Goal: Task Accomplishment & Management: Manage account settings

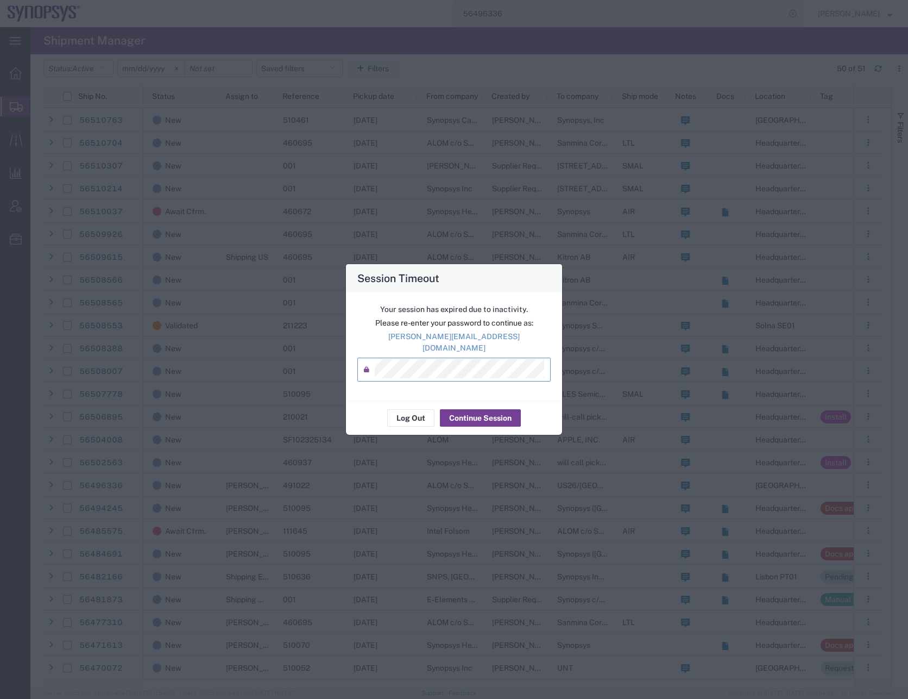
click at [469, 414] on button "Continue Session" at bounding box center [480, 417] width 81 height 17
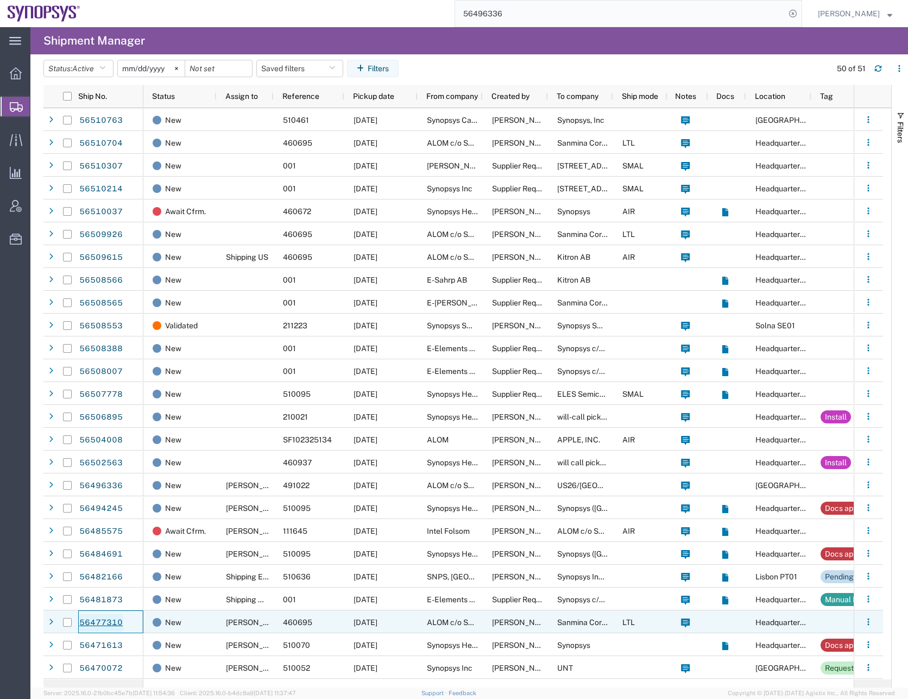
click at [105, 621] on link "56477310" at bounding box center [101, 622] width 45 height 17
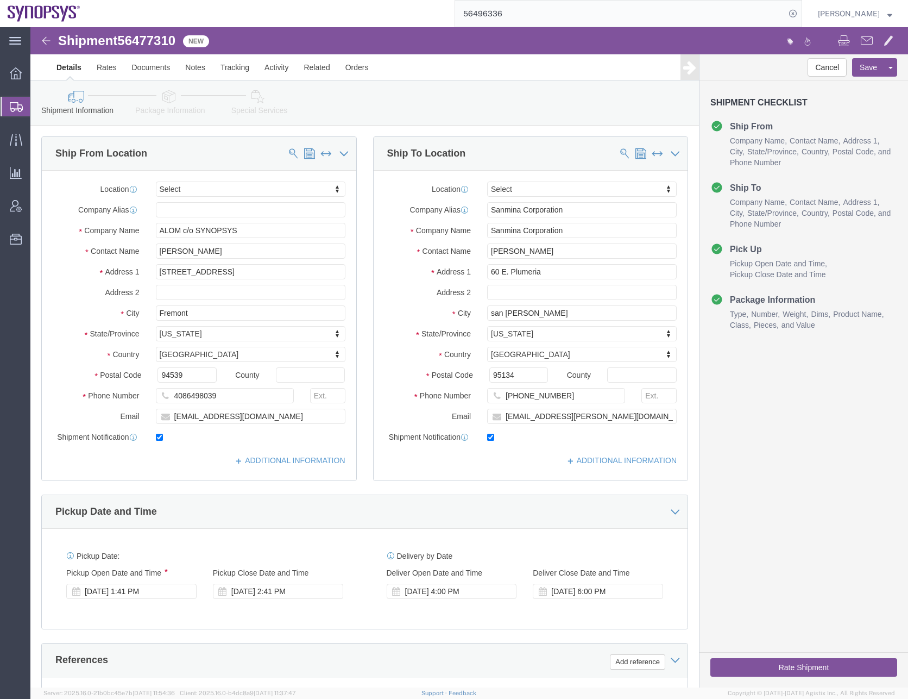
select select
click div "Cancel Save Assign To Clone Shipment Save As Template Shipment Checklist Ship F…"
click input "san [PERSON_NAME]"
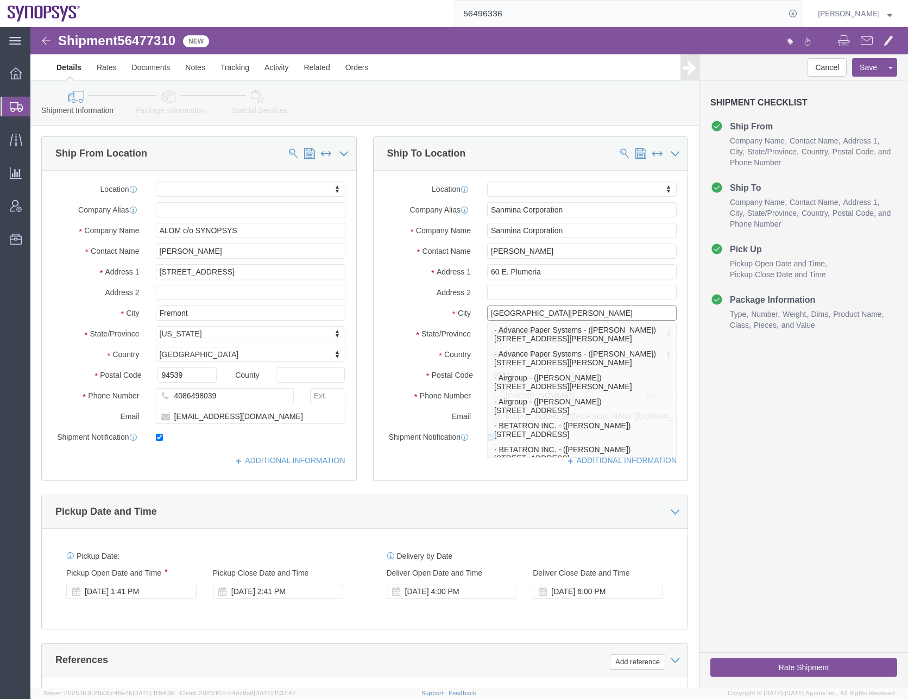
click input "[GEOGRAPHIC_DATA][PERSON_NAME]"
type input "[GEOGRAPHIC_DATA][PERSON_NAME]"
click div "Shipment Information Package Information Special Services"
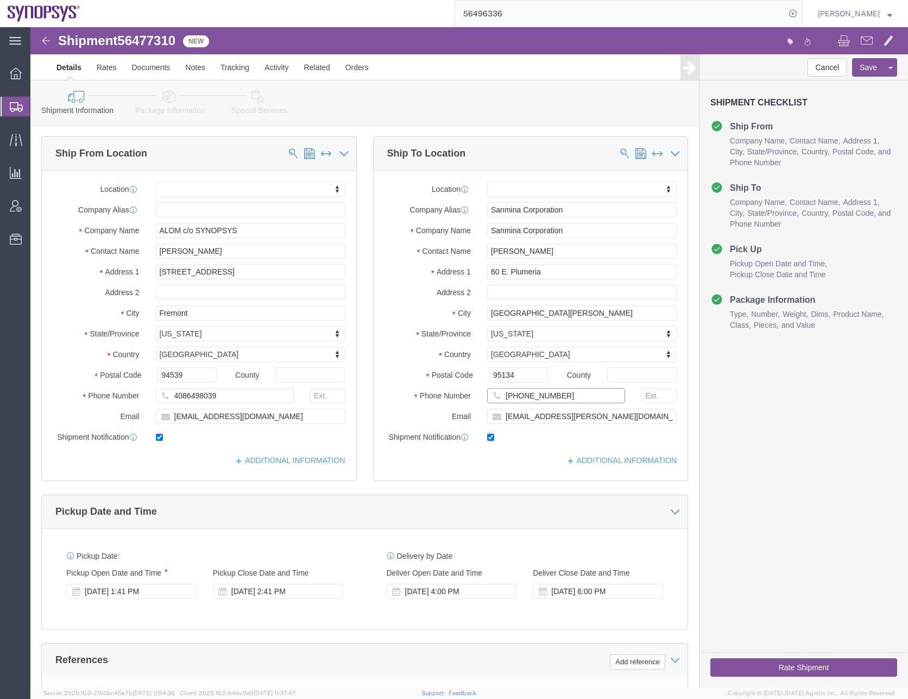
click input "[PHONE_NUMBER]"
type input "[PHONE_NUMBER]"
click div "Location My Profile Location [GEOGRAPHIC_DATA] DE04 Agrate Brianza IT01 [GEOGRA…"
click div "Cancel Save Assign To Clone Shipment Save As Template Shipment Checklist Ship F…"
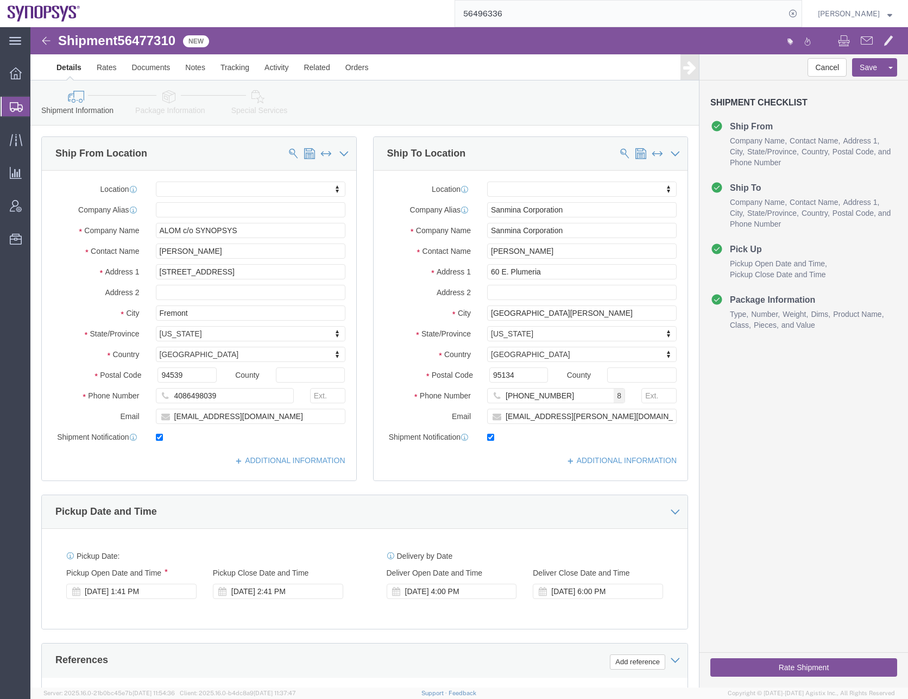
click div "Cancel Save Assign To Clone Shipment Save As Template Shipment Checklist Ship F…"
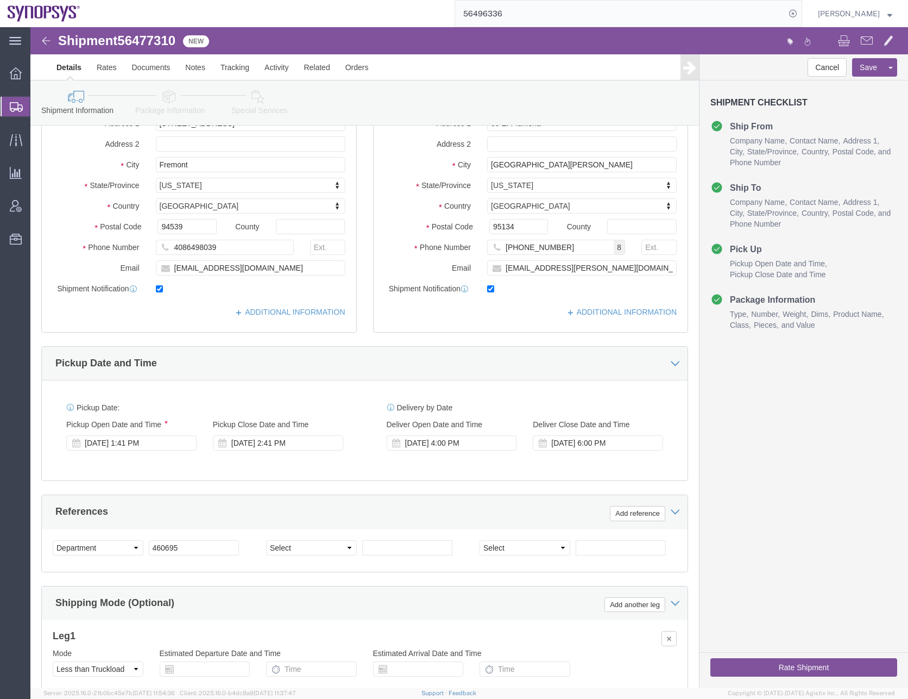
scroll to position [163, 0]
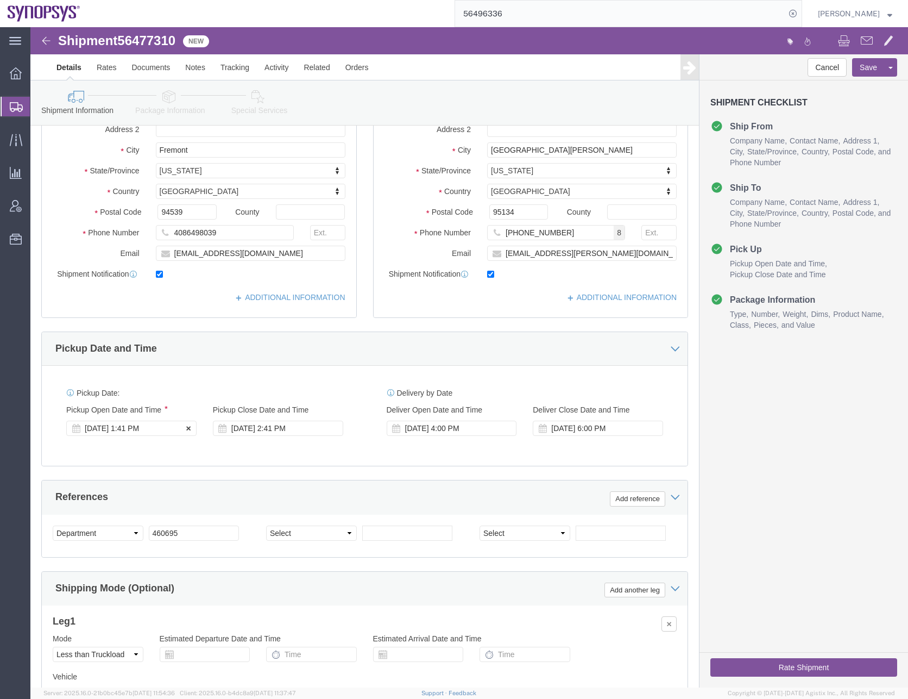
click div "[DATE] 1:41 PM"
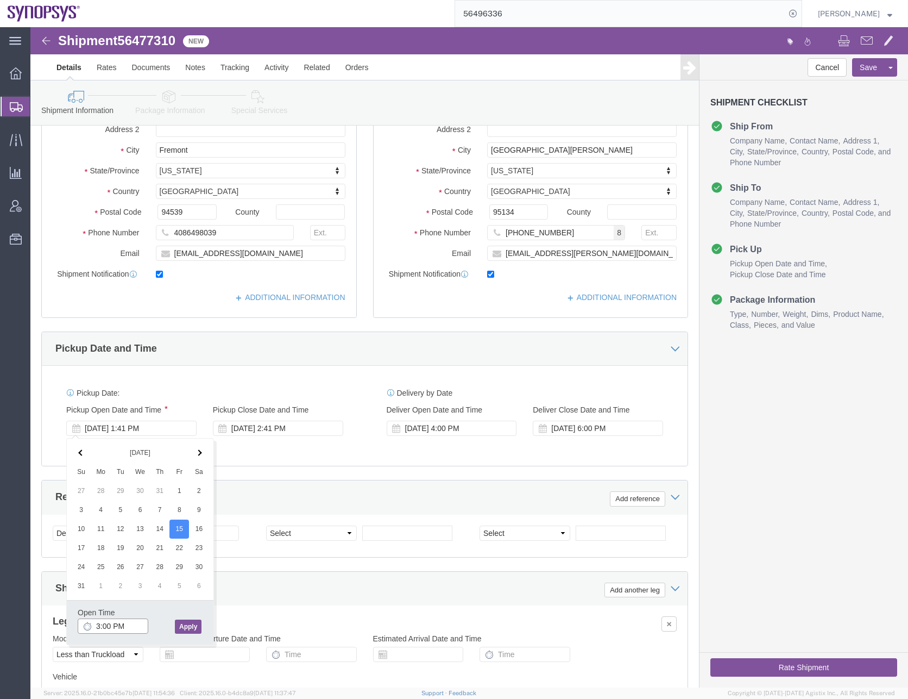
type input "3:00 PM"
click button "Apply"
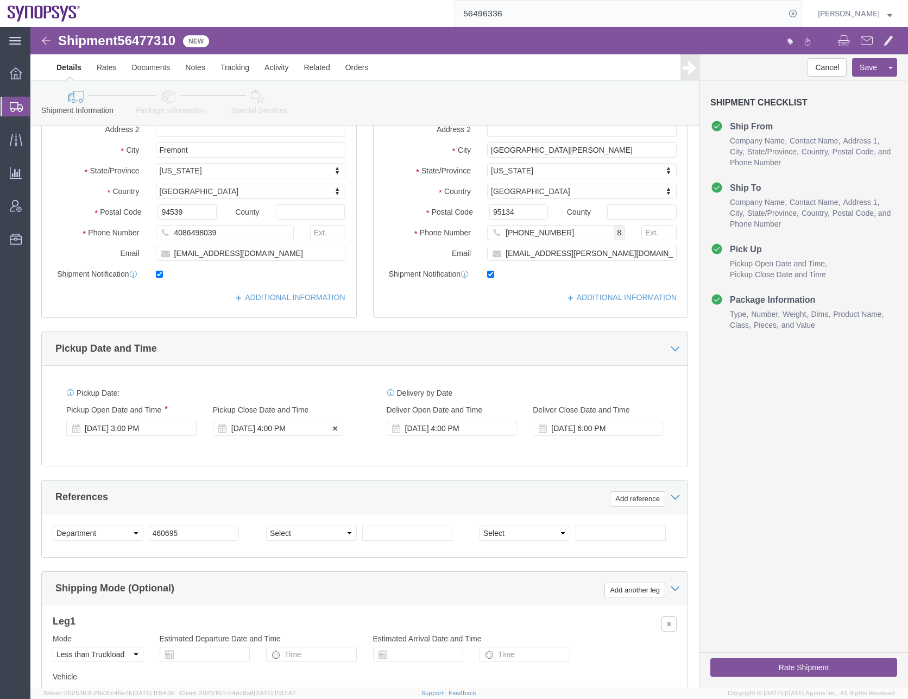
click div "[DATE] 4:00 PM"
type input "5:00 PM"
click button "Apply"
click div "[DATE] 4:00 PM"
type input "10:00 AM"
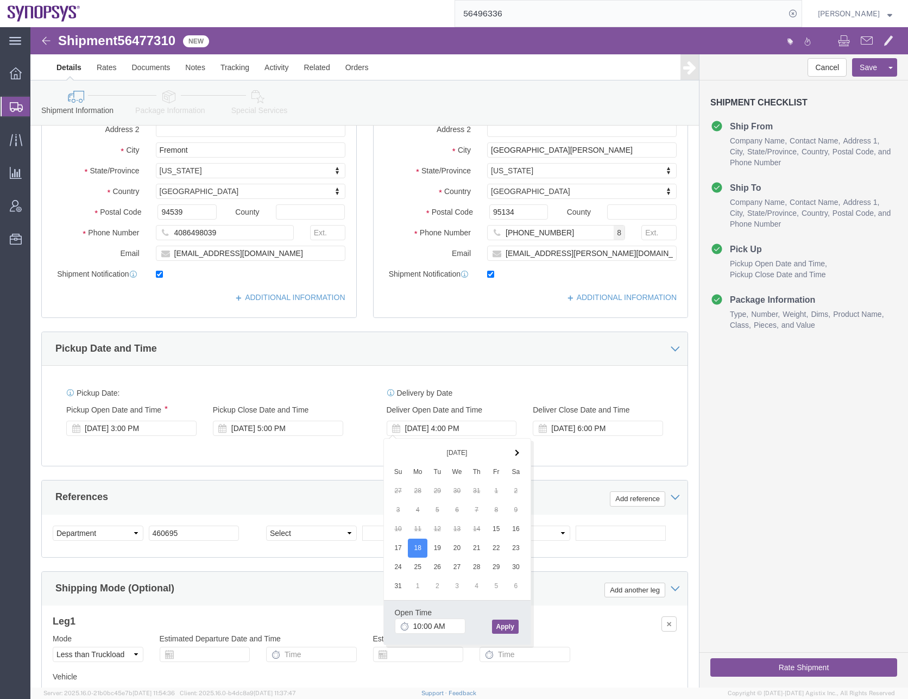
click button "Apply"
click div "[DATE] 6:00 PM"
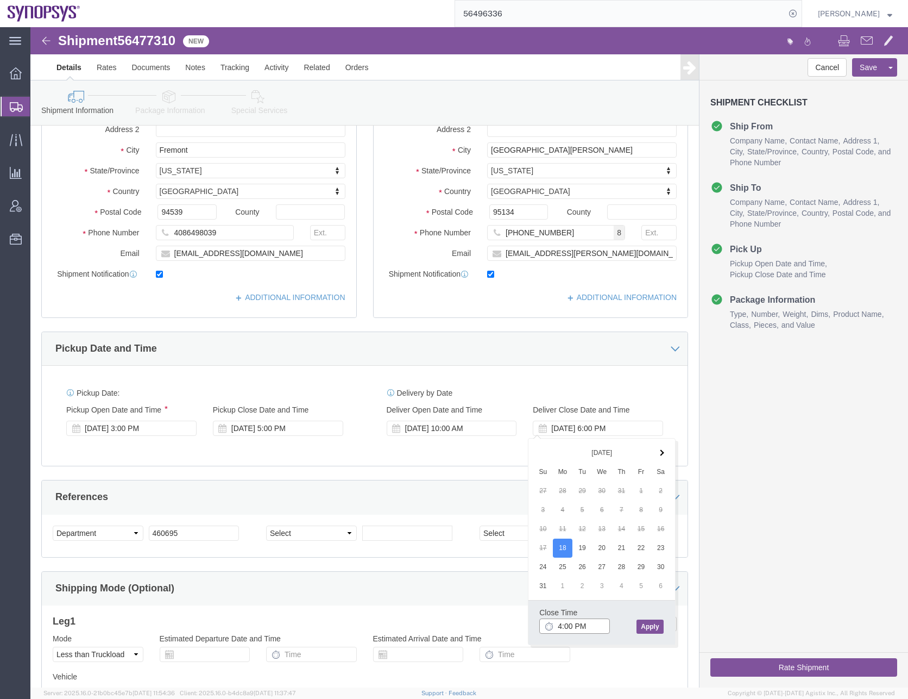
type input "4:00 PM"
click button "Apply"
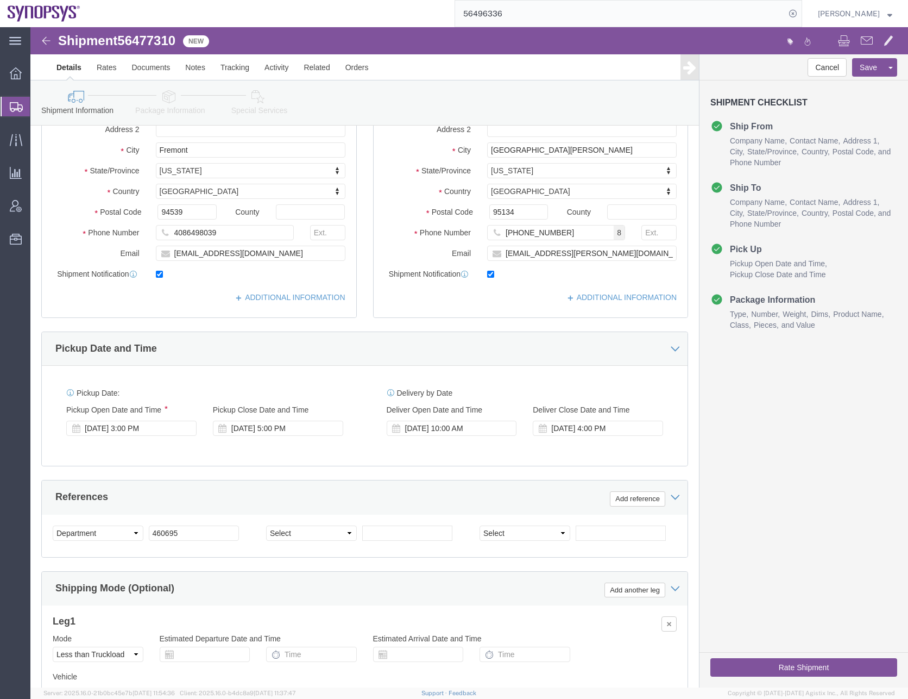
click div "Pickup Date: Pickup Start Date Pickup Start Time Pickup Open Date and Time [DAT…"
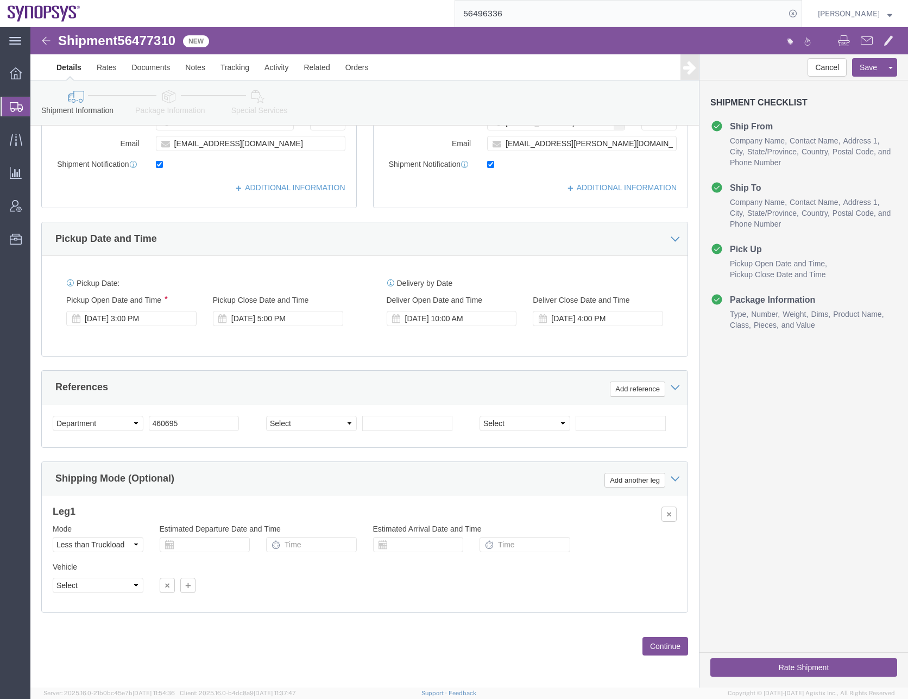
scroll to position [274, 0]
click select "Select Air Less than Truckload Multi-Leg Ocean Freight Rail Small Parcel Truckl…"
select select
click select "Select Air Less than Truckload Multi-Leg Ocean Freight Rail Small Parcel Truckl…"
click button "Continue"
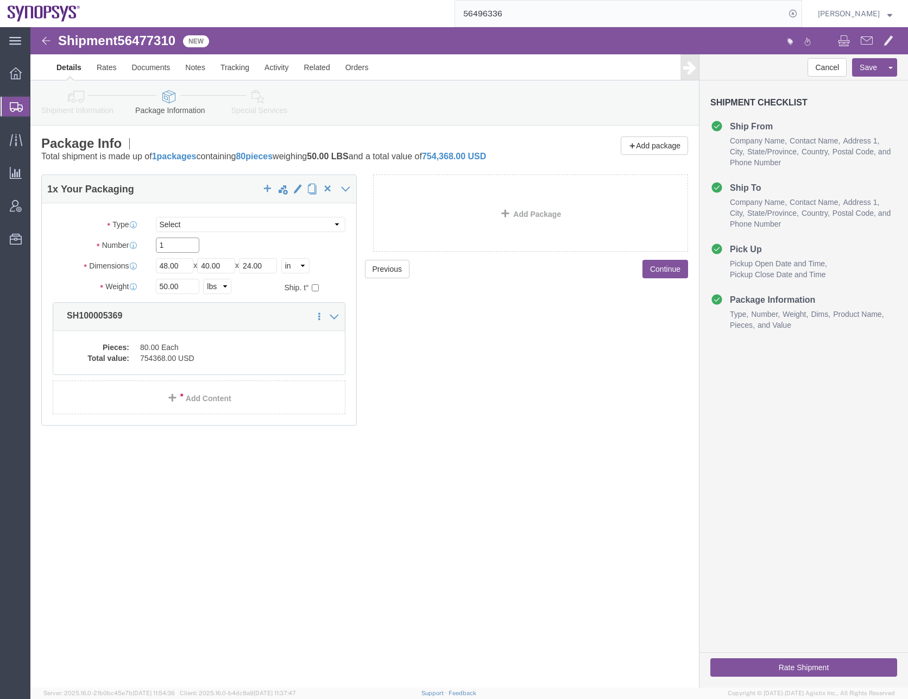
click input "1"
click div "Previous Continue"
click input "1"
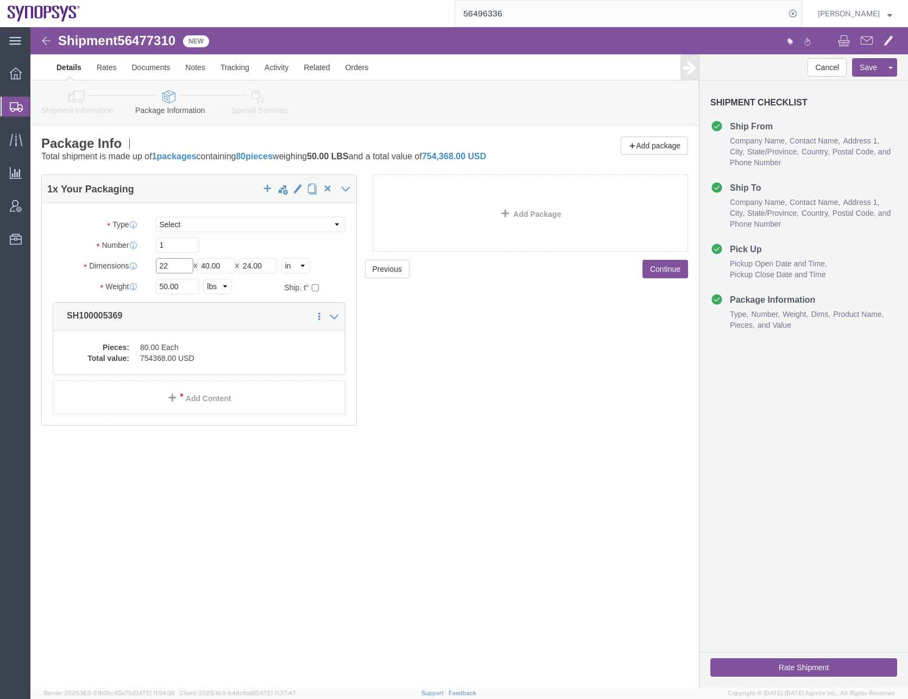
type input "22"
type input "14"
type input "12"
type input "13"
click dd "80.00 Each"
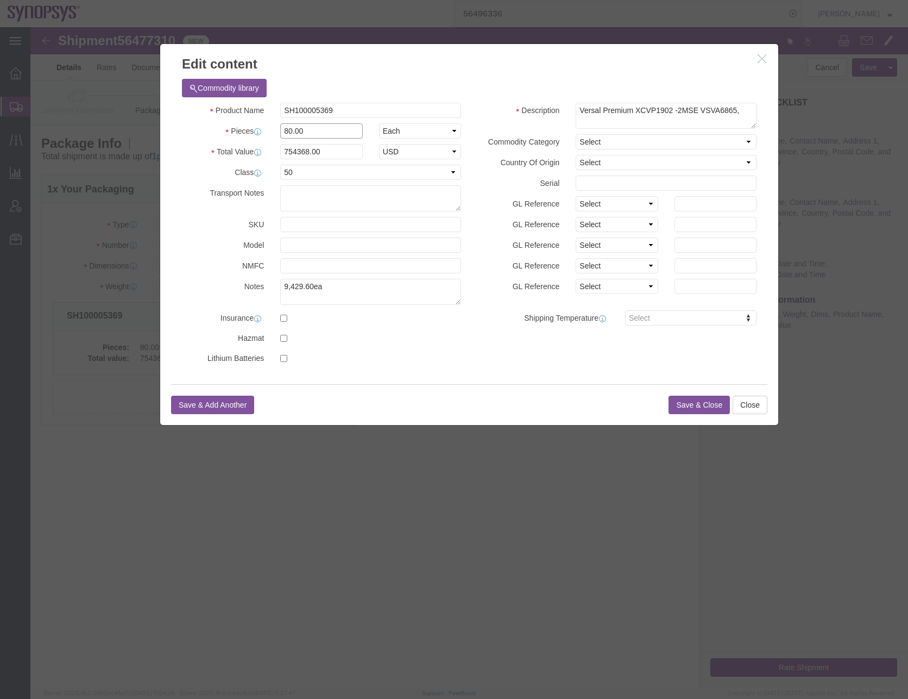
drag, startPoint x: 278, startPoint y: 102, endPoint x: 242, endPoint y: 102, distance: 36.4
click div "80.00"
type input "40"
type input "377184"
click textarea "Versal Premium XCVP1902 -2MSE VSVA6865,"
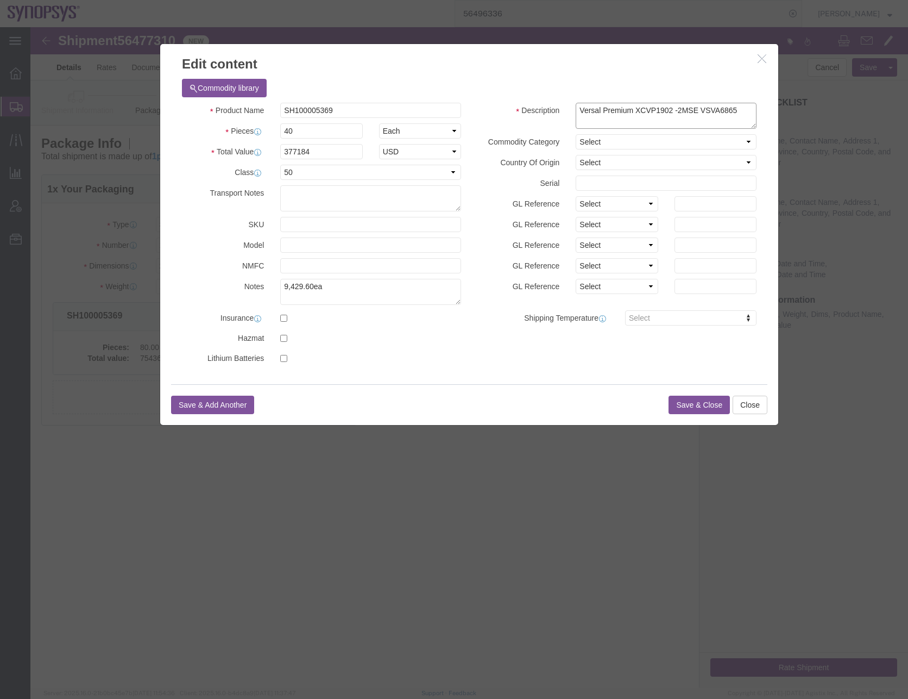
type textarea "Versal Premium XCVP1902 -2MSE VSVA6865"
click button "Save & Close"
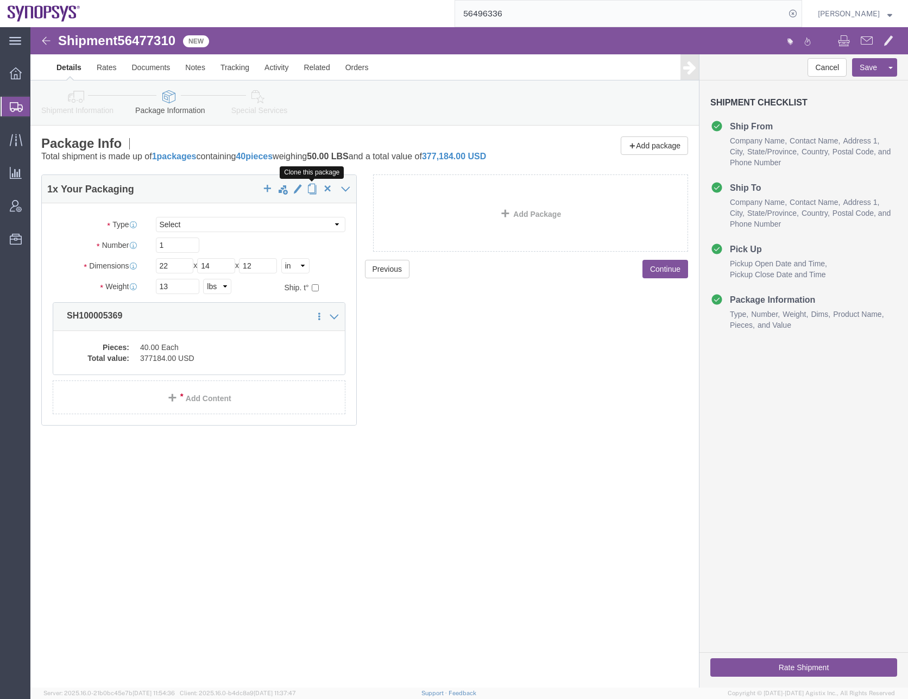
click span "button"
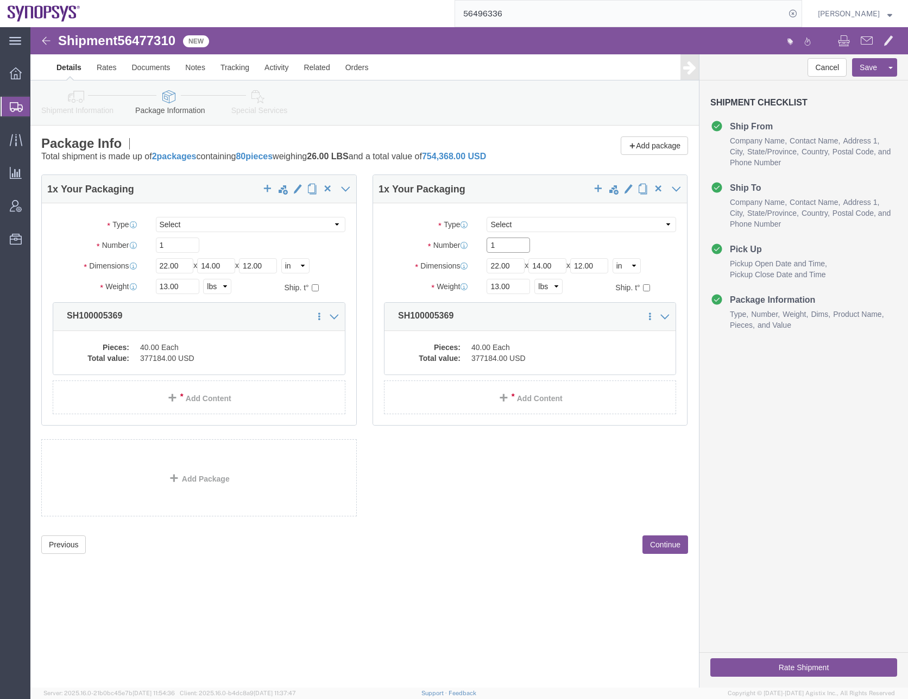
click input "1"
type input "16"
type input "14"
type input "25"
drag, startPoint x: 458, startPoint y: 502, endPoint x: 477, endPoint y: 507, distance: 19.1
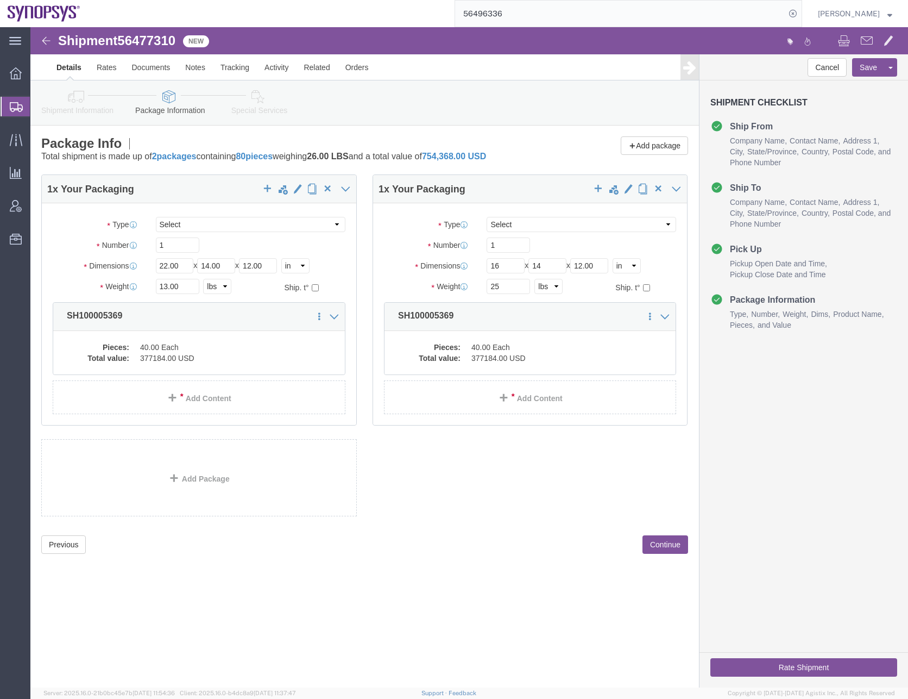
click div "Previous Continue"
click button "Continue"
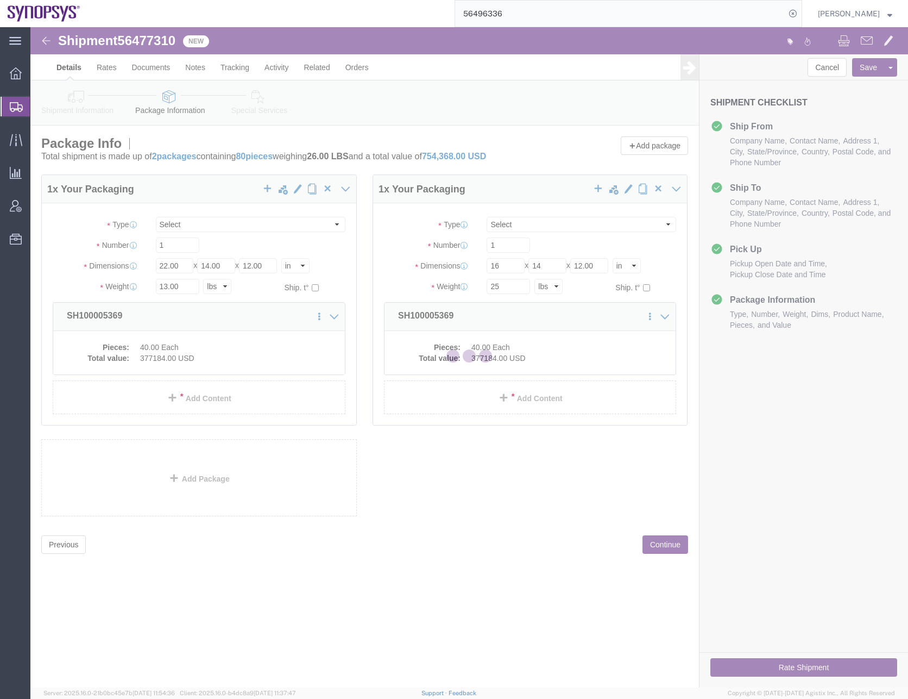
select select
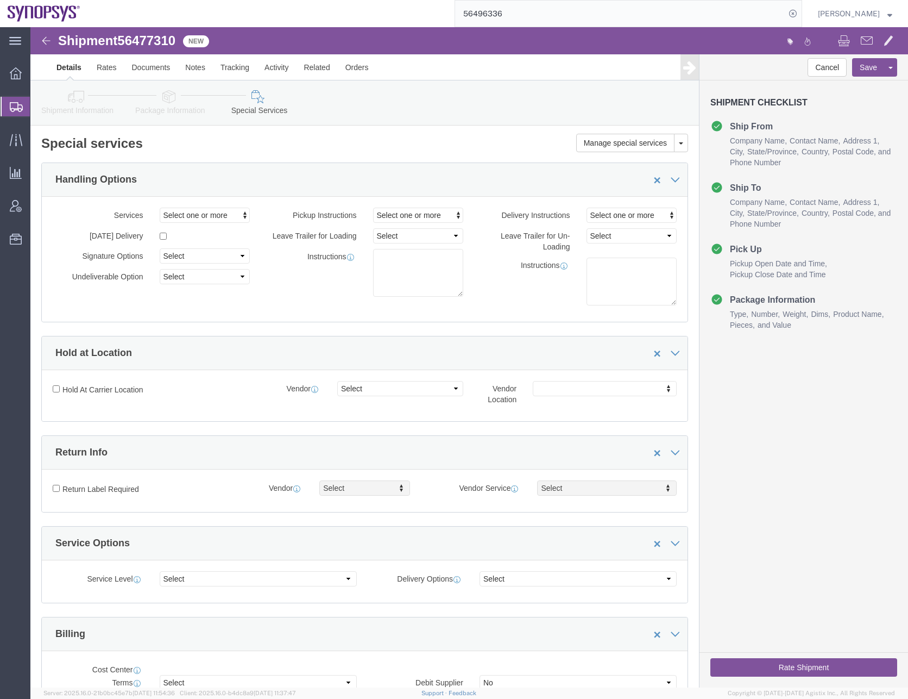
select select "COSTCENTER"
click div "Services Select one or more Air Ride Truck Blanket Wrap Carnet Consolidated Shi…"
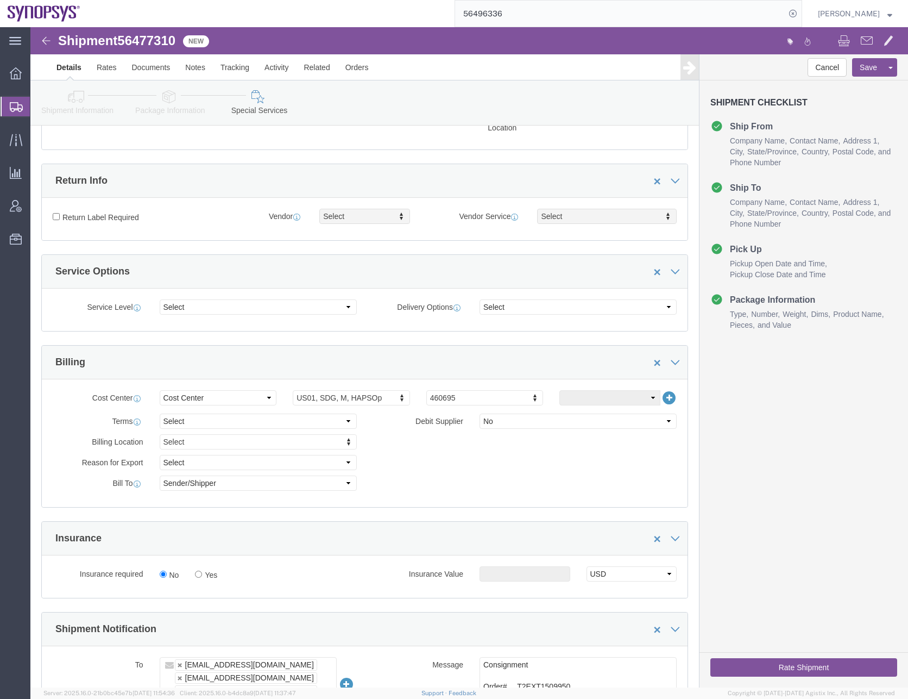
scroll to position [489, 0]
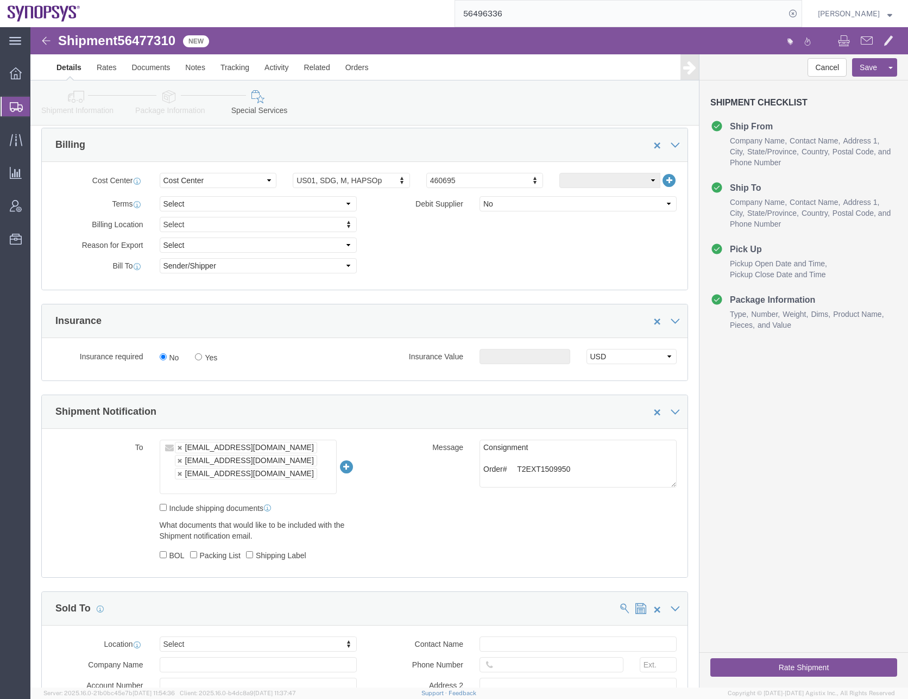
click input "text"
paste input "[EMAIL_ADDRESS][DOMAIN_NAME]"
type input "[EMAIL_ADDRESS][DOMAIN_NAME]"
type input "[EMAIL_ADDRESS][DOMAIN_NAME],[EMAIL_ADDRESS][DOMAIN_NAME],[EMAIL_ADDRESS][DOMAI…"
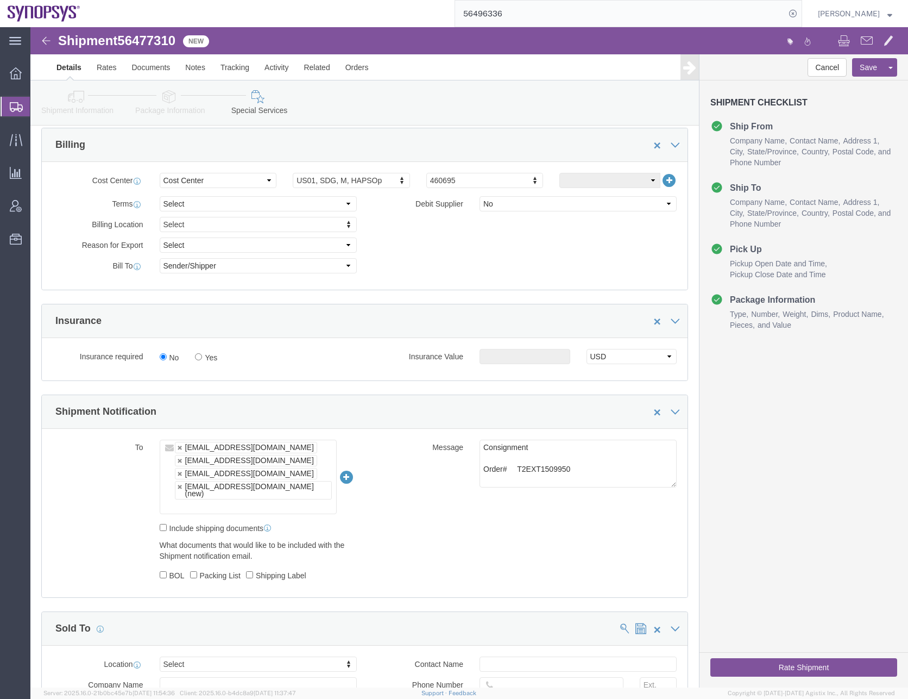
click input "text"
paste input "[EMAIL_ADDRESS][DOMAIN_NAME]"
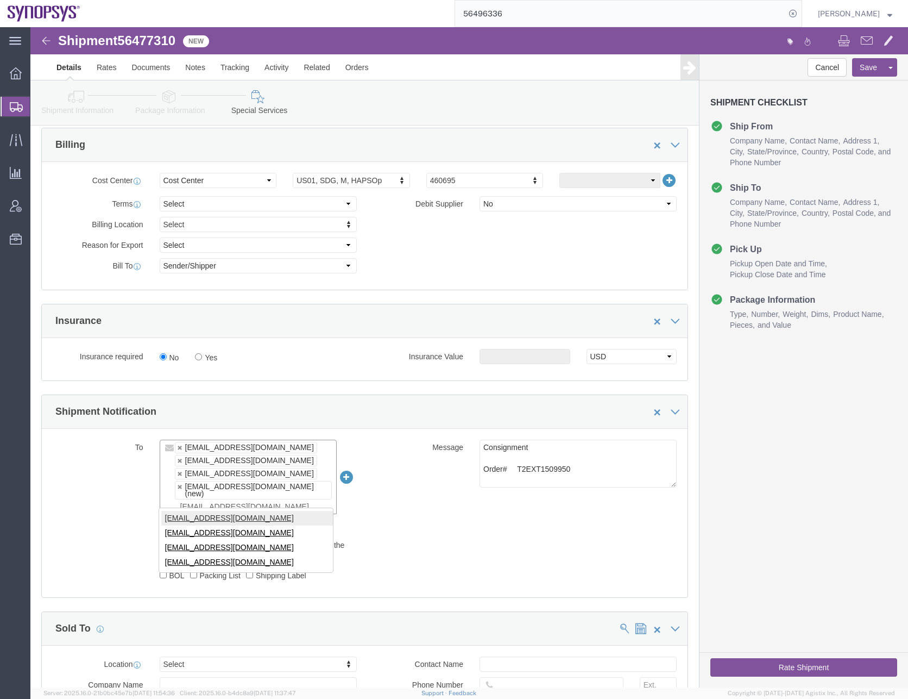
type input "[EMAIL_ADDRESS][DOMAIN_NAME]"
type input "[EMAIL_ADDRESS][DOMAIN_NAME],[EMAIL_ADDRESS][DOMAIN_NAME],[EMAIL_ADDRESS][DOMAI…"
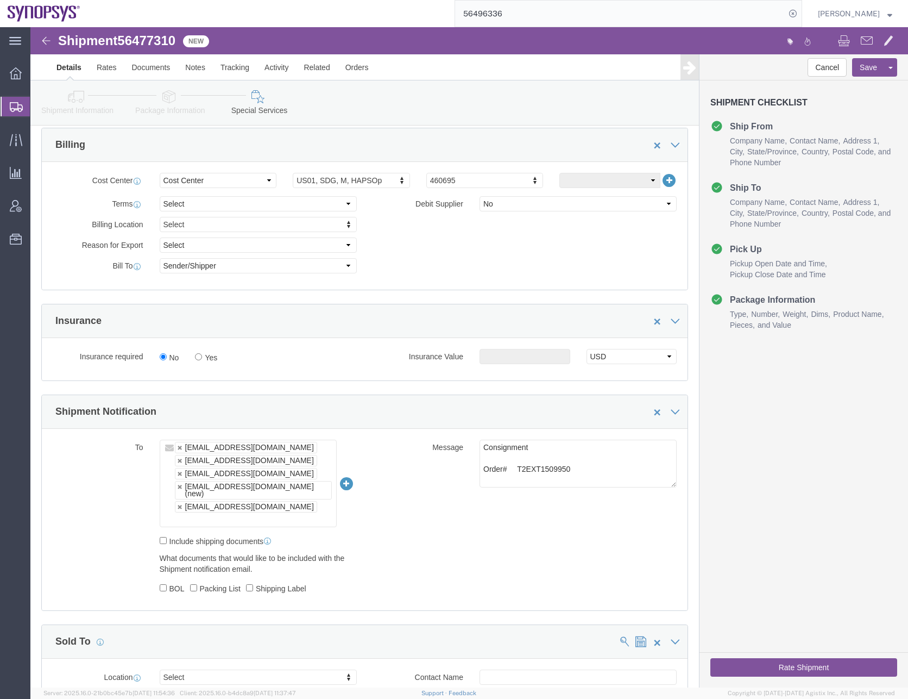
click input "text"
paste input "[EMAIL_ADDRESS][DOMAIN_NAME]"
type input "[EMAIL_ADDRESS][DOMAIN_NAME]"
click ul "[EMAIL_ADDRESS][DOMAIN_NAME] [EMAIL_ADDRESS][DOMAIN_NAME] [EMAIL_ADDRESS][DOMAI…"
paste input "[EMAIL_ADDRESS][DOMAIN_NAME]"
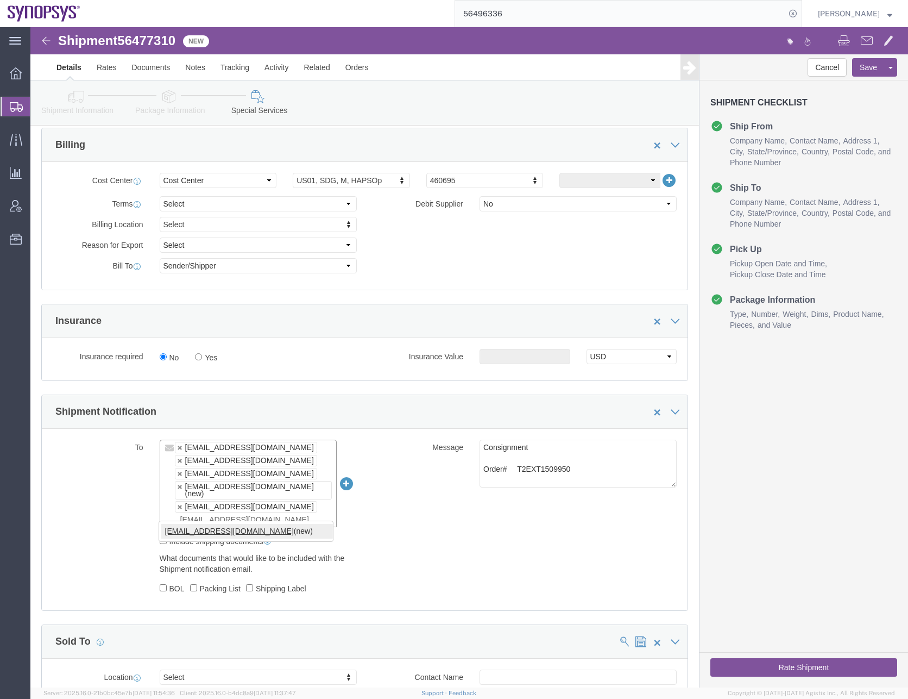
type input "[EMAIL_ADDRESS][DOMAIN_NAME]"
type input "[EMAIL_ADDRESS][DOMAIN_NAME],[EMAIL_ADDRESS][DOMAIN_NAME],[PERSON_NAME][EMAIL_A…"
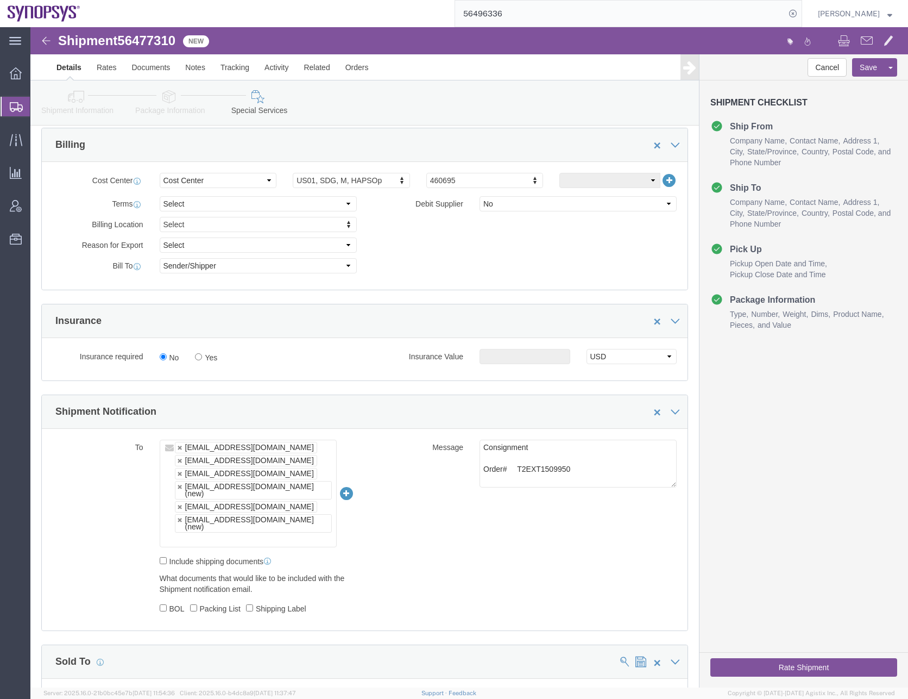
click input "text"
paste input "[EMAIL_ADDRESS][DOMAIN_NAME]"
type input "[EMAIL_ADDRESS][DOMAIN_NAME]"
type input "[EMAIL_ADDRESS][DOMAIN_NAME],[EMAIL_ADDRESS][DOMAIN_NAME],[PERSON_NAME][EMAIL_A…"
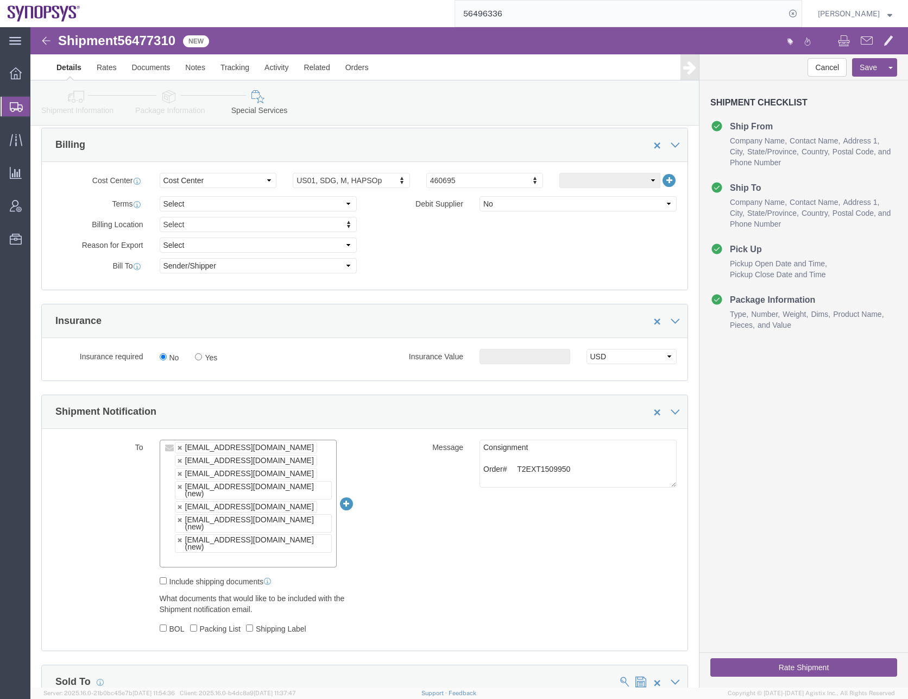
click input "text"
paste input "[EMAIL_ADDRESS][DOMAIN_NAME]"
type input "[EMAIL_ADDRESS][DOMAIN_NAME]"
type input "[EMAIL_ADDRESS][DOMAIN_NAME],[EMAIL_ADDRESS][DOMAIN_NAME],[EMAIL_ADDRESS][DOMAI…"
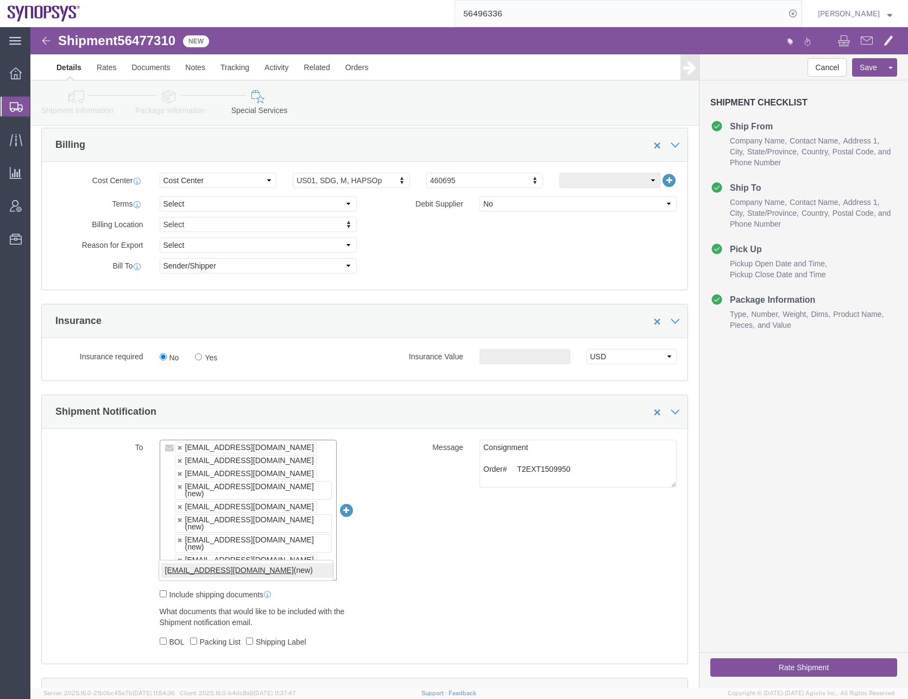
type input "[EMAIL_ADDRESS][DOMAIN_NAME]"
type input "[EMAIL_ADDRESS][DOMAIN_NAME],[EMAIL_ADDRESS][DOMAIN_NAME],[EMAIL_ADDRESS][DOMAI…"
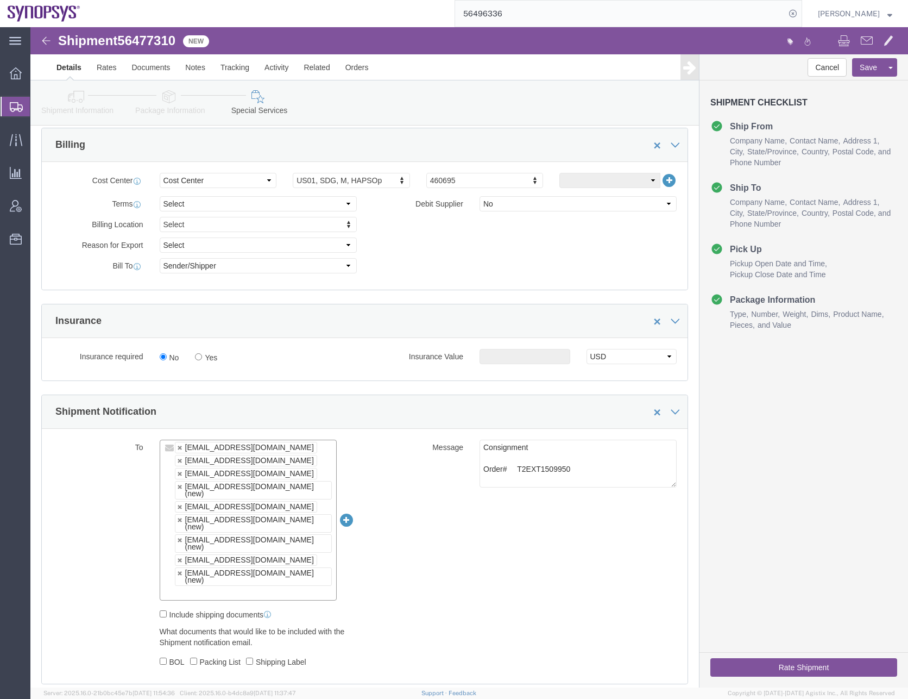
click div "To [EMAIL_ADDRESS][DOMAIN_NAME] [EMAIL_ADDRESS][DOMAIN_NAME] [EMAIL_ADDRESS][DO…"
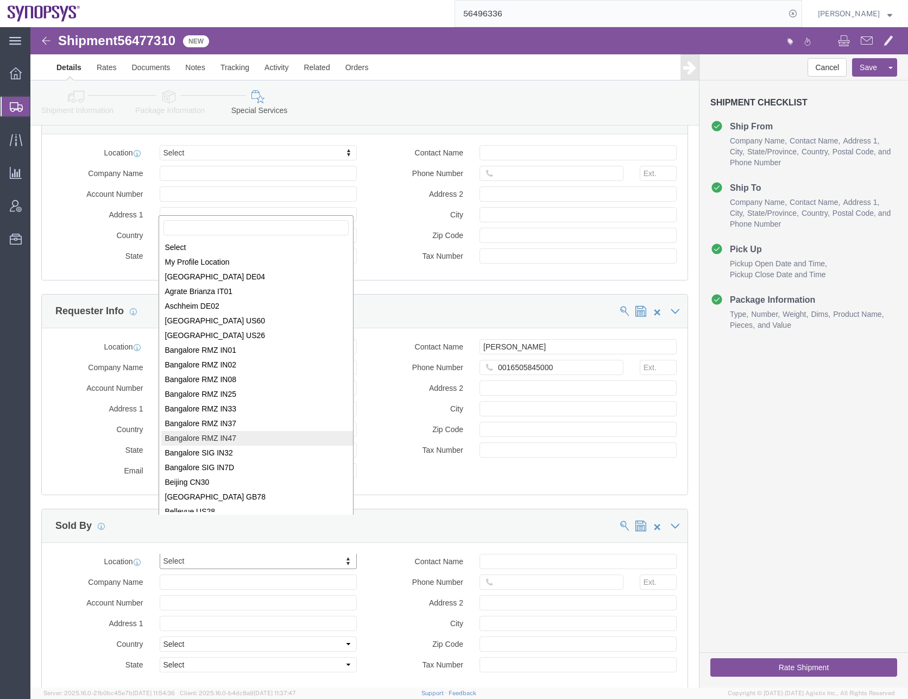
scroll to position [2, 0]
select select "MYPROFILE"
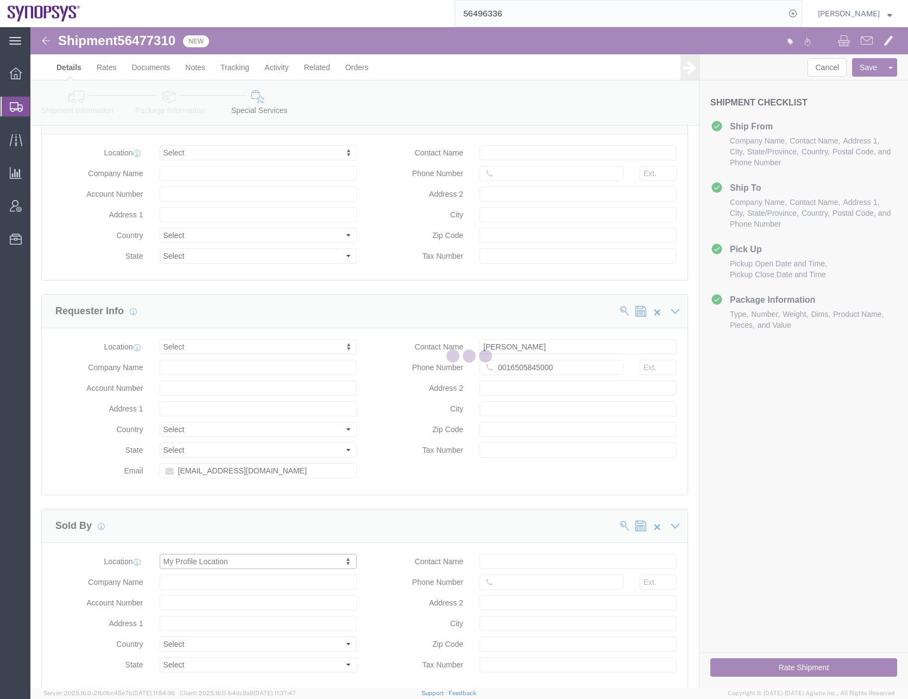
type input "Synopsys Headquarters USSV"
type input "[STREET_ADDRESS]"
select select "US"
type input "[PERSON_NAME]"
type input "[PHONE_NUMBER]"
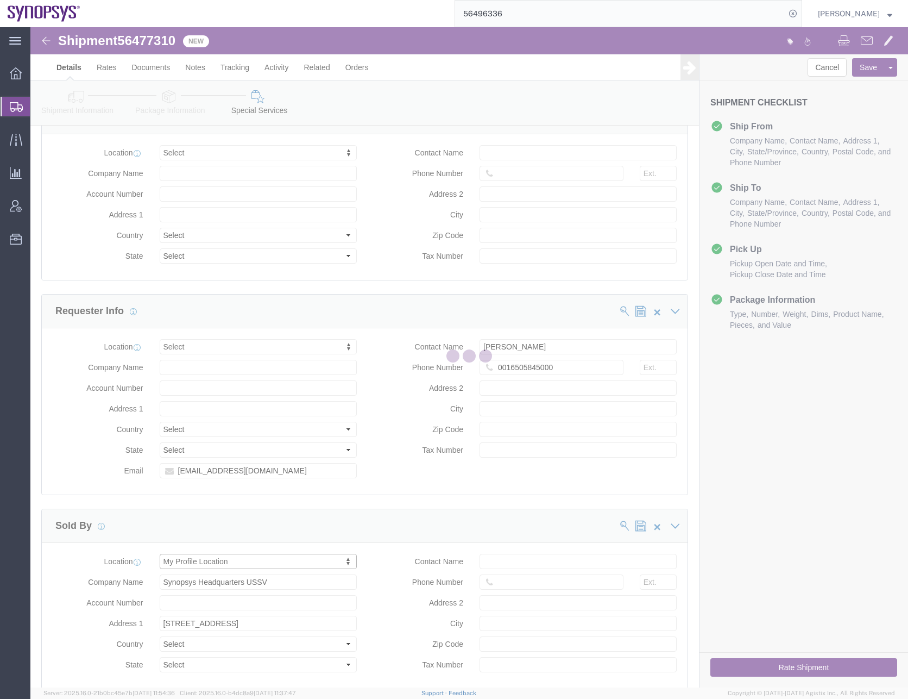
type input "Sunnyvale"
type input "94085"
type input "[US_EMPLOYER_IDENTIFICATION_NUMBER]"
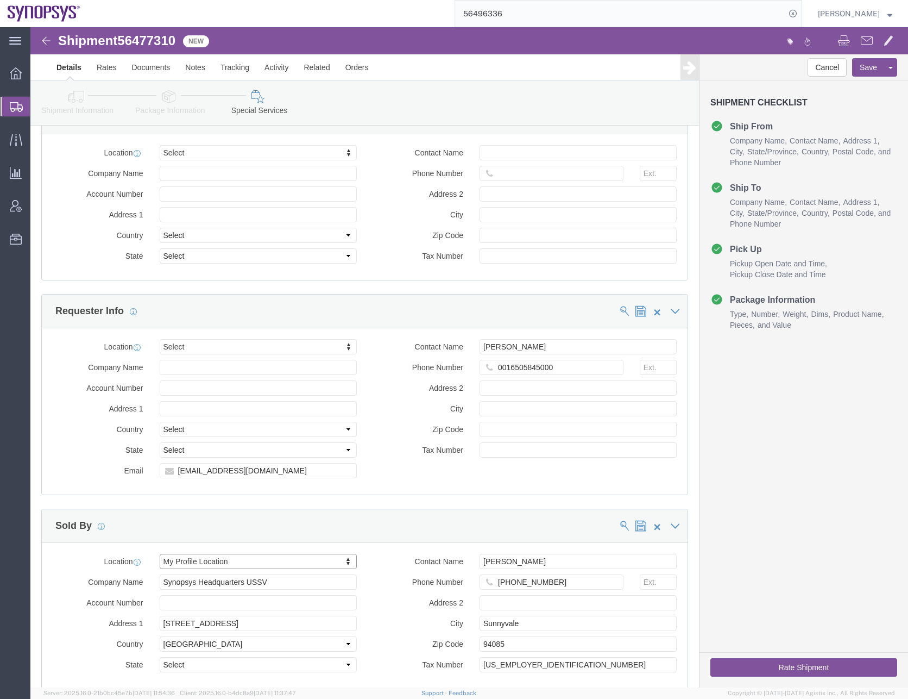
select select "CA"
click button "Save"
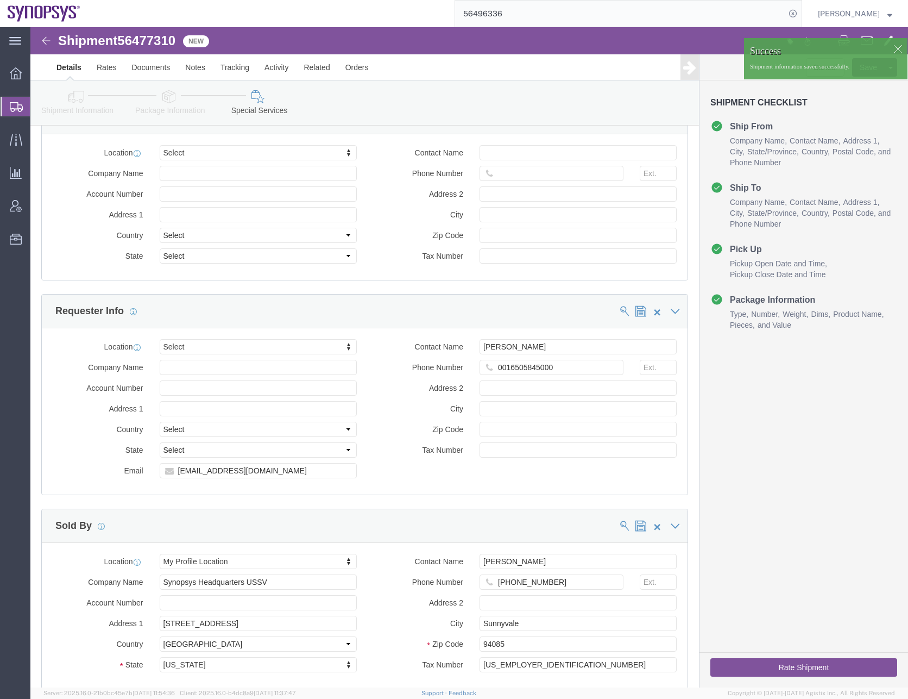
click div "Cancel Save Assign To Clone Shipment Save As Template Shipment Checklist Ship F…"
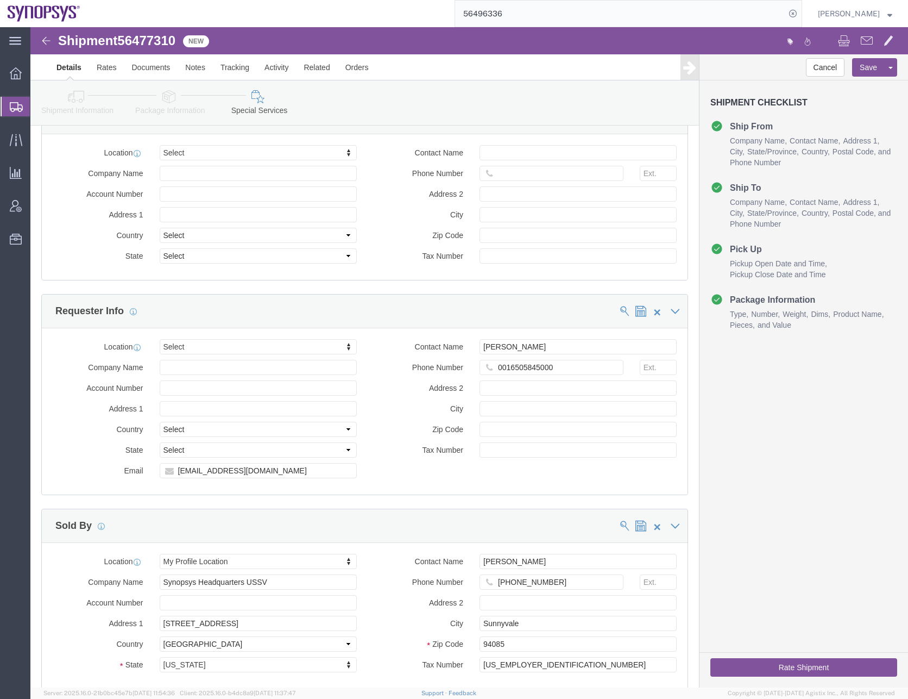
click icon
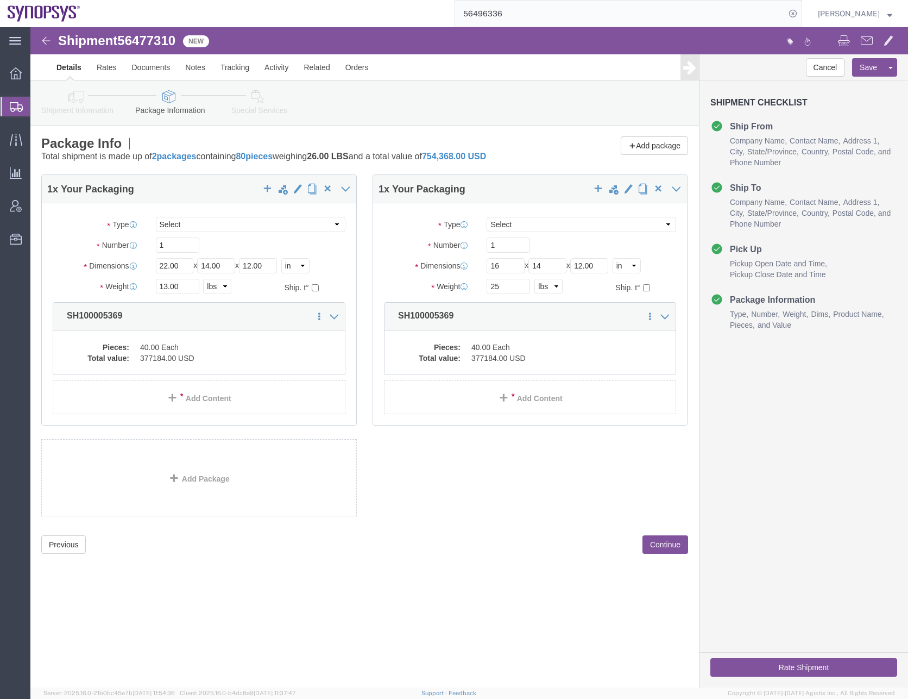
click button "Rate Shipment"
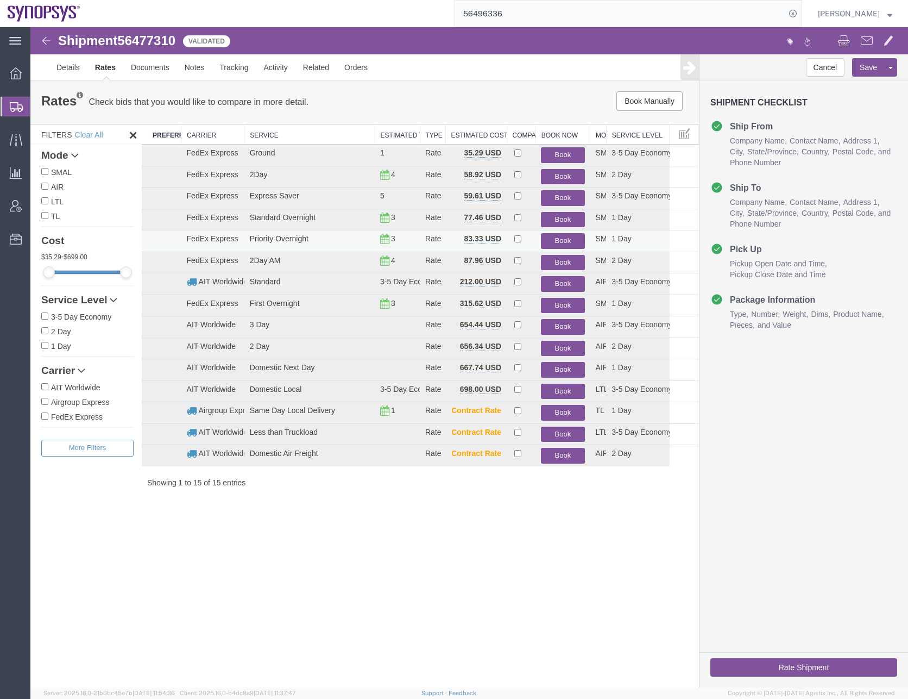
click at [563, 240] on button "Book" at bounding box center [562, 241] width 43 height 16
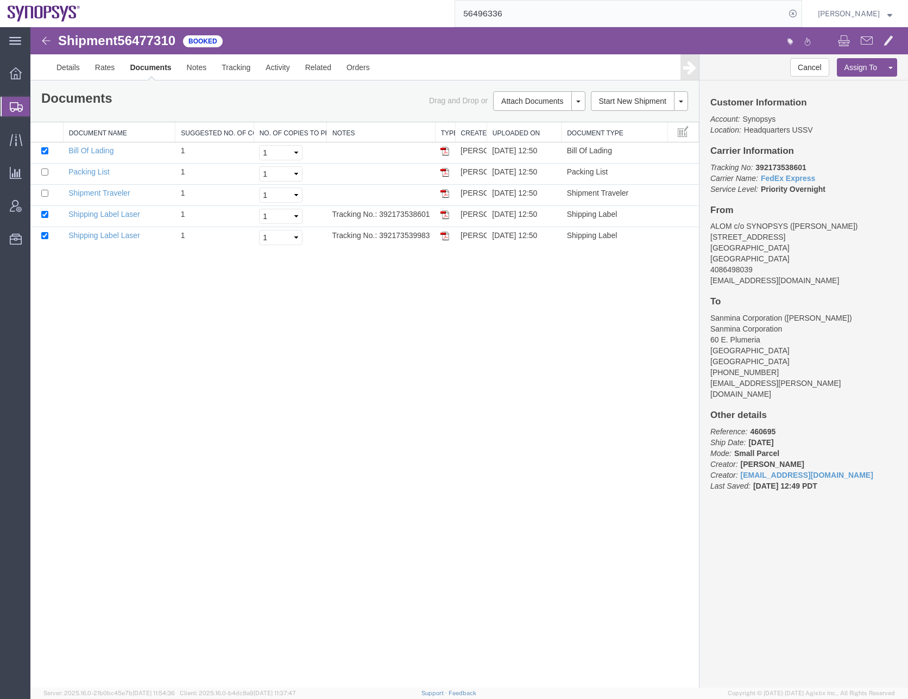
click at [282, 421] on div "Shipment 56477310 5 of 5 Booked Details Rates Documents Notes Tracking Activity…" at bounding box center [469, 357] width 878 height 660
click at [457, 467] on div "Shipment 56477310 5 of 5 Booked Details Rates Documents Notes Tracking Activity…" at bounding box center [469, 357] width 878 height 660
click at [493, 16] on input "56496336" at bounding box center [620, 14] width 330 height 26
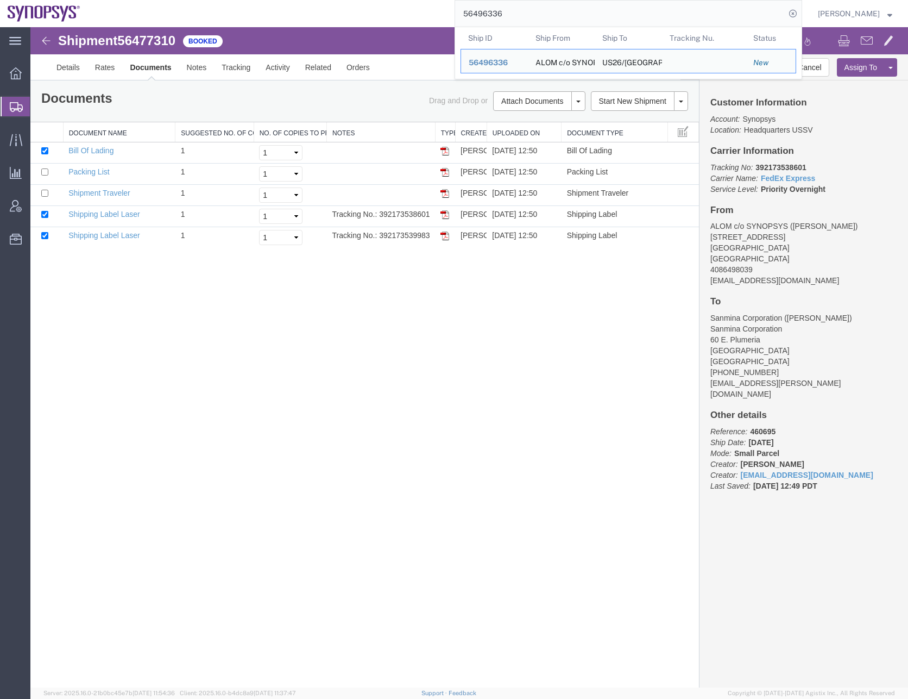
click at [493, 16] on input "56496336" at bounding box center [620, 14] width 330 height 26
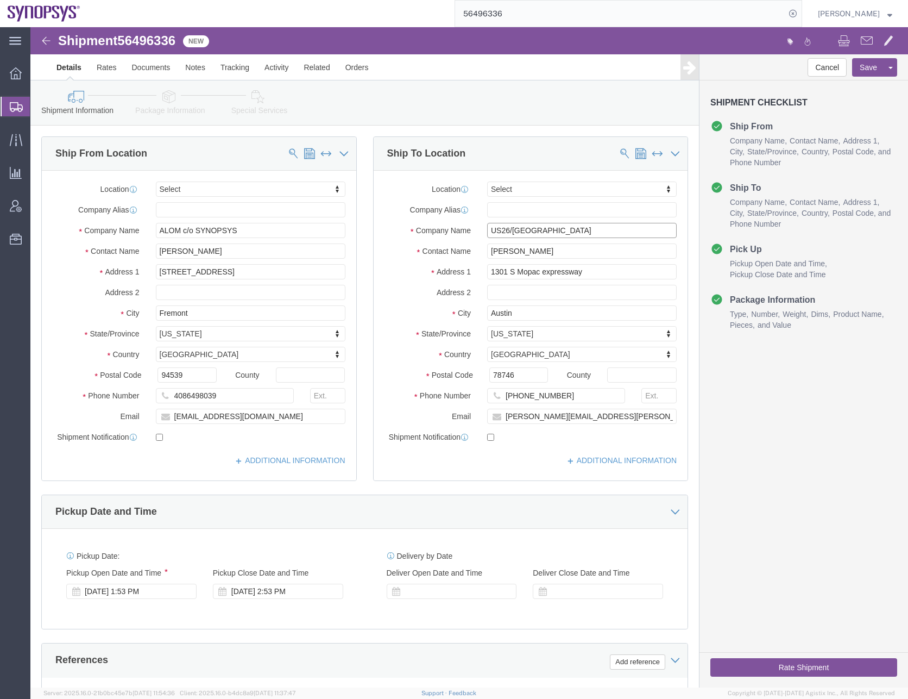
drag, startPoint x: 507, startPoint y: 201, endPoint x: 423, endPoint y: 202, distance: 83.7
click div "Company Name US26/[GEOGRAPHIC_DATA]"
type input "Synopsys Inc."
click div "Shipment Information Package Information Special Services"
click input "1301 S Mopac expressway"
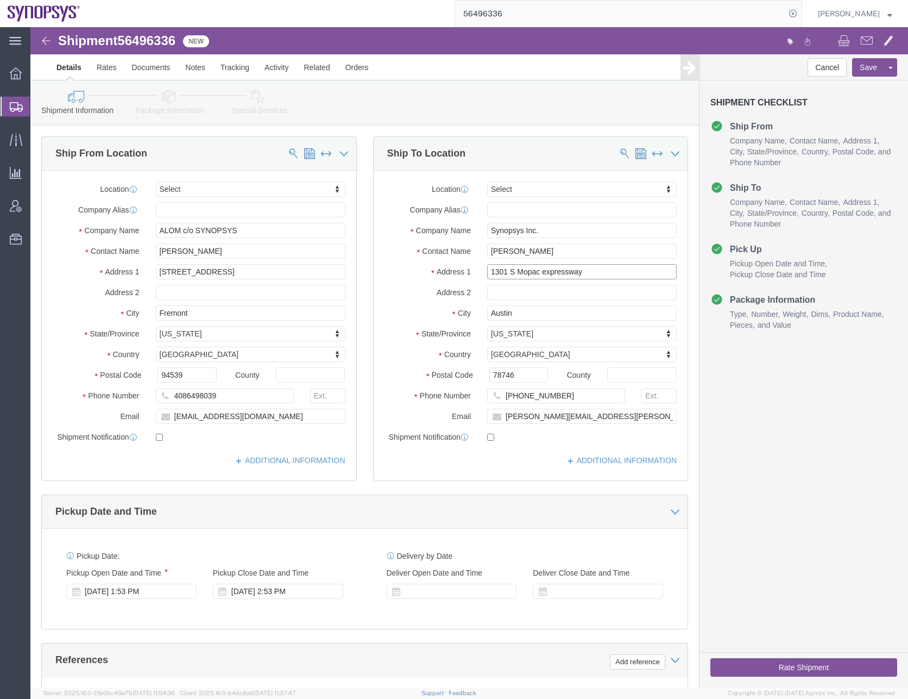
click input "1301 S Mopac expressway"
click input "[STREET_ADDRESS]"
type input "[STREET_ADDRESS]"
click input "Austin"
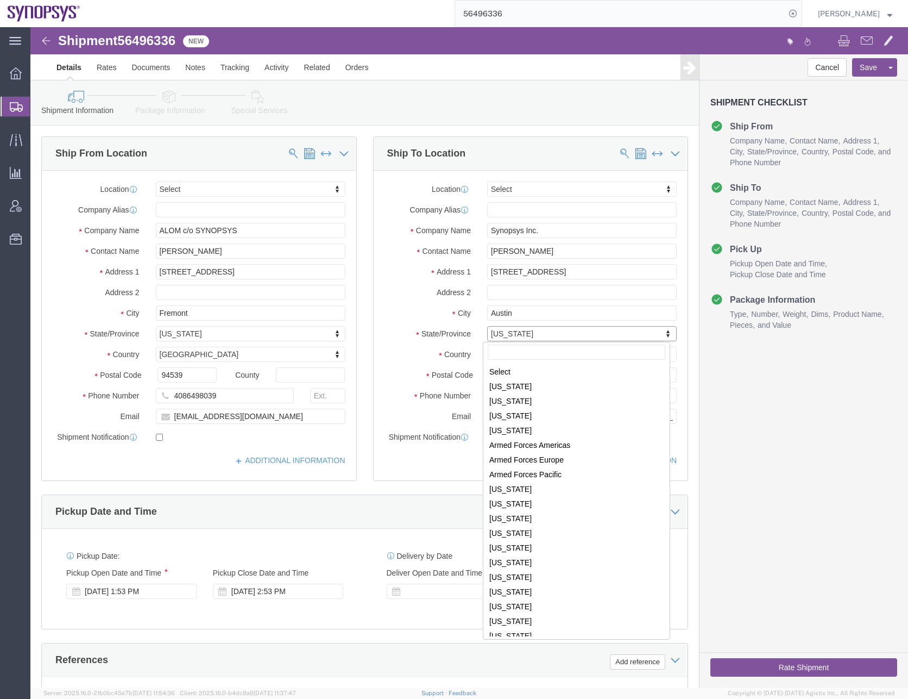
scroll to position [456, 0]
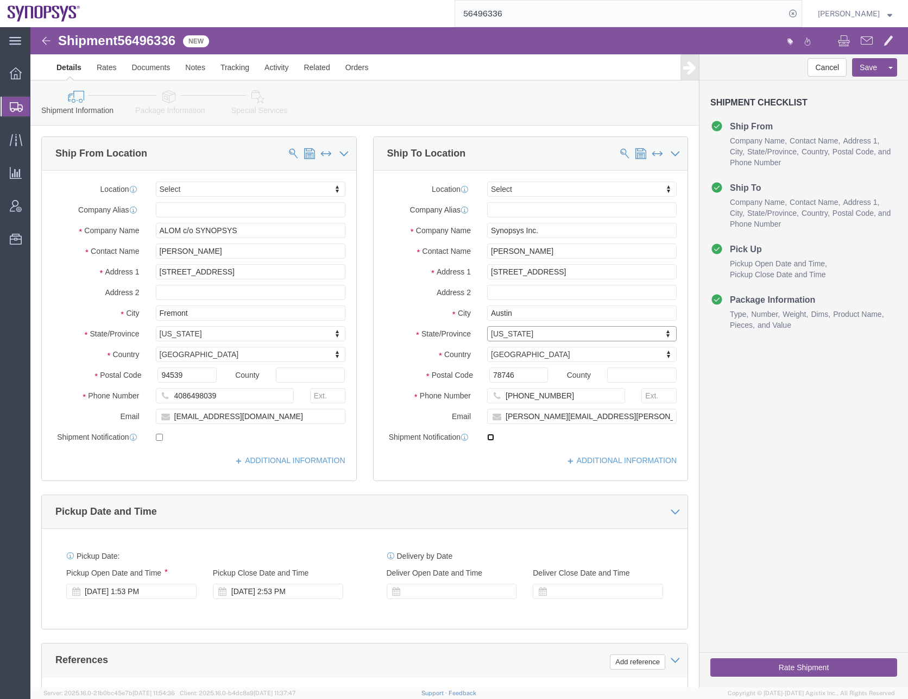
click input "checkbox"
checkbox input "true"
click input "checkbox"
checkbox input "true"
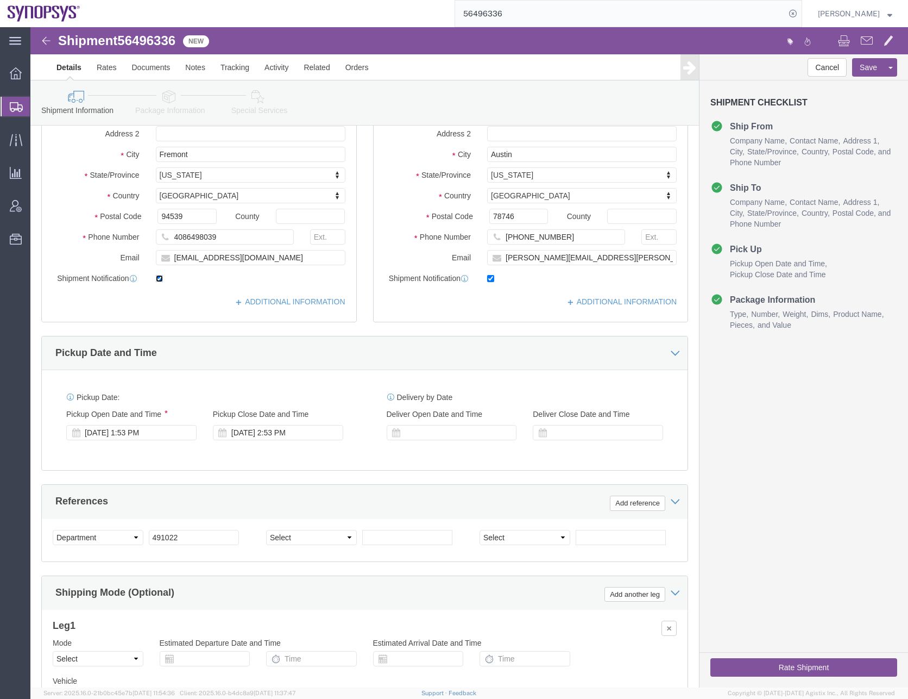
scroll to position [163, 0]
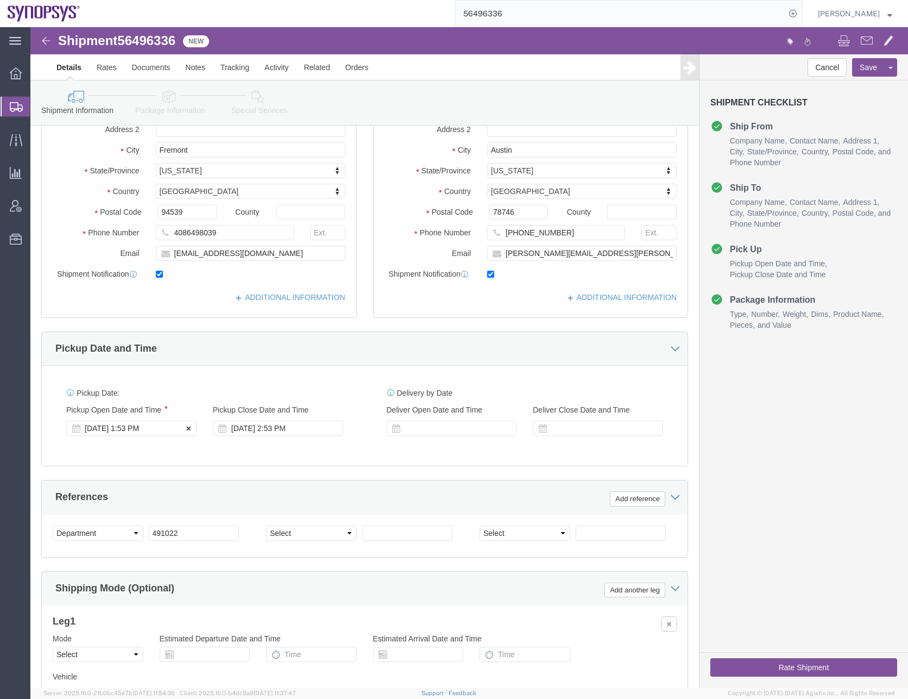
click div "[DATE] 1:53 PM"
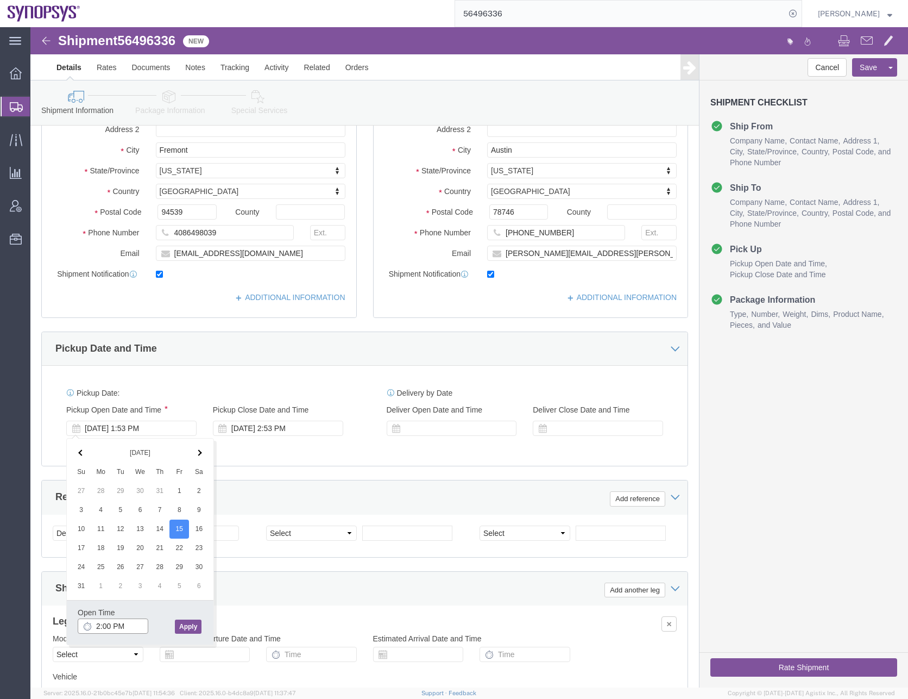
type input "2:00 PM"
click button "Apply"
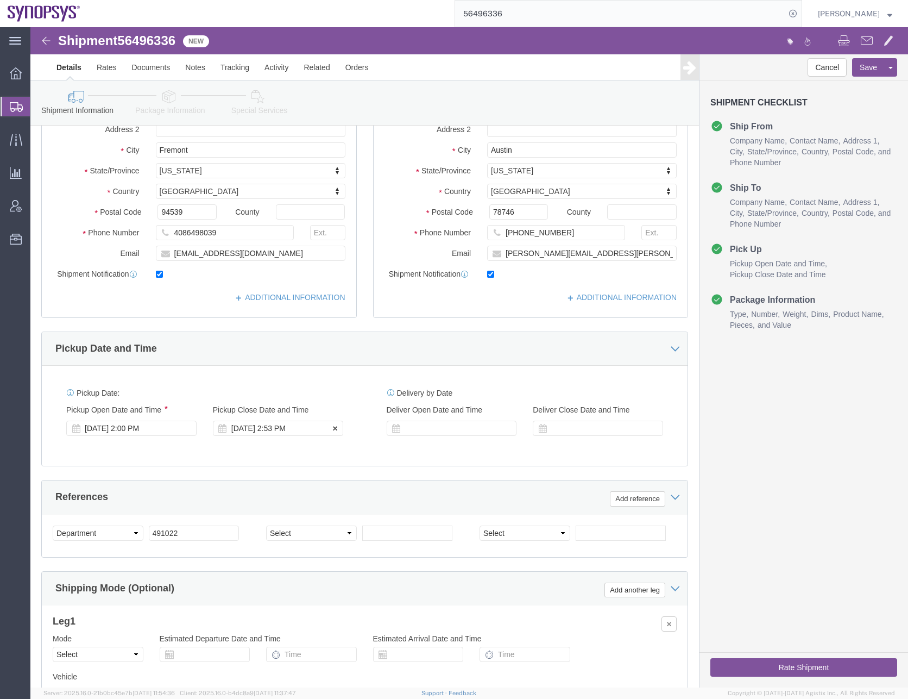
click div "[DATE] 2:53 PM"
type input "4:00 PM"
click button "Apply"
click div "Pickup Date: Pickup Start Date Pickup Start Time Pickup Open Date and Time [DAT…"
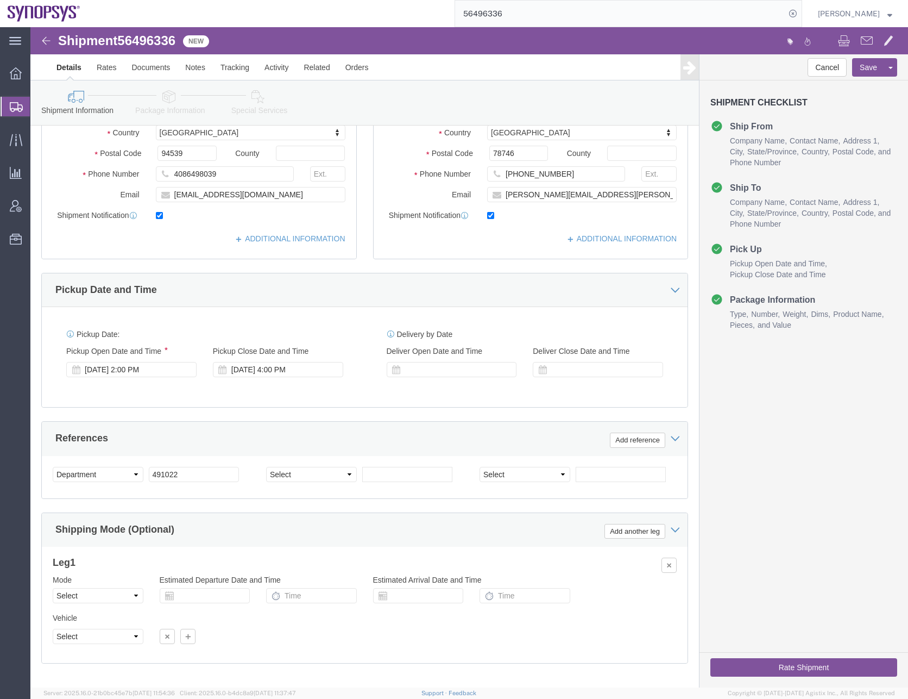
scroll to position [274, 0]
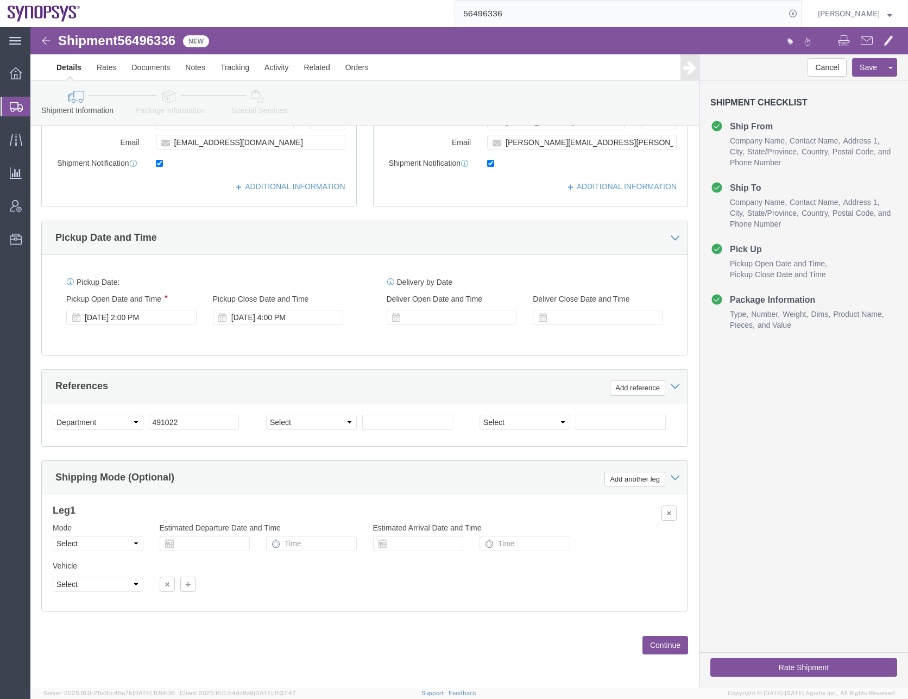
click button "Continue"
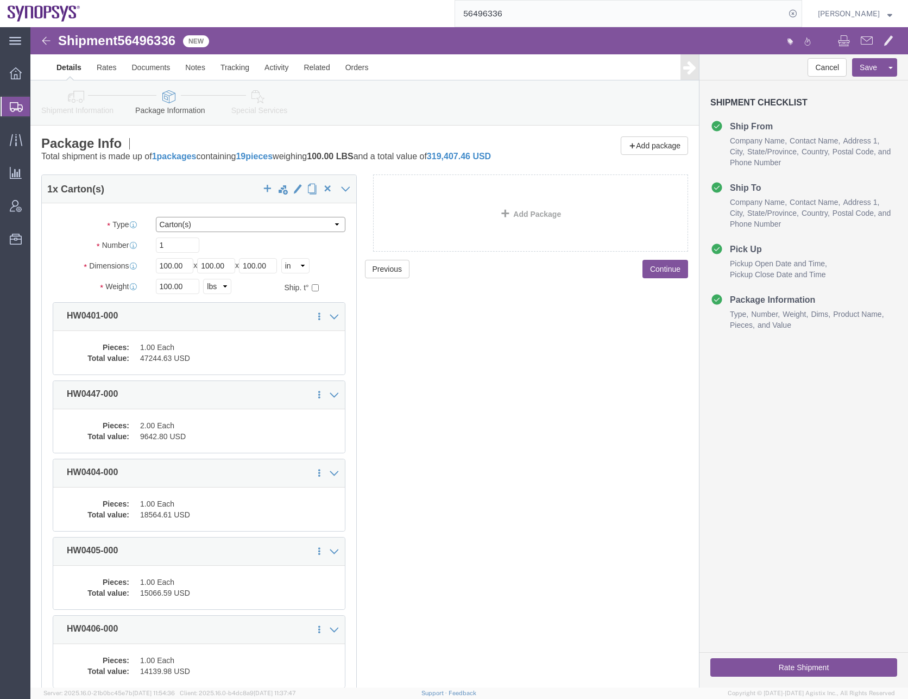
click select "Select Bale(s) Basket(s) Bolt(s) Bottle(s) Buckets Bulk Bundle(s) Can(s) Cardbo…"
select select "PONS"
click select "Select Bale(s) Basket(s) Bolt(s) Bottle(s) Buckets Bulk Bundle(s) Can(s) Cardbo…"
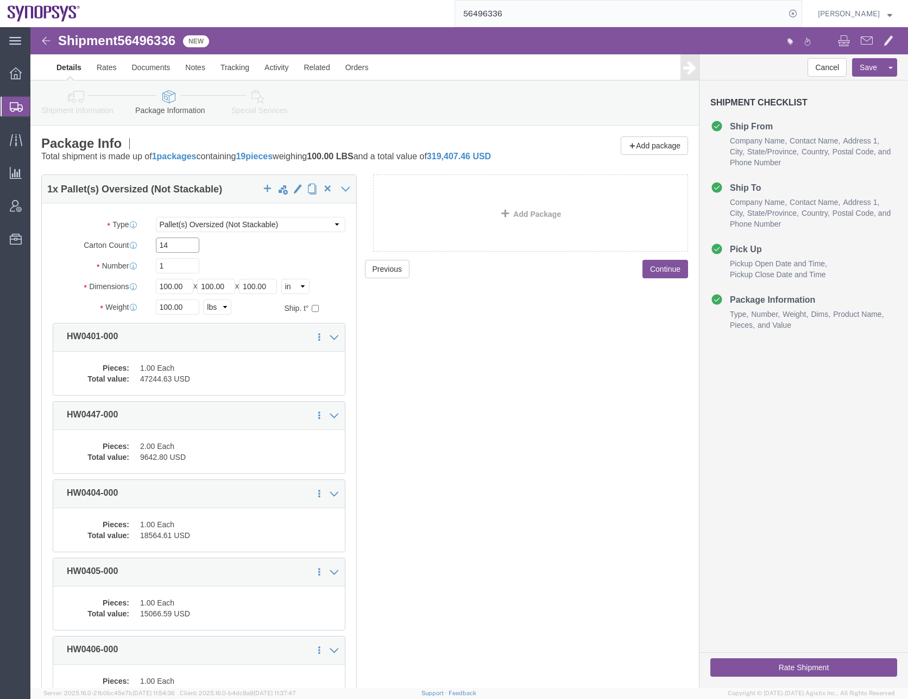
type input "14"
type input "48"
type input "40"
type input "55"
type input "1"
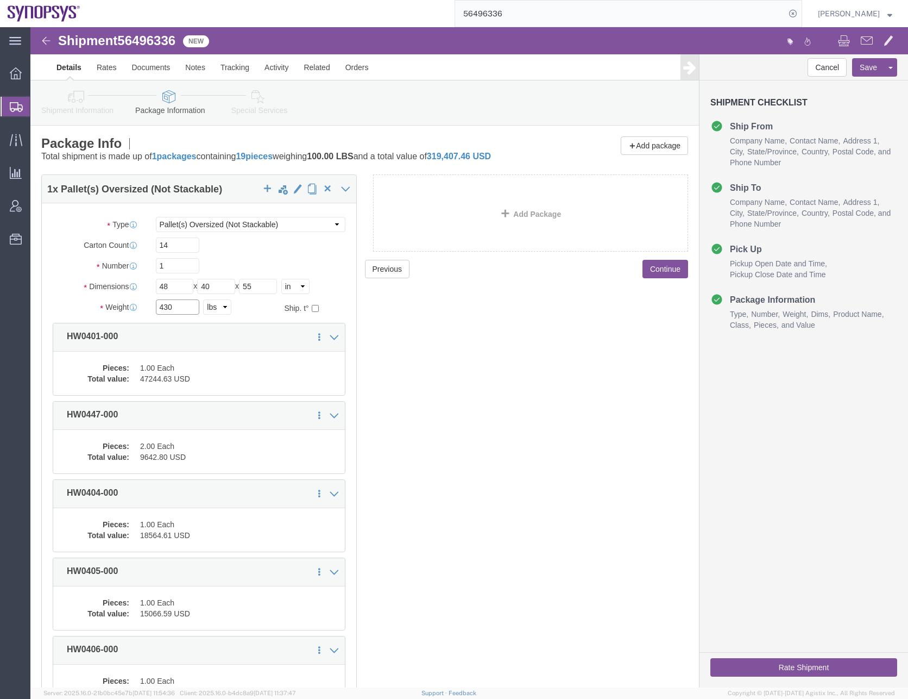
type input "430"
click div "Previous Continue"
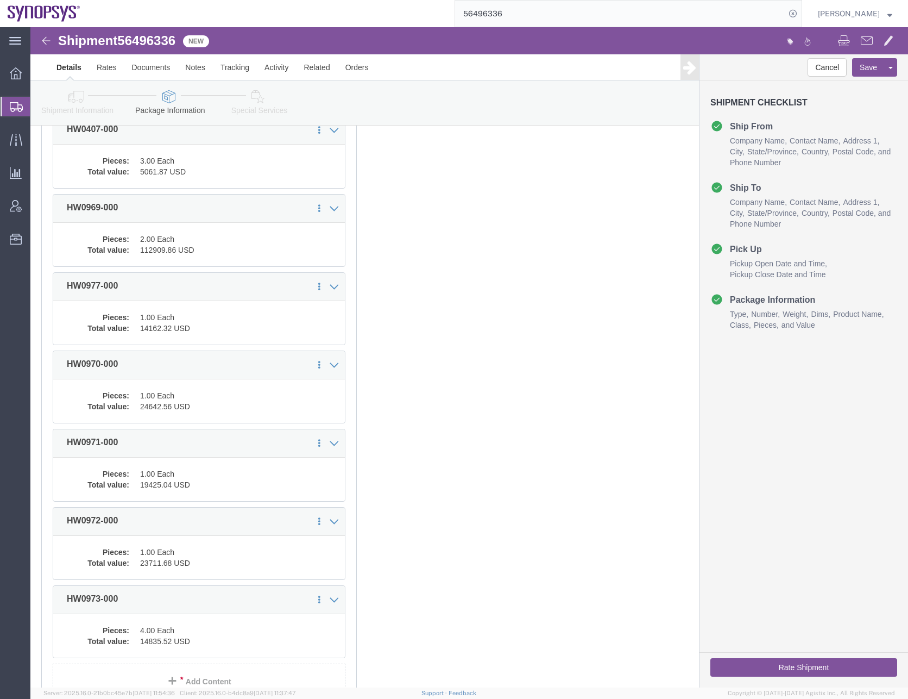
scroll to position [666, 0]
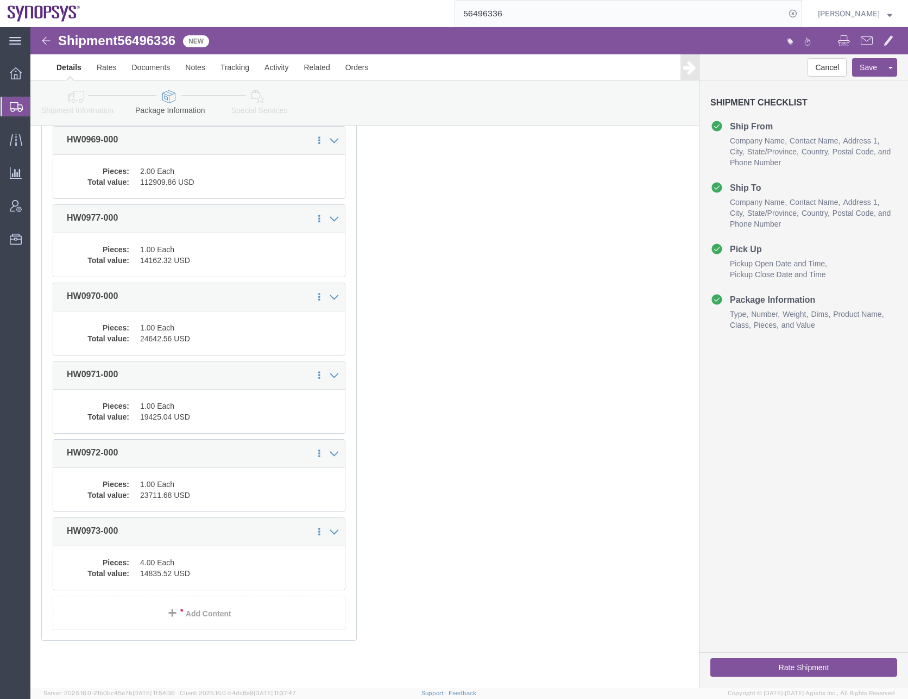
click div "Previous Continue"
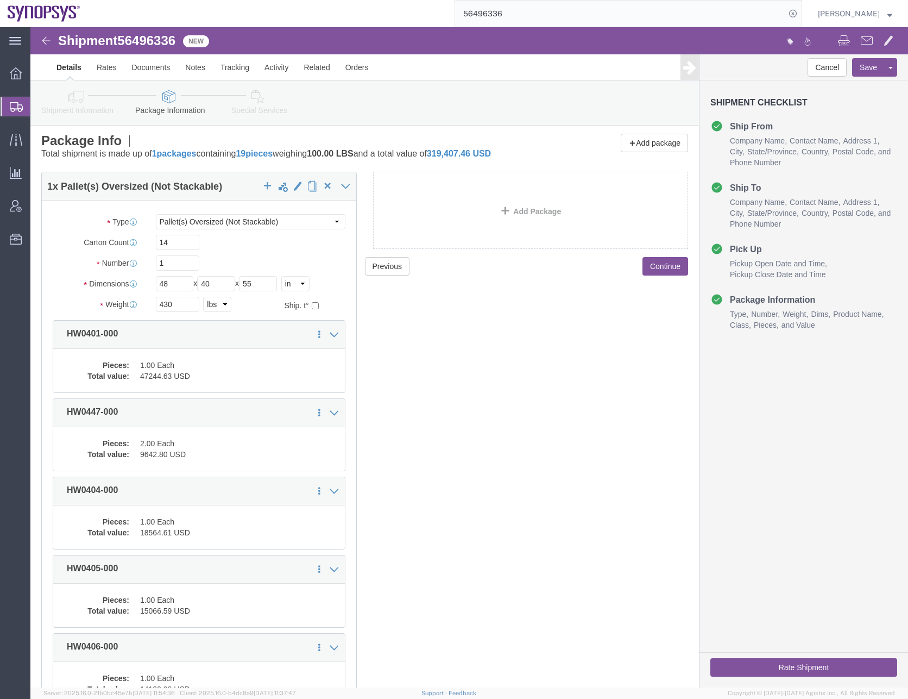
scroll to position [0, 0]
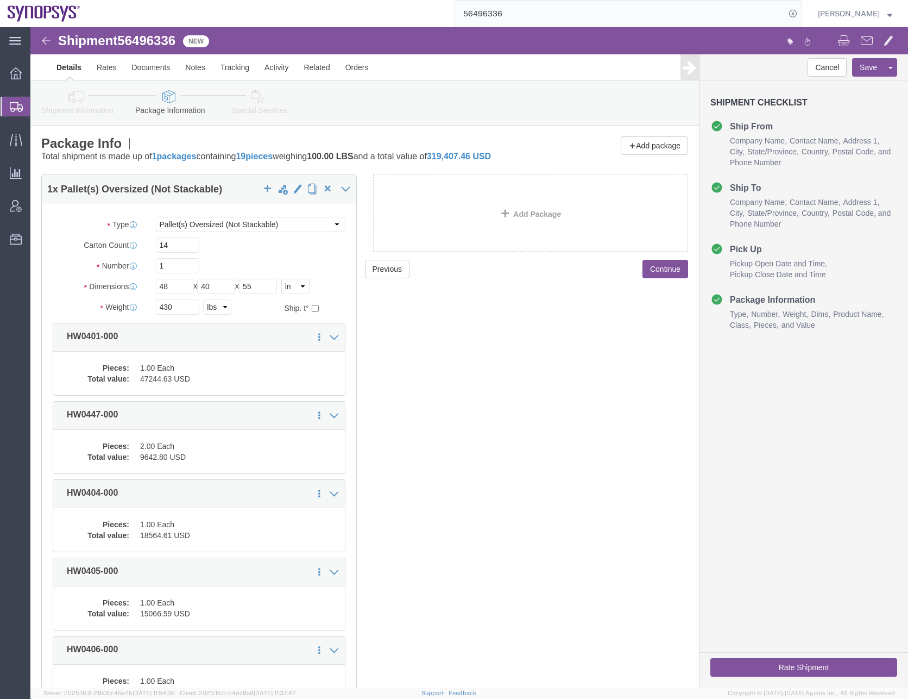
click div "Previous Continue"
click button "Continue"
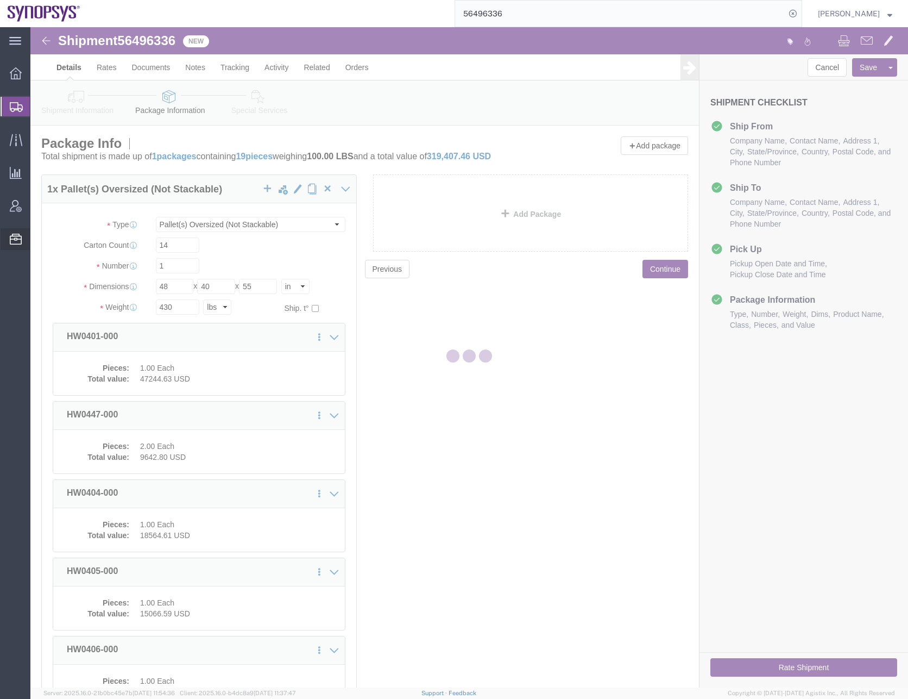
select select
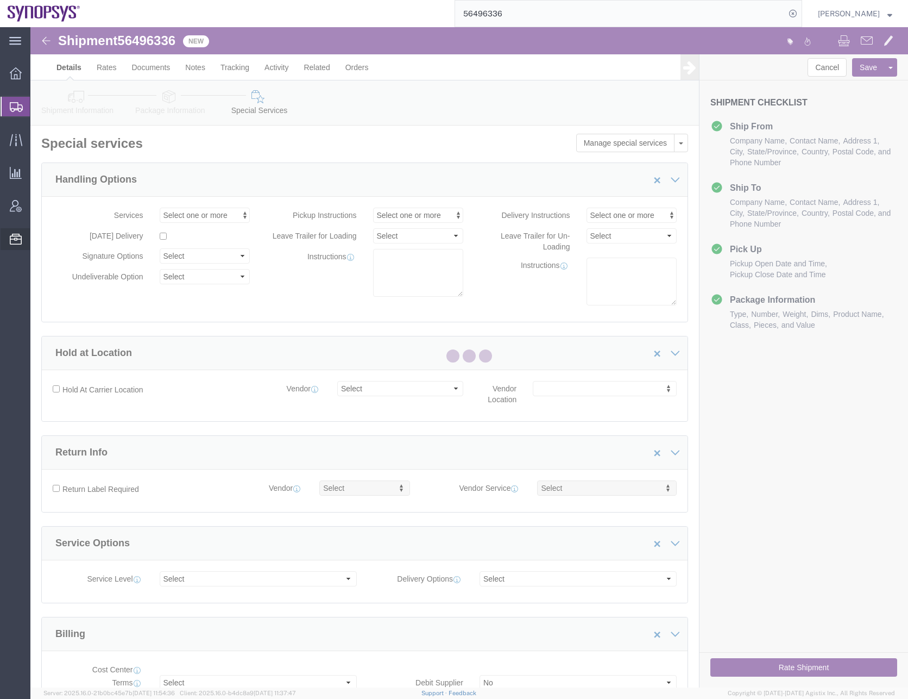
select select "COSTCENTER"
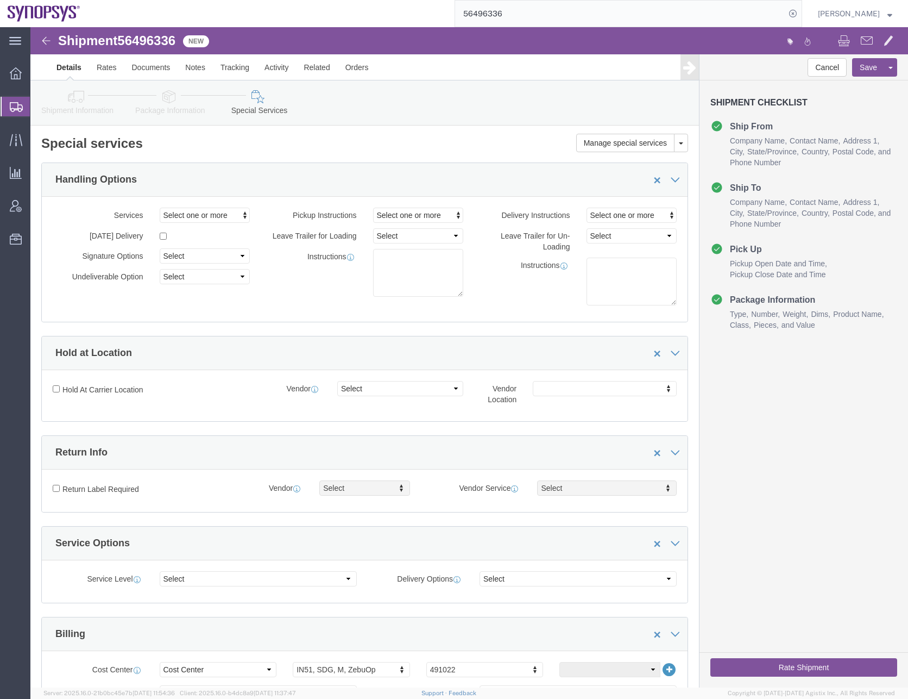
click icon
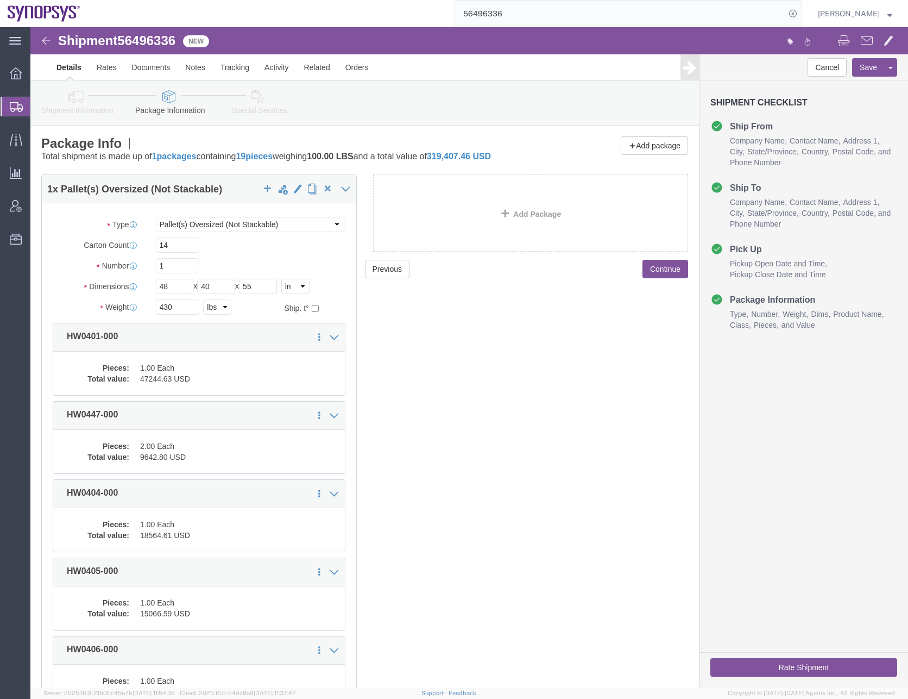
click div "Previous Continue"
click button "Continue"
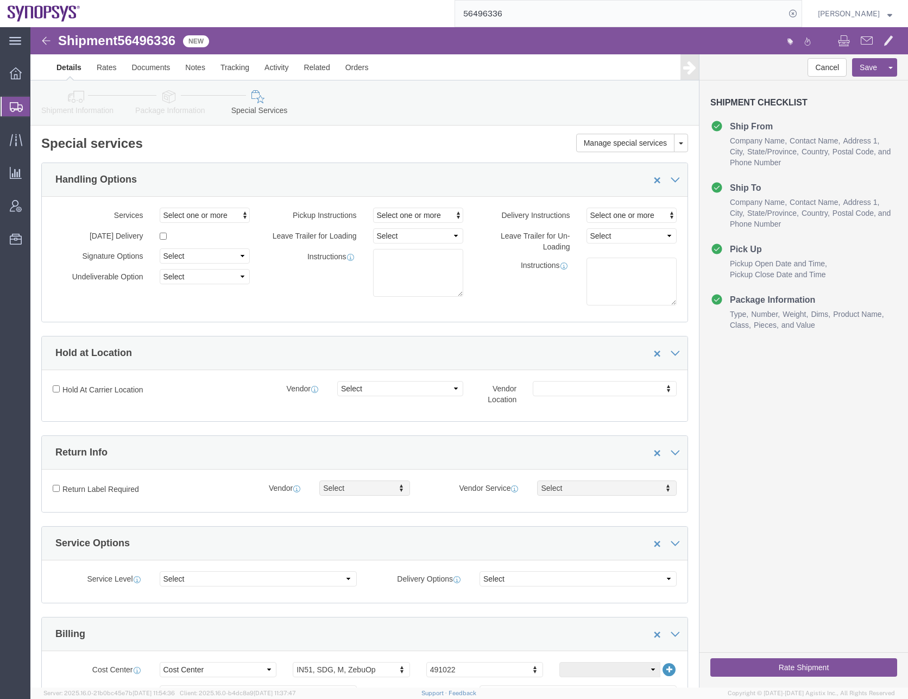
click icon
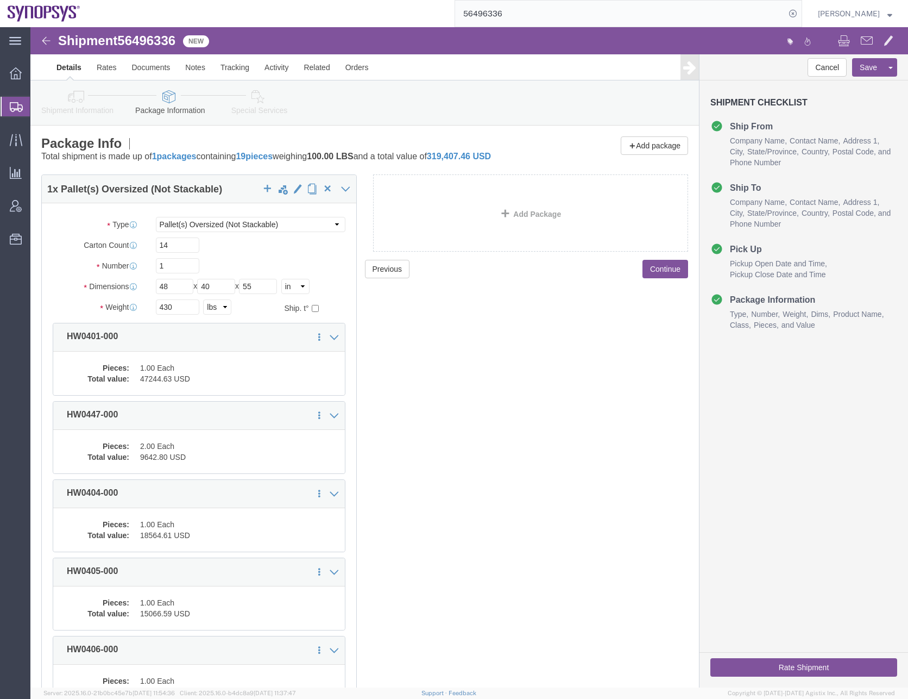
click div "Previous Continue"
click button "Continue"
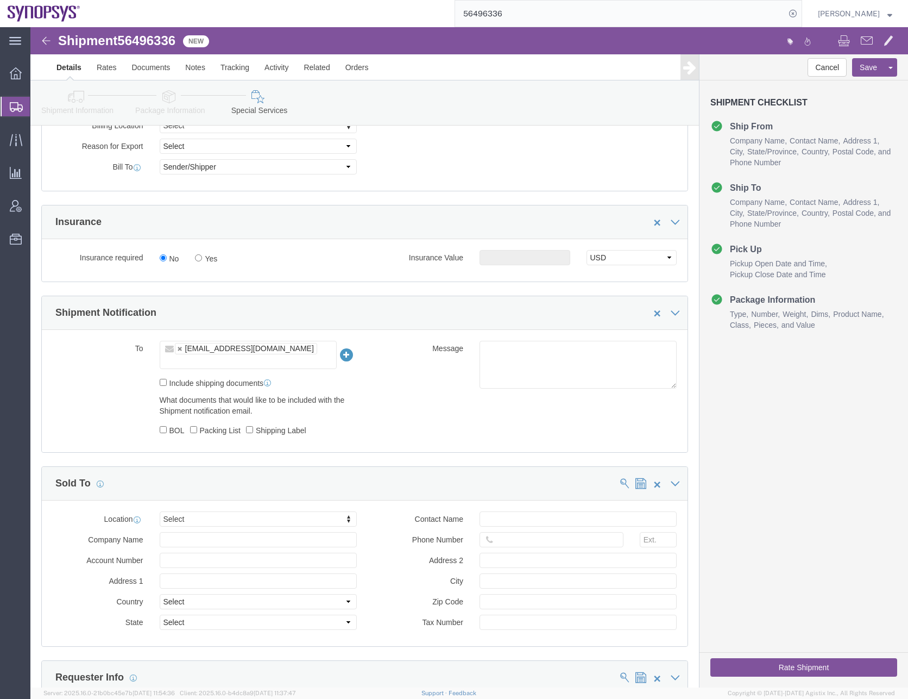
scroll to position [598, 0]
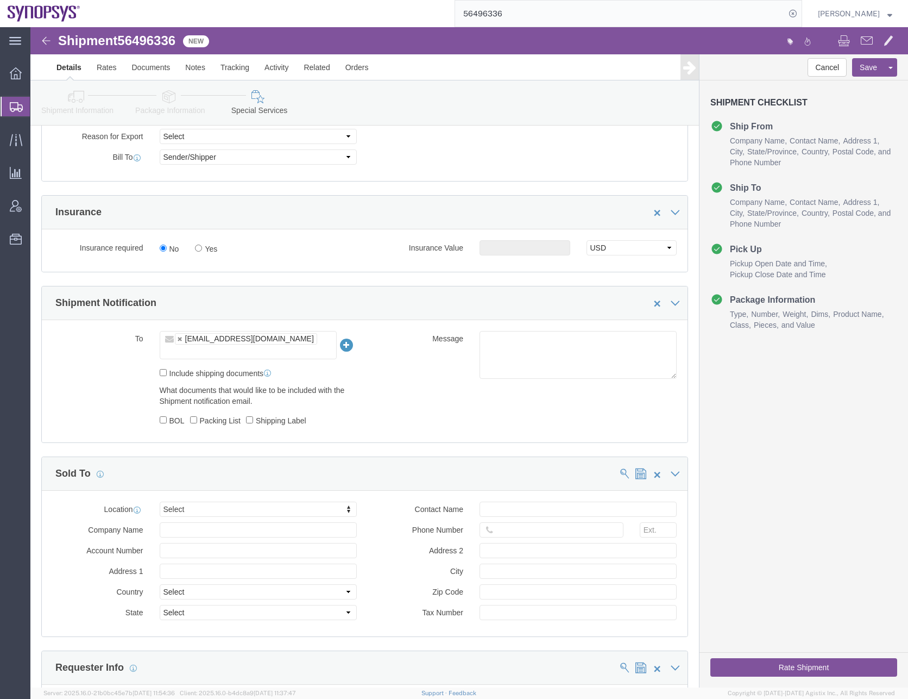
click ul "[EMAIL_ADDRESS][DOMAIN_NAME]"
paste input "[EMAIL_ADDRESS][DOMAIN_NAME]"
type input "[EMAIL_ADDRESS][DOMAIN_NAME]"
type input "[EMAIL_ADDRESS][DOMAIN_NAME],[PERSON_NAME][EMAIL_ADDRESS][DOMAIN_NAME]"
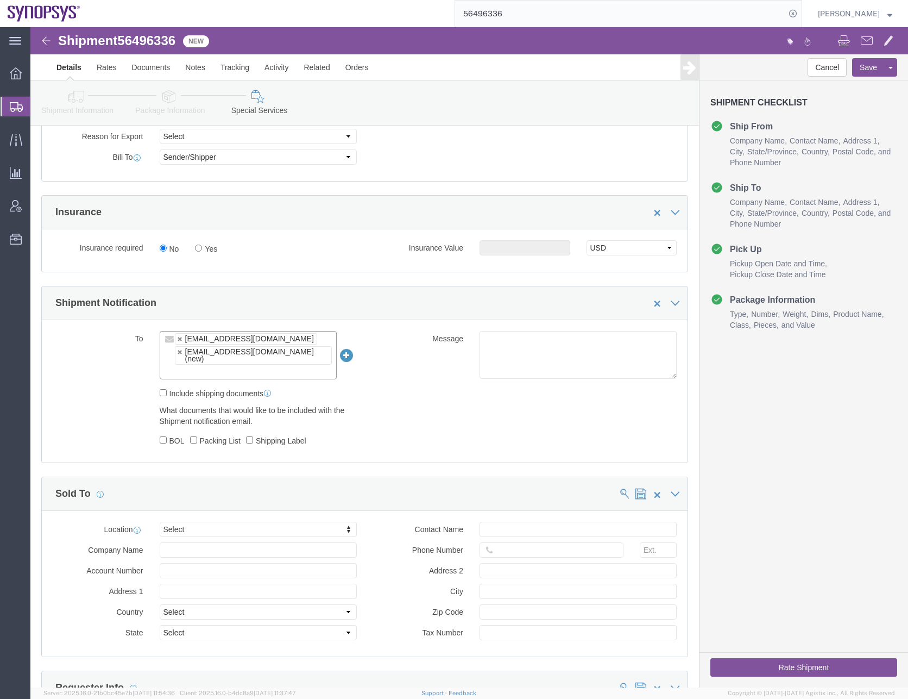
click input "text"
paste input "[EMAIL_ADDRESS][DOMAIN_NAME]"
type input "[EMAIL_ADDRESS][DOMAIN_NAME]"
type input "[EMAIL_ADDRESS][DOMAIN_NAME],[PERSON_NAME][EMAIL_ADDRESS][DOMAIN_NAME],[EMAIL_A…"
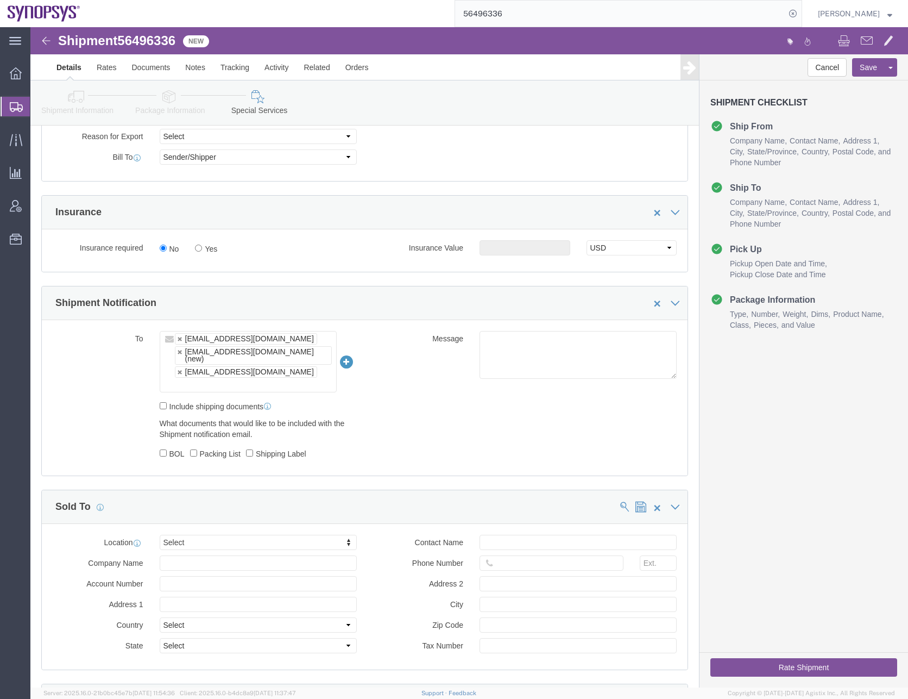
click ul "[EMAIL_ADDRESS][DOMAIN_NAME] [EMAIL_ADDRESS][DOMAIN_NAME] (new) [EMAIL_ADDRESS]…"
paste input "[EMAIL_ADDRESS][DOMAIN_NAME]"
type input "[EMAIL_ADDRESS][DOMAIN_NAME]"
type input "[EMAIL_ADDRESS][DOMAIN_NAME],[PERSON_NAME][EMAIL_ADDRESS][DOMAIN_NAME],[EMAIL_A…"
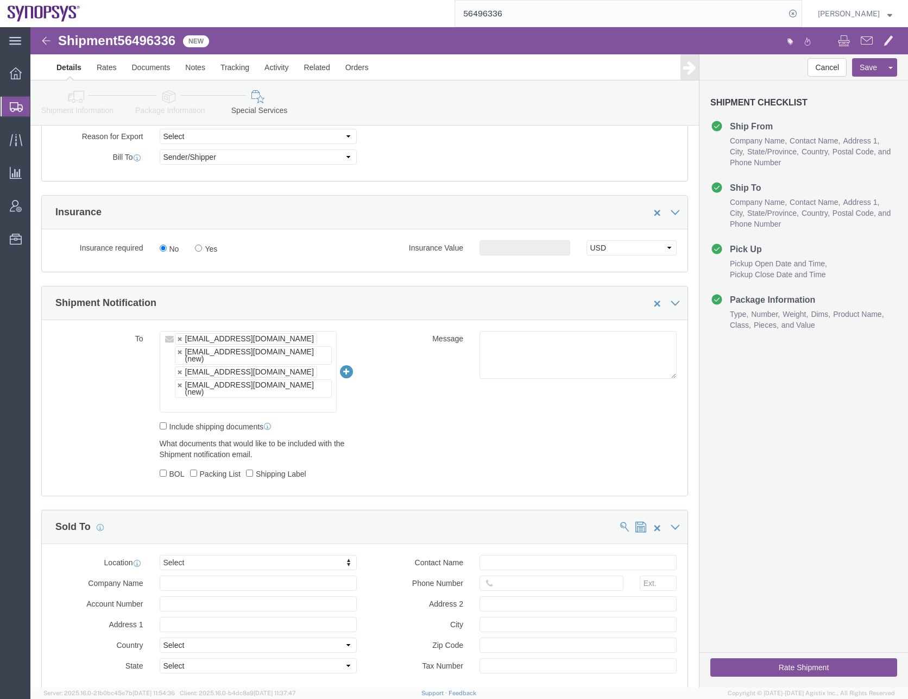
click input "text"
paste input "[EMAIL_ADDRESS][DOMAIN_NAME]"
type input "[EMAIL_ADDRESS][DOMAIN_NAME]"
type input "[EMAIL_ADDRESS][DOMAIN_NAME],[PERSON_NAME][EMAIL_ADDRESS][DOMAIN_NAME],[EMAIL_A…"
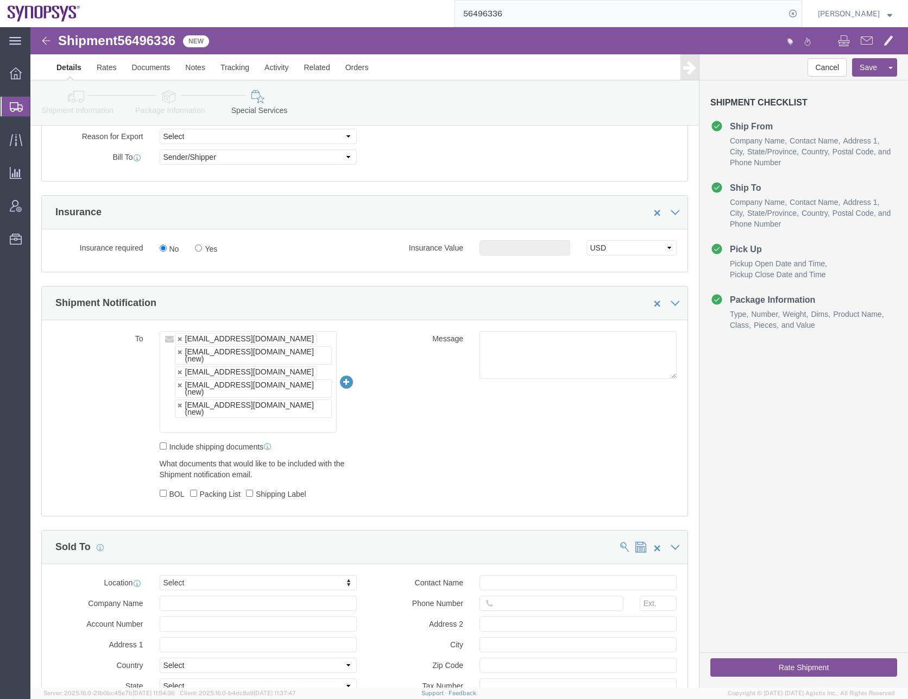
click input "text"
paste input "[EMAIL_ADDRESS][DOMAIN_NAME]"
type input "[EMAIL_ADDRESS][DOMAIN_NAME]"
type input "[EMAIL_ADDRESS][DOMAIN_NAME],[PERSON_NAME][EMAIL_ADDRESS][DOMAIN_NAME],[EMAIL_A…"
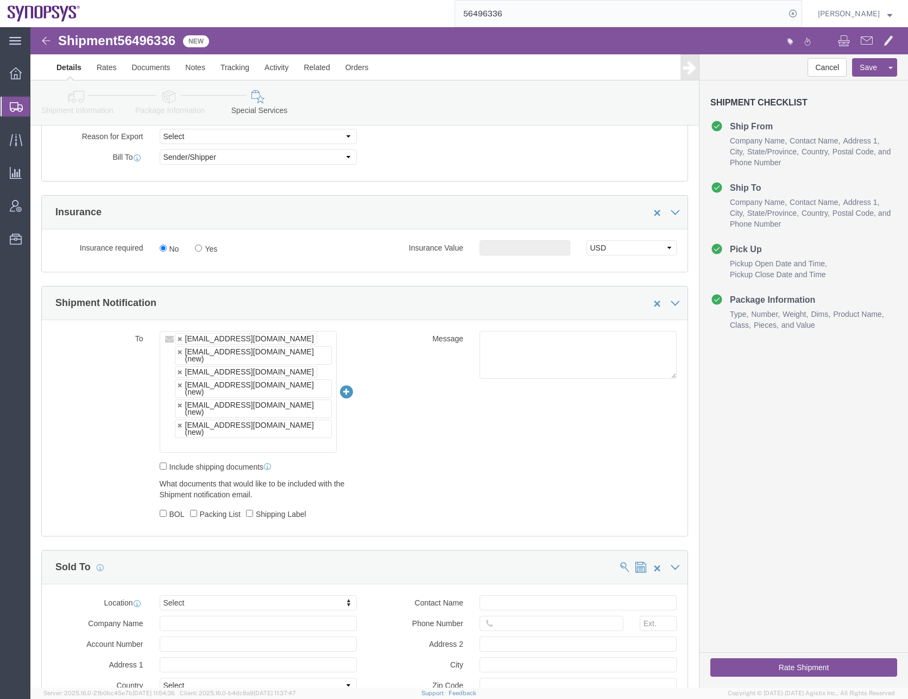
click ul "[EMAIL_ADDRESS][DOMAIN_NAME] [EMAIL_ADDRESS][DOMAIN_NAME] (new) [EMAIL_ADDRESS]…"
paste input "[EMAIL_ADDRESS][DOMAIN_NAME]"
type input "[EMAIL_ADDRESS][DOMAIN_NAME]"
type input "[EMAIL_ADDRESS][DOMAIN_NAME],[PERSON_NAME][EMAIL_ADDRESS][DOMAIN_NAME],[EMAIL_A…"
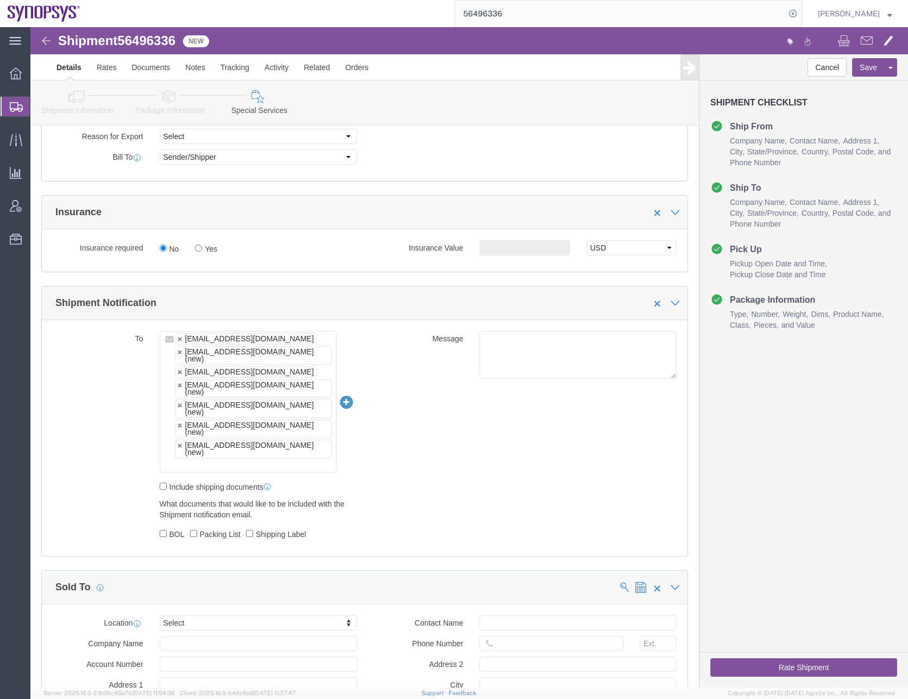
click ul "[EMAIL_ADDRESS][DOMAIN_NAME] [EMAIL_ADDRESS][DOMAIN_NAME] (new) [EMAIL_ADDRESS]…"
paste input "[EMAIL_ADDRESS][DOMAIN_NAME]"
type input "[EMAIL_ADDRESS][DOMAIN_NAME]"
type input "[EMAIL_ADDRESS][DOMAIN_NAME],[PERSON_NAME][EMAIL_ADDRESS][DOMAIN_NAME],[EMAIL_A…"
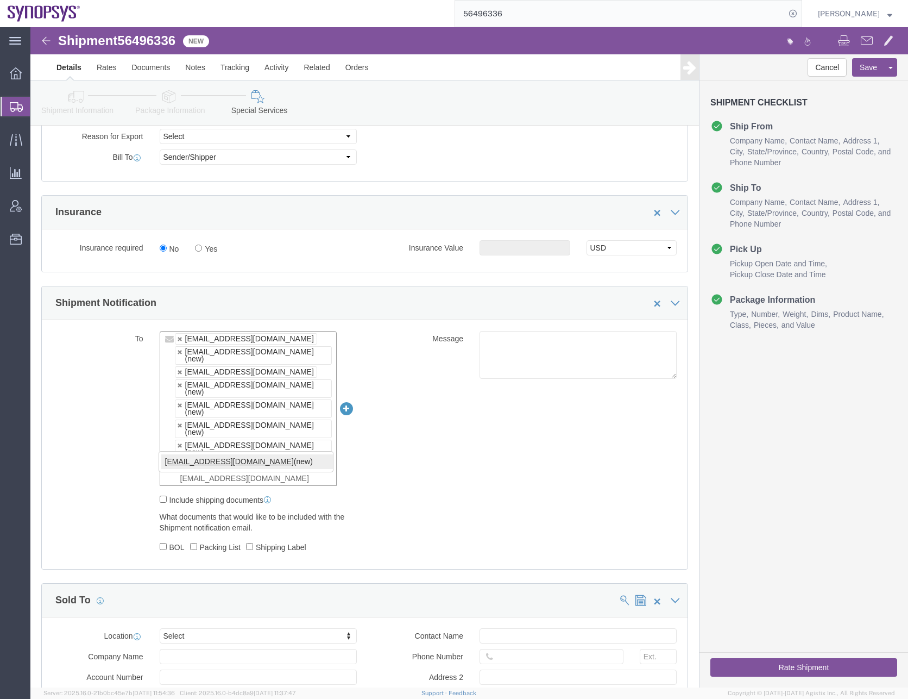
type input "[EMAIL_ADDRESS][DOMAIN_NAME]"
type input "[EMAIL_ADDRESS][DOMAIN_NAME],[PERSON_NAME][EMAIL_ADDRESS][DOMAIN_NAME],[EMAIL_A…"
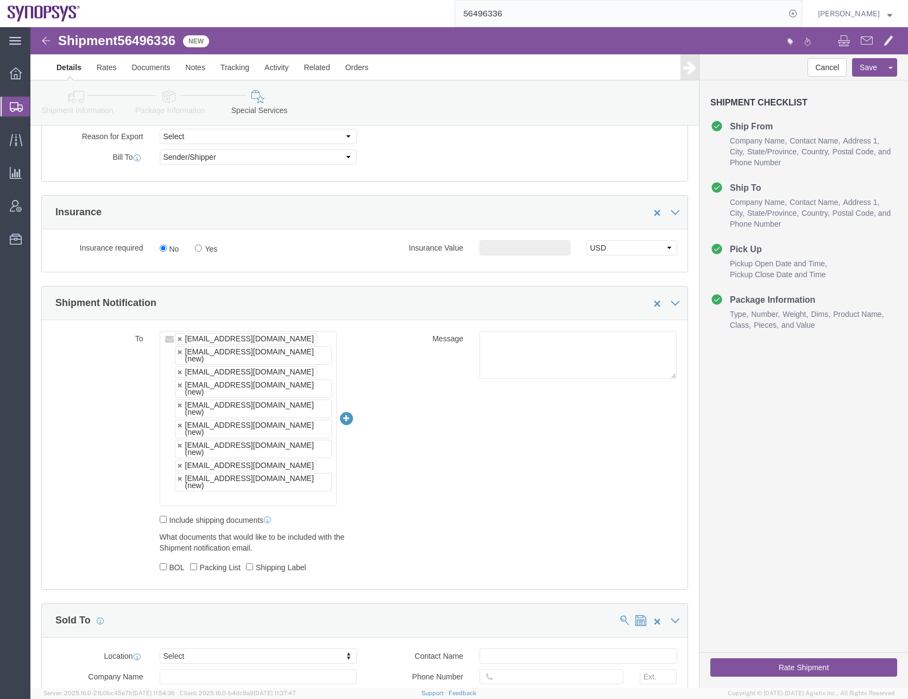
click div "To [EMAIL_ADDRESS][DOMAIN_NAME] [EMAIL_ADDRESS][DOMAIN_NAME] (new) [EMAIL_ADDRE…"
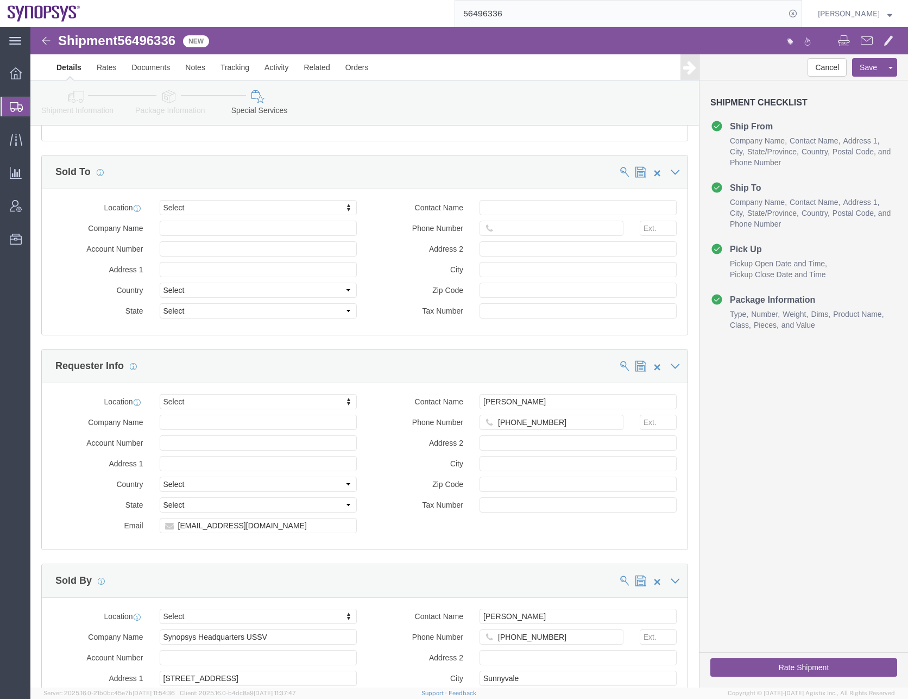
scroll to position [1195, 0]
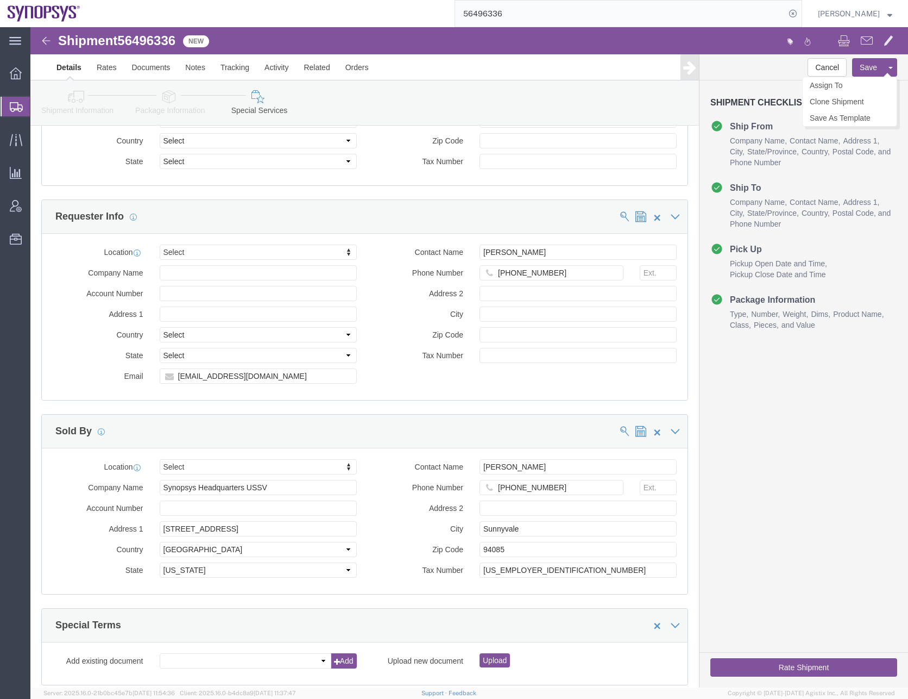
click button "Save"
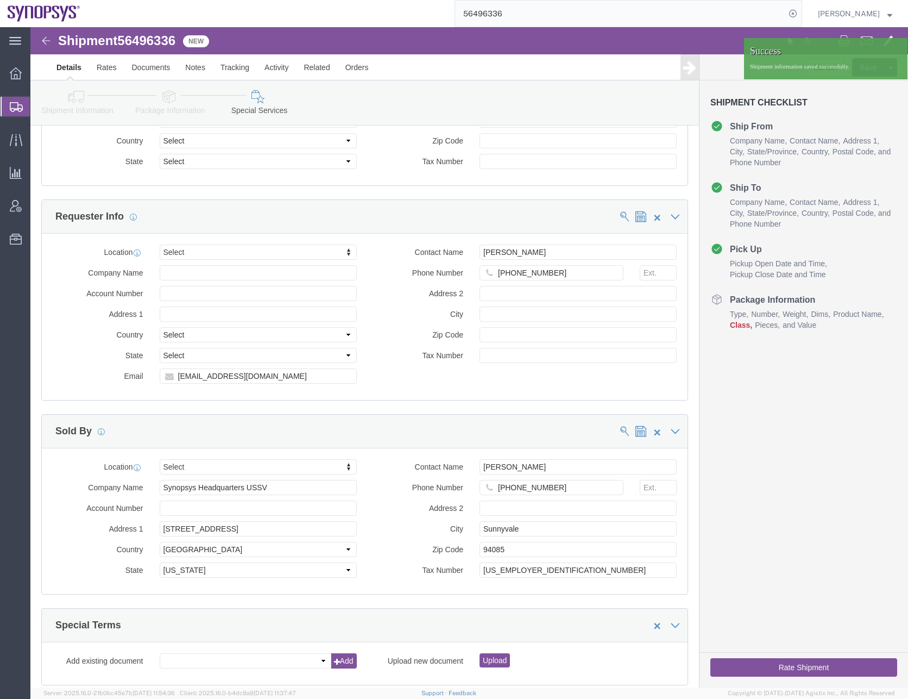
click div "Cancel Save Assign To Clone Shipment Save As Template Shipment Checklist Ship F…"
click icon
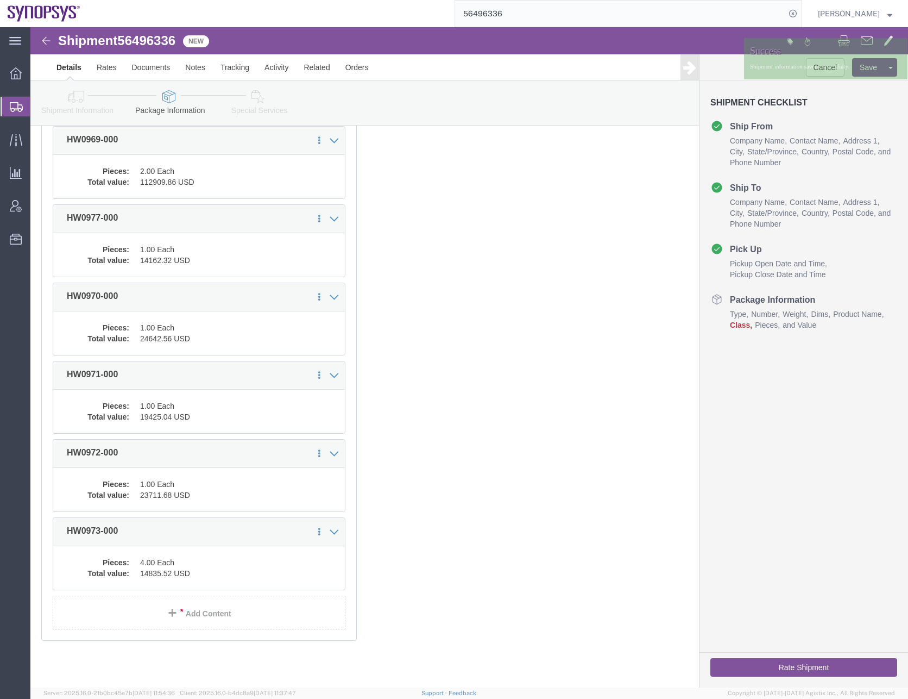
scroll to position [0, 0]
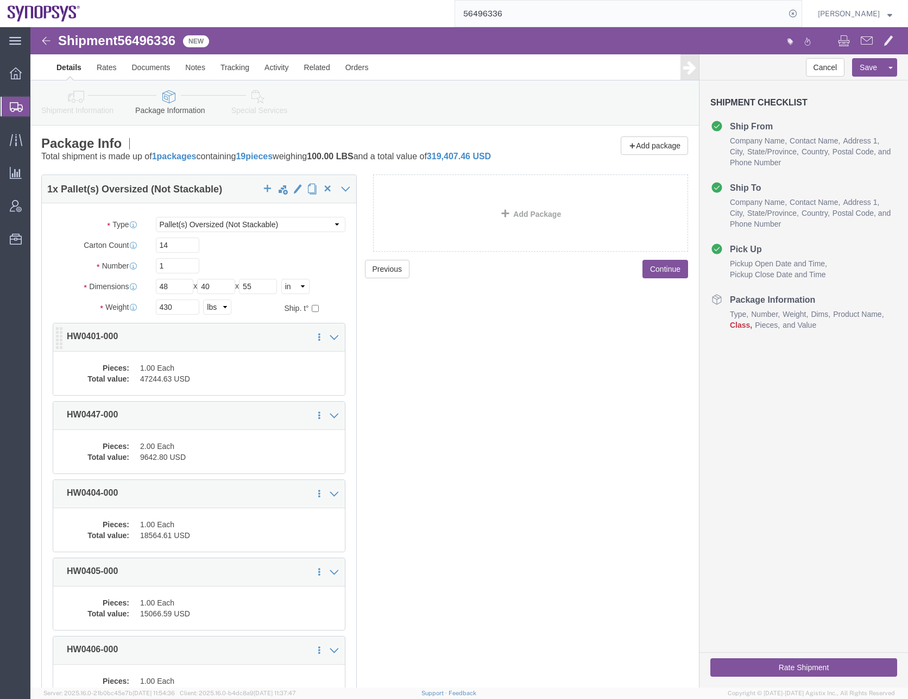
click dd "1.00 Each"
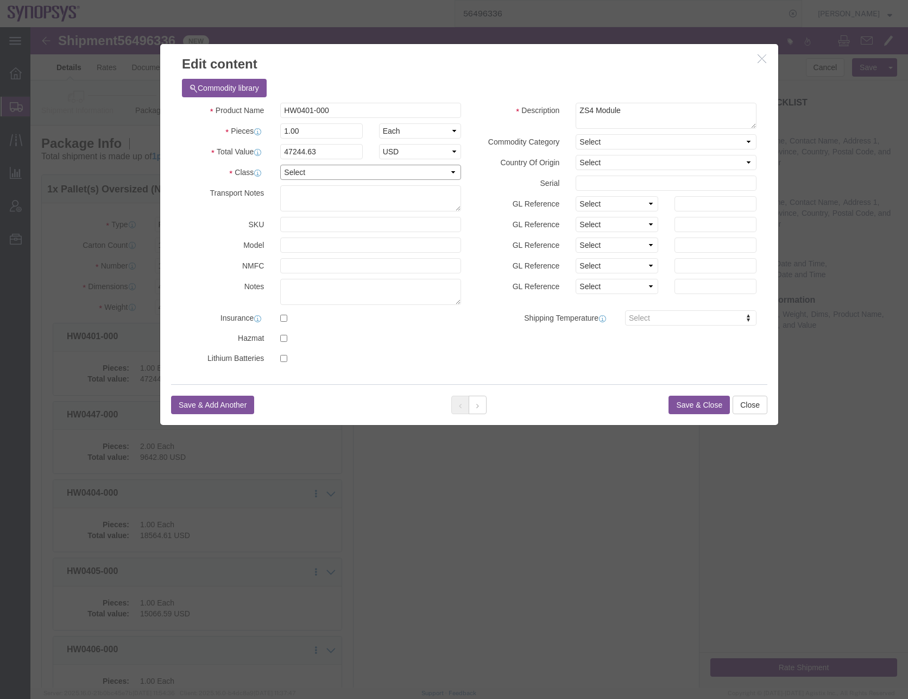
click select "Select 50 55 60 65 70 85 92.5 100 125 175 250 300 400"
select select "50"
click select "Select 50 55 60 65 70 85 92.5 100 125 175 250 300 400"
click button "Save & Close"
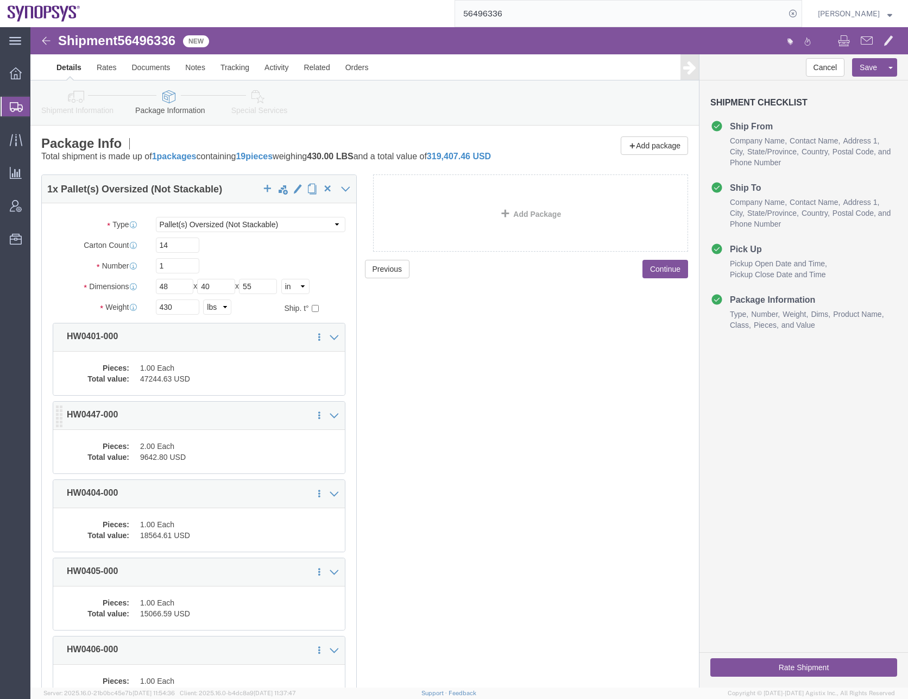
click dd "2.00 Each"
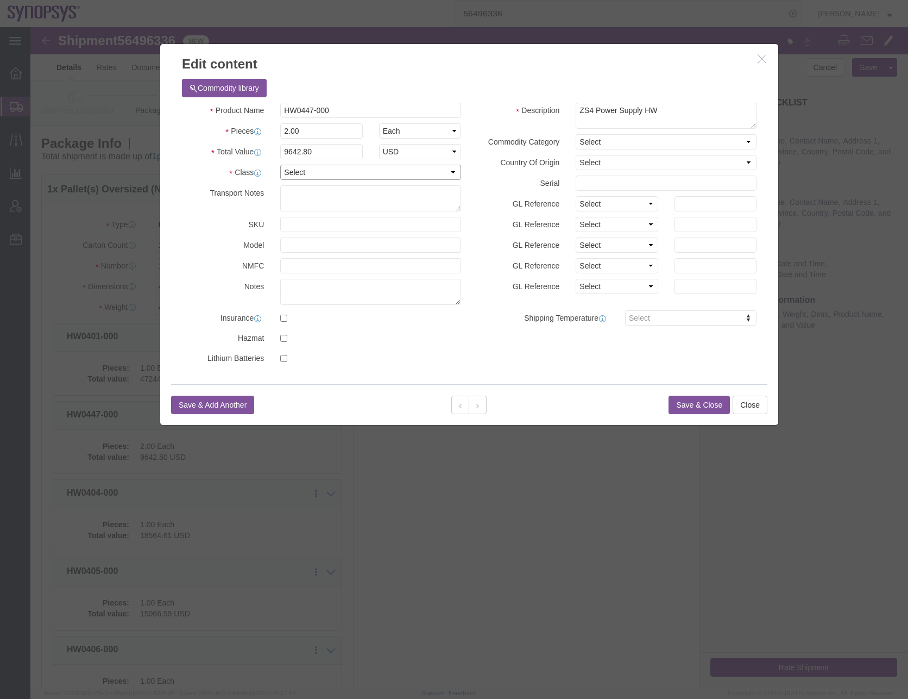
click select "Select 50 55 60 65 70 85 92.5 100 125 175 250 300 400"
select select "50"
click select "Select 50 55 60 65 70 85 92.5 100 125 175 250 300 400"
click button "Save & Close"
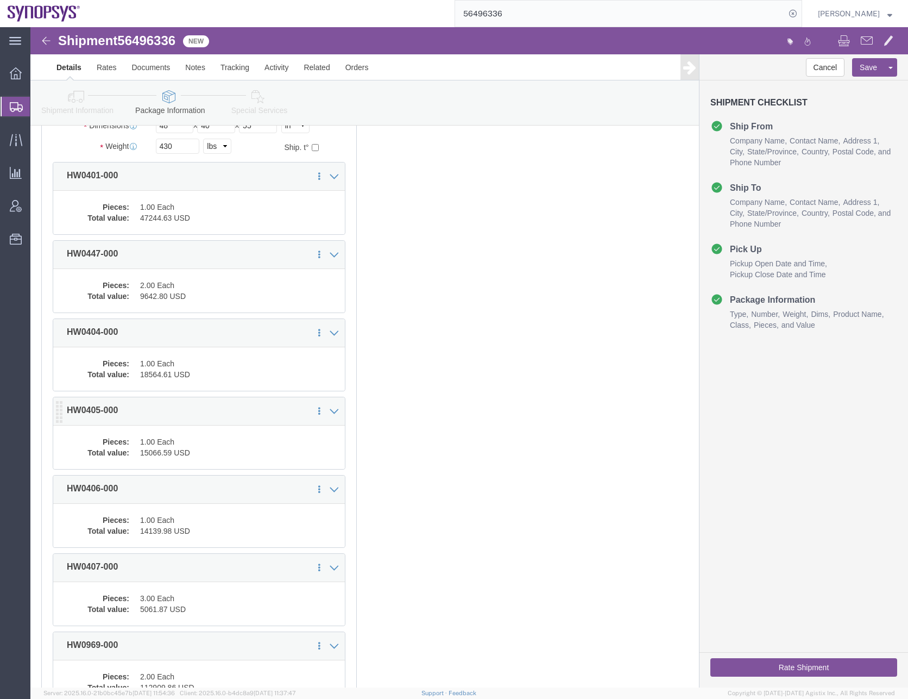
scroll to position [163, 0]
click dd "1.00 Each"
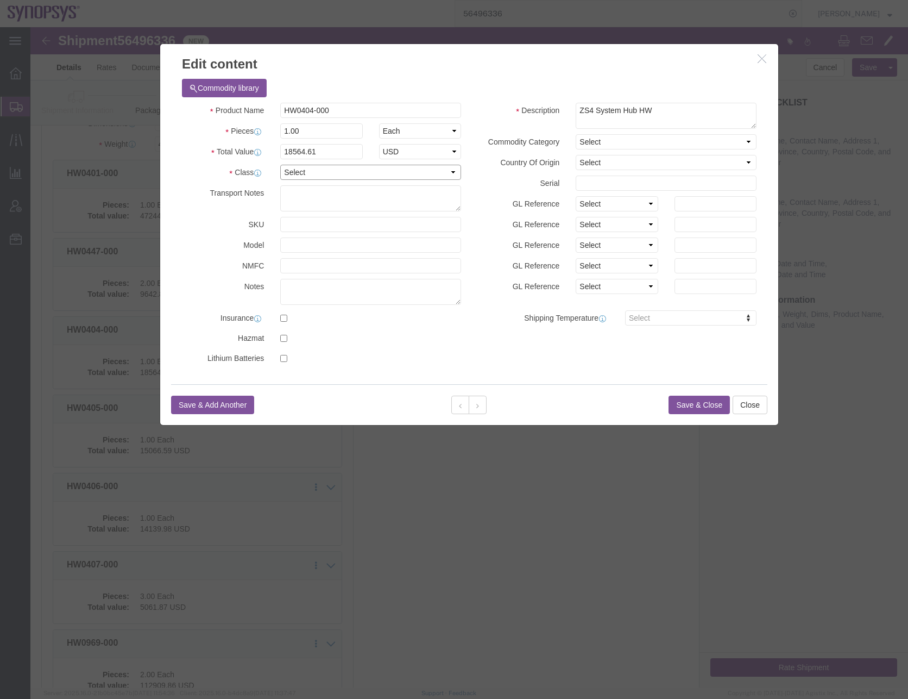
click select "Select 50 55 60 65 70 85 92.5 100 125 175 250 300 400"
select select "50"
click select "Select 50 55 60 65 70 85 92.5 100 125 175 250 300 400"
click button "Save & Close"
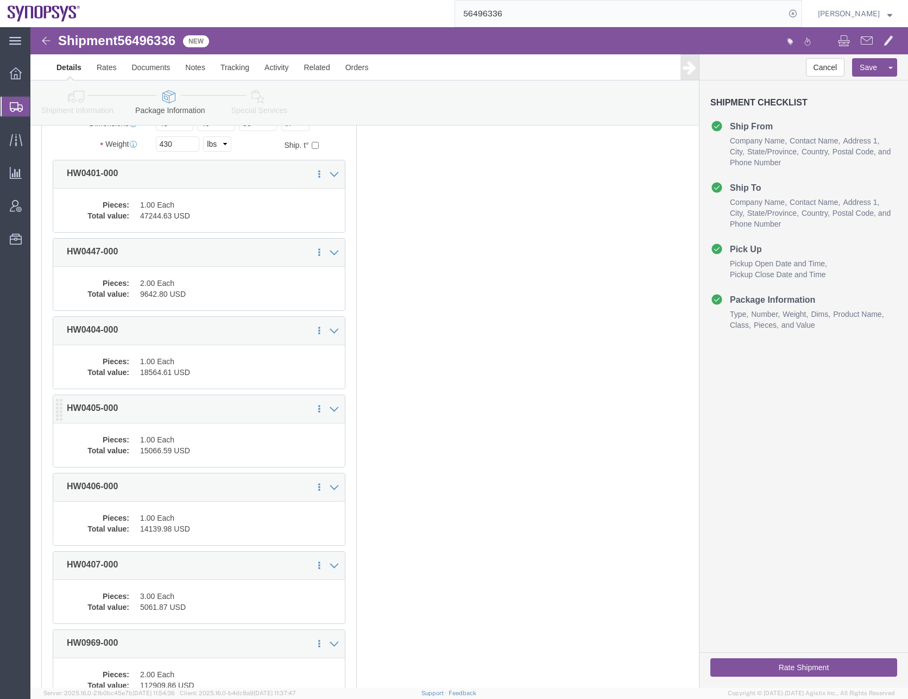
click dd "1.00 Each"
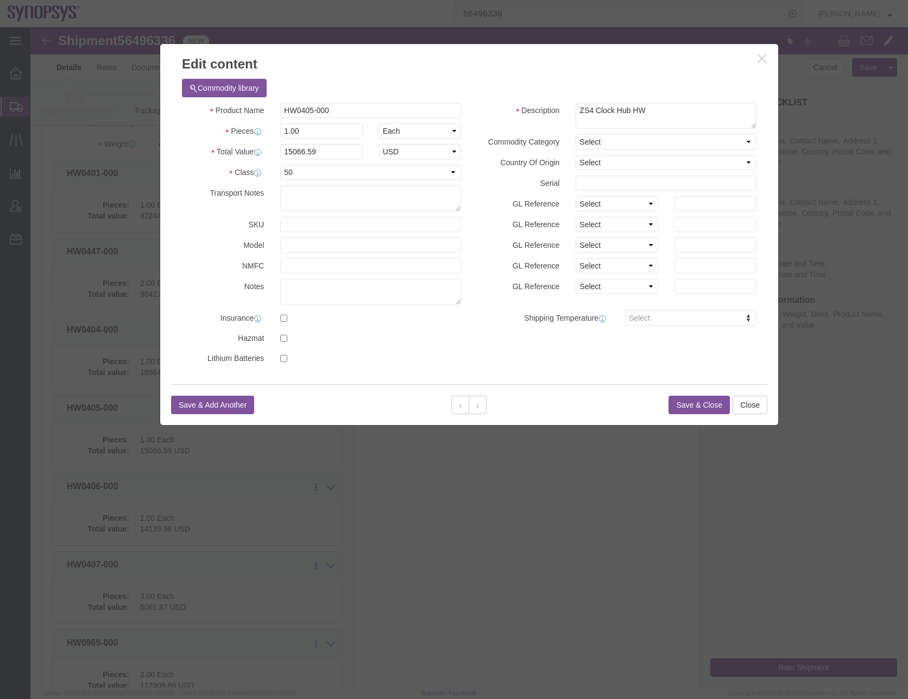
click button "Save & Close"
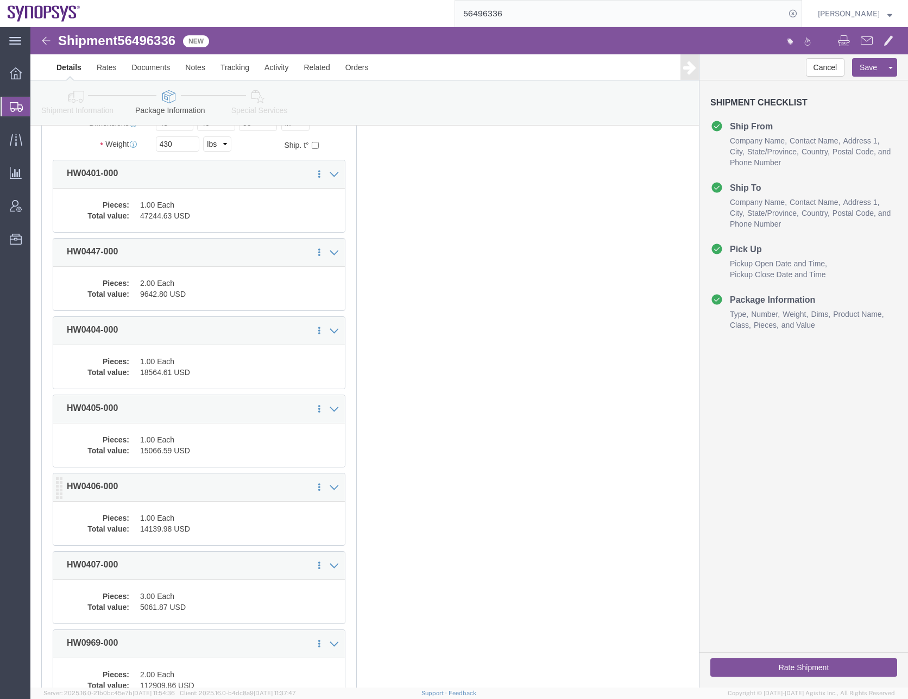
click dd "14139.98 USD"
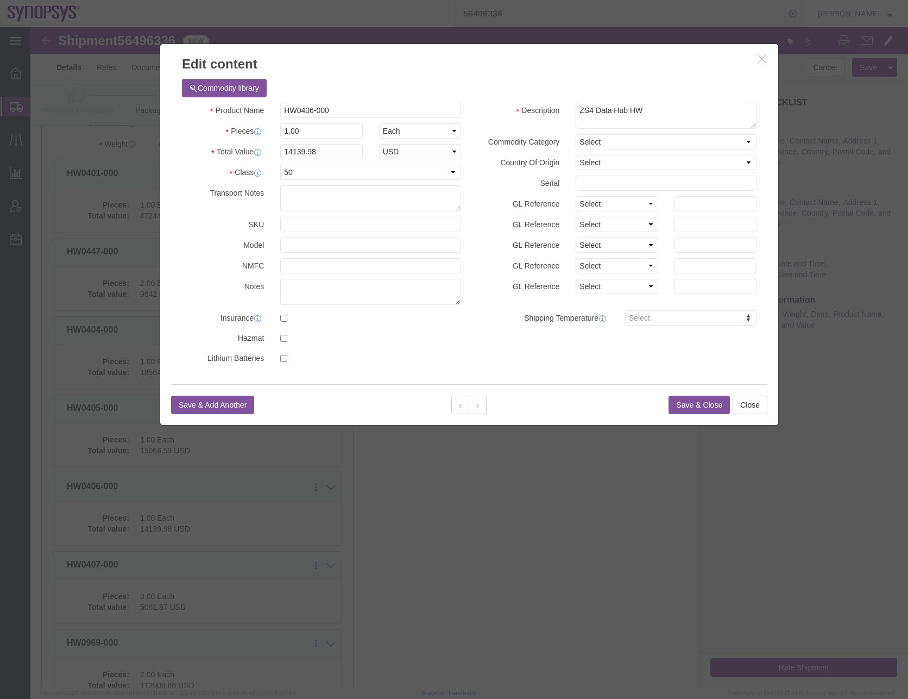
click button "Save & Close"
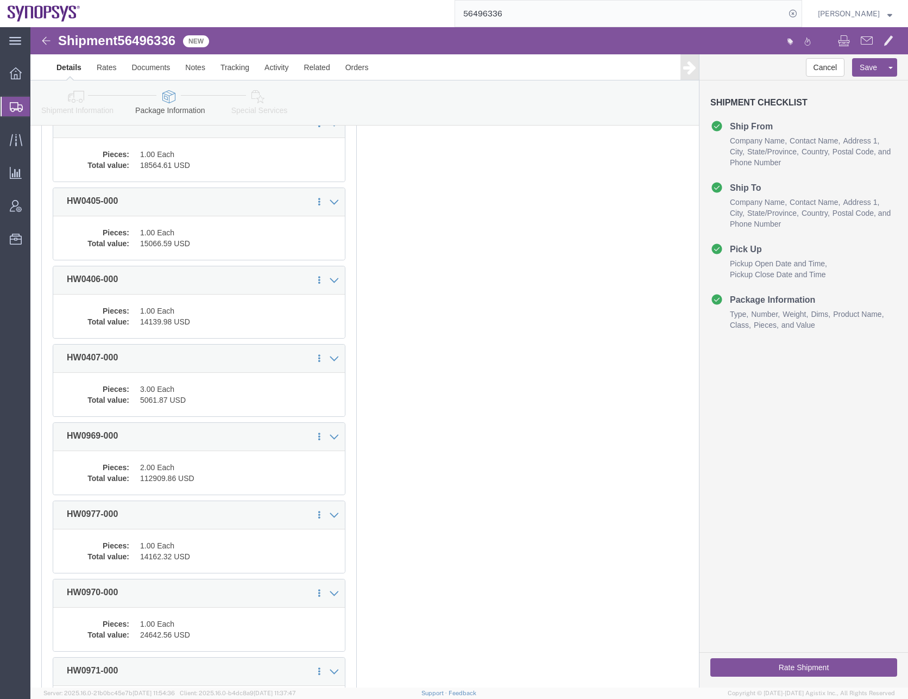
scroll to position [380, 0]
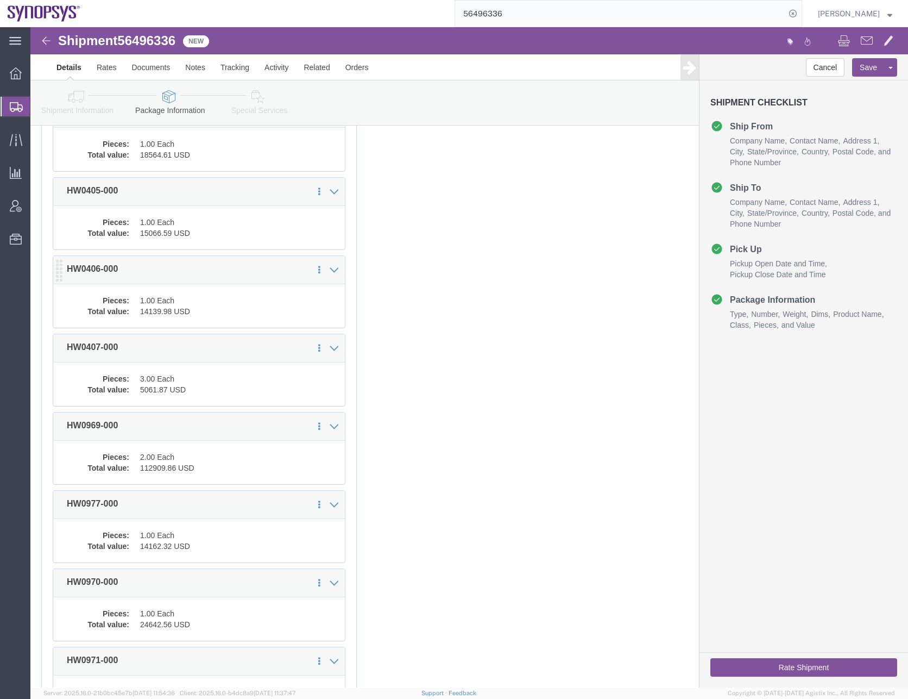
click dd "1.00 Each"
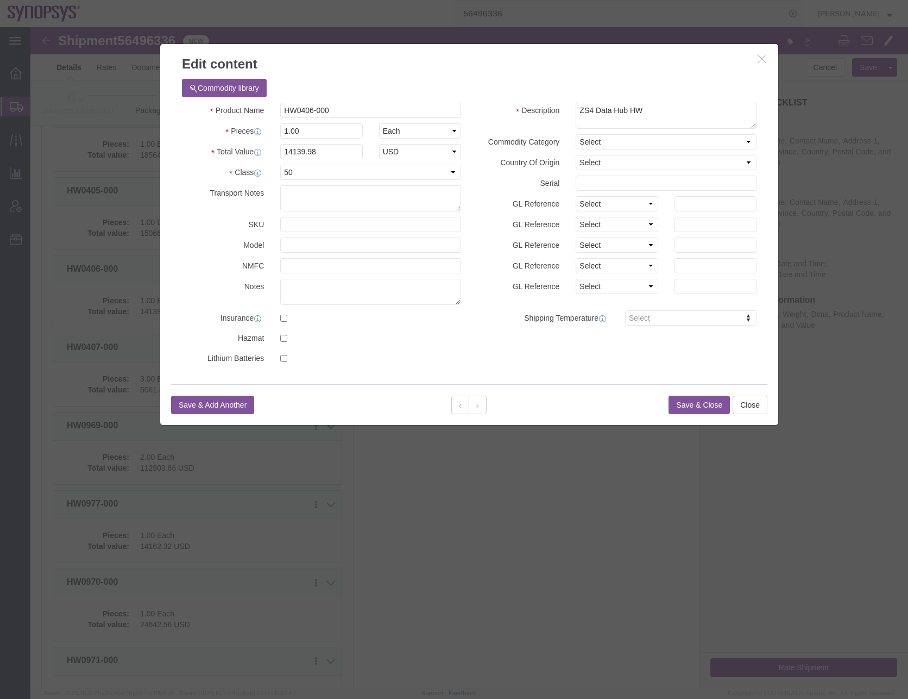
click button "Save & Close"
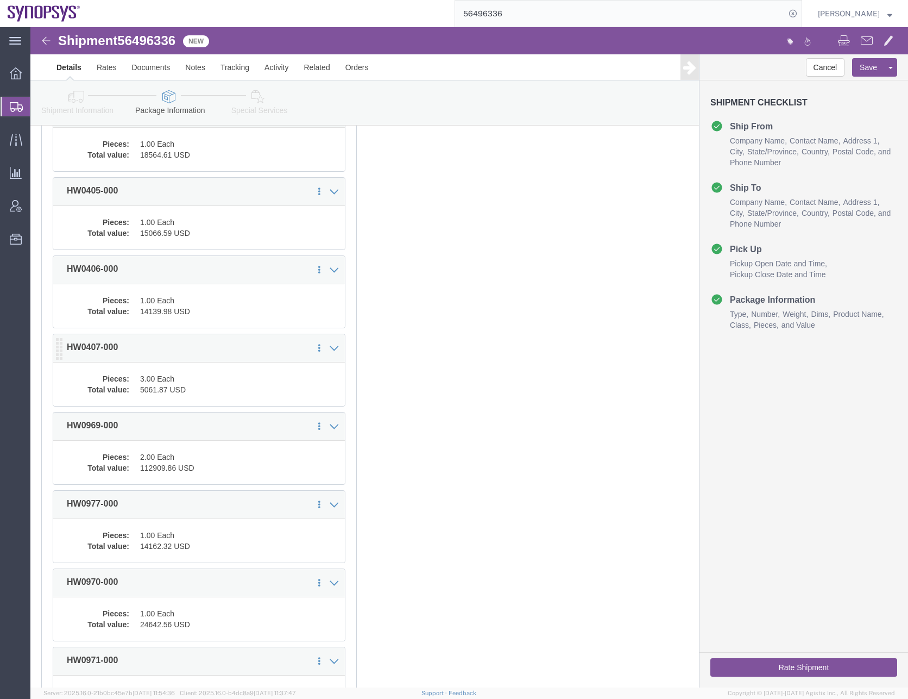
click dd "3.00 Each"
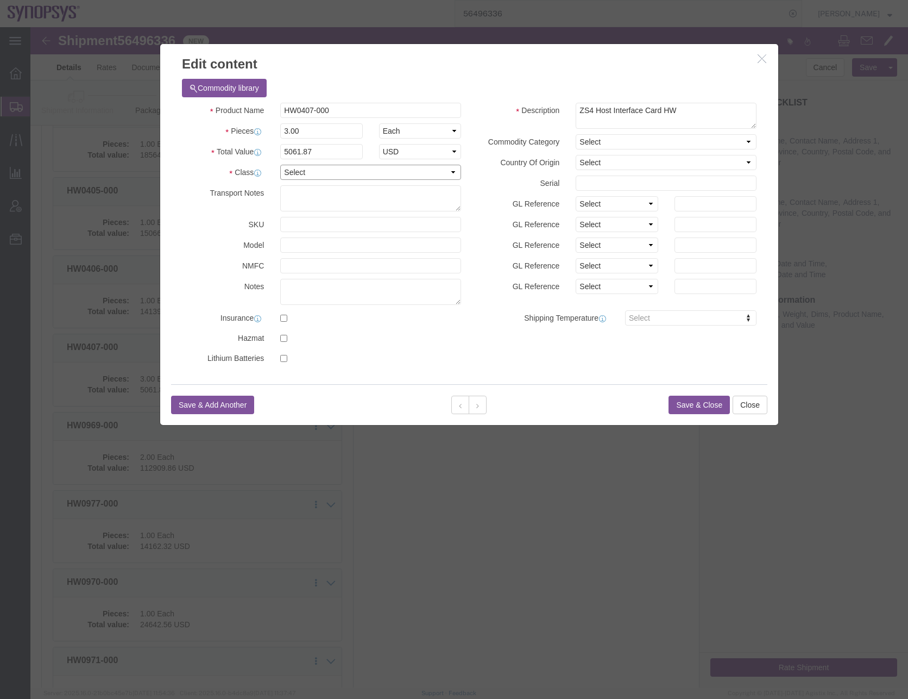
click select "Select 50 55 60 65 70 85 92.5 100 125 175 250 300 400"
select select "50"
click select "Select 50 55 60 65 70 85 92.5 100 125 175 250 300 400"
click button "Save & Close"
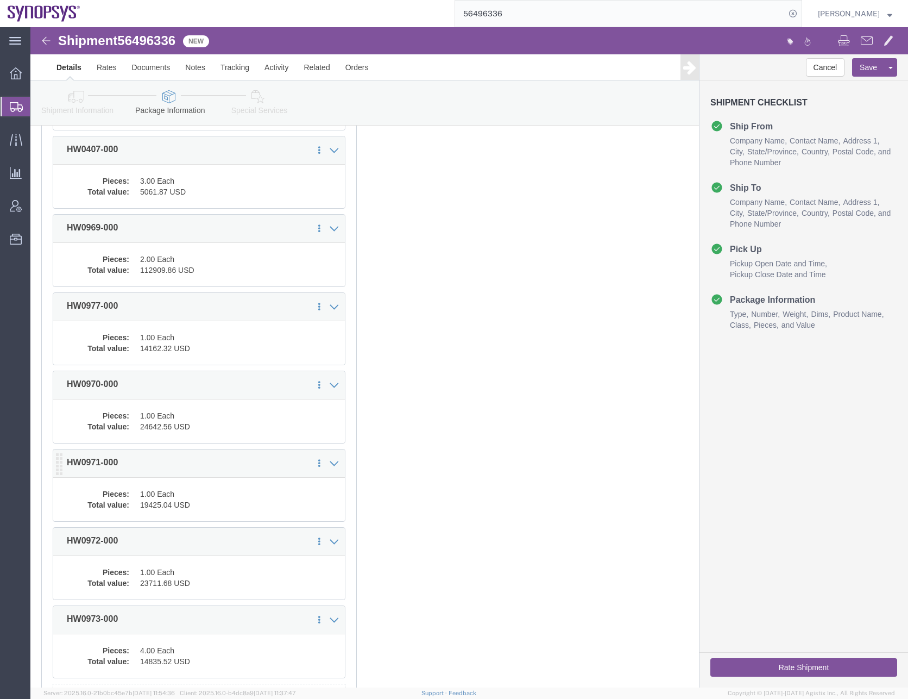
scroll to position [666, 0]
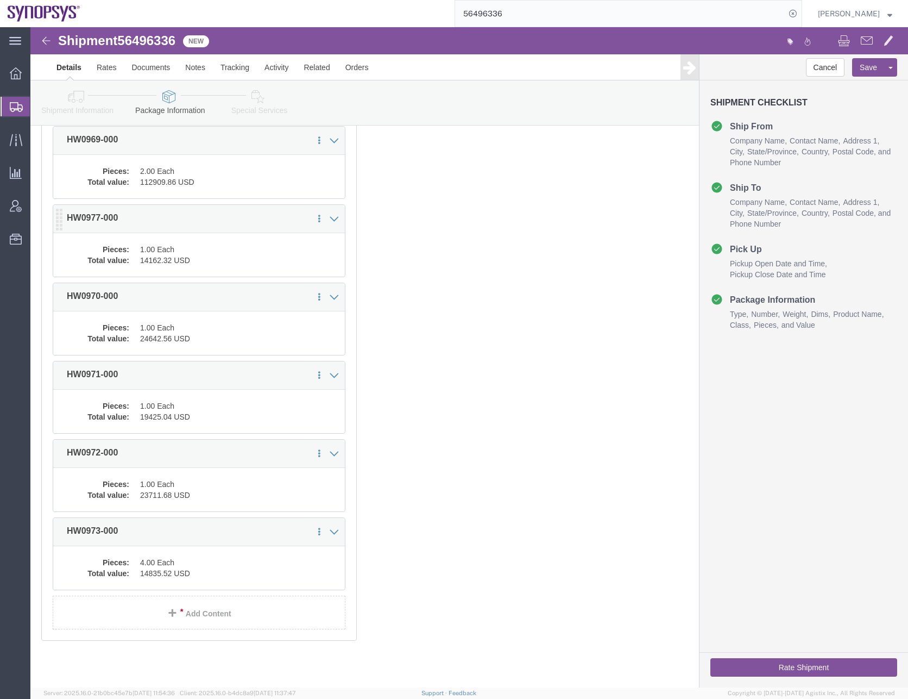
click dd "14162.32 USD"
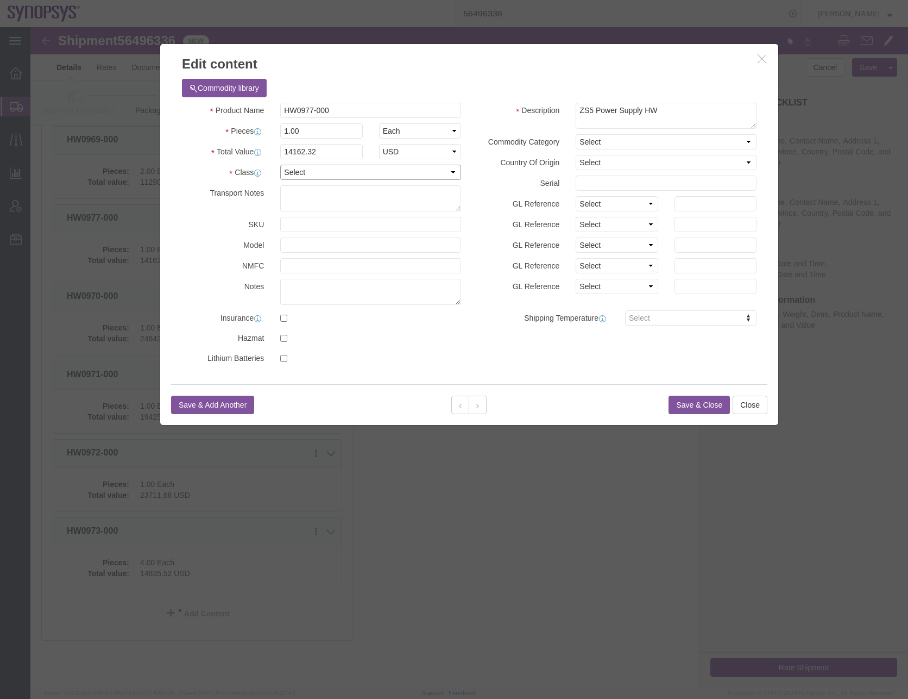
click select "Select 50 55 60 65 70 85 92.5 100 125 175 250 300 400"
select select "50"
click select "Select 50 55 60 65 70 85 92.5 100 125 175 250 300 400"
click button "Save & Close"
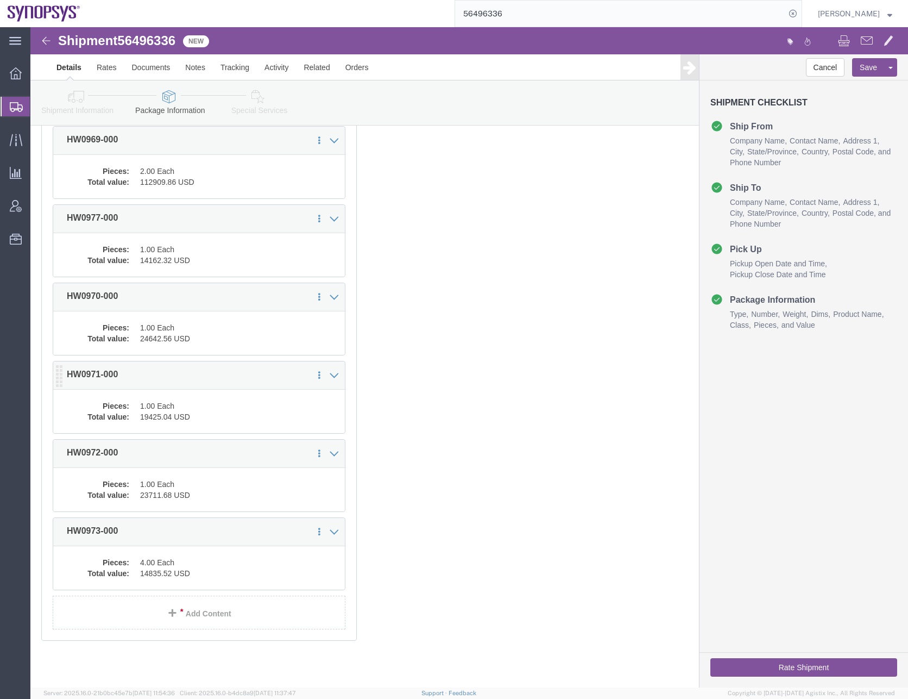
click dd "1.00 Each"
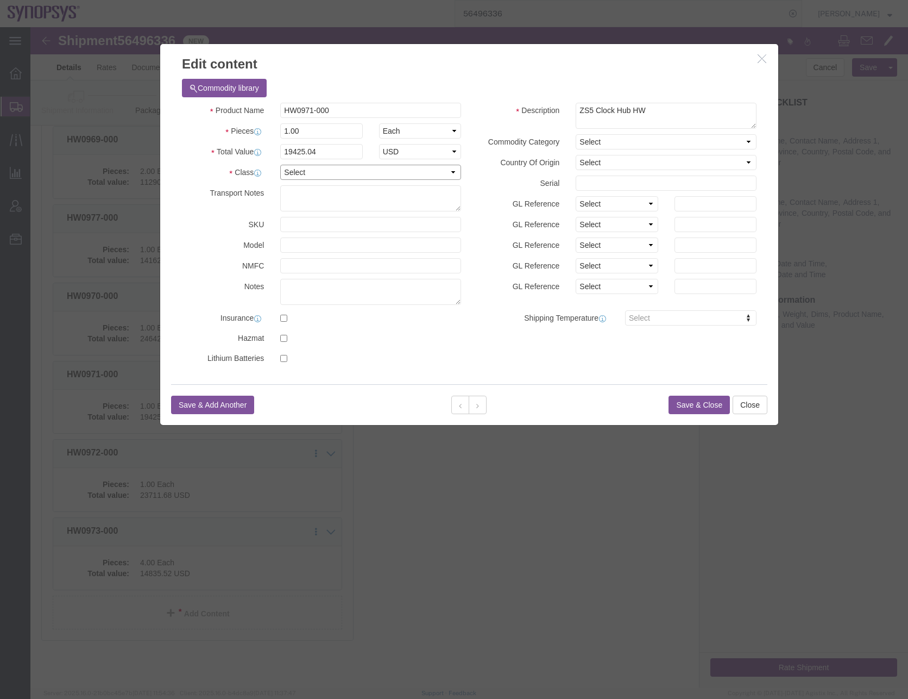
click select "Select 50 55 60 65 70 85 92.5 100 125 175 250 300 400"
select select "50"
click select "Select 50 55 60 65 70 85 92.5 100 125 175 250 300 400"
click button "Save & Close"
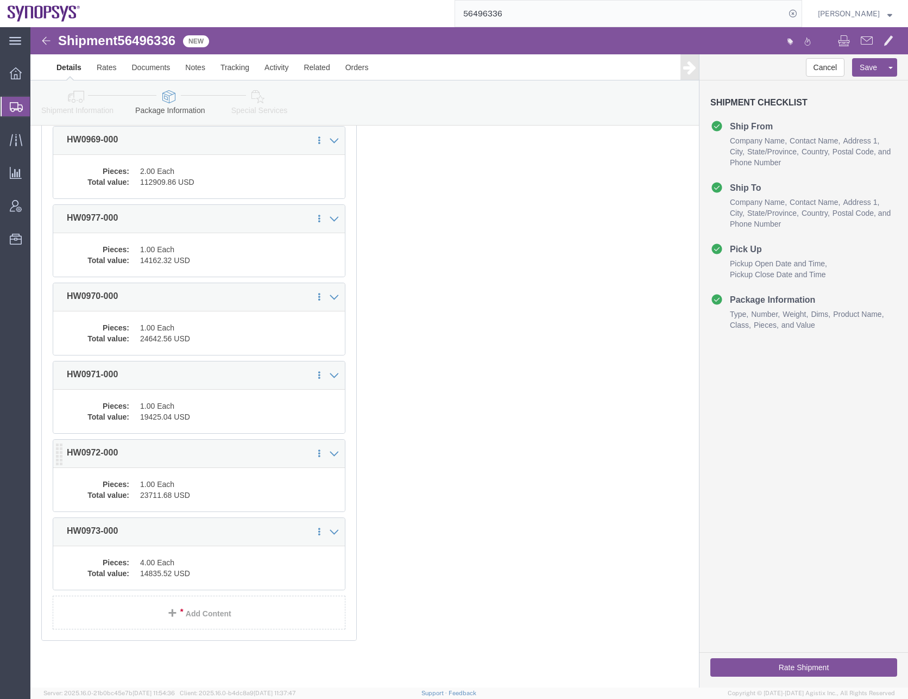
click dd "23711.68 USD"
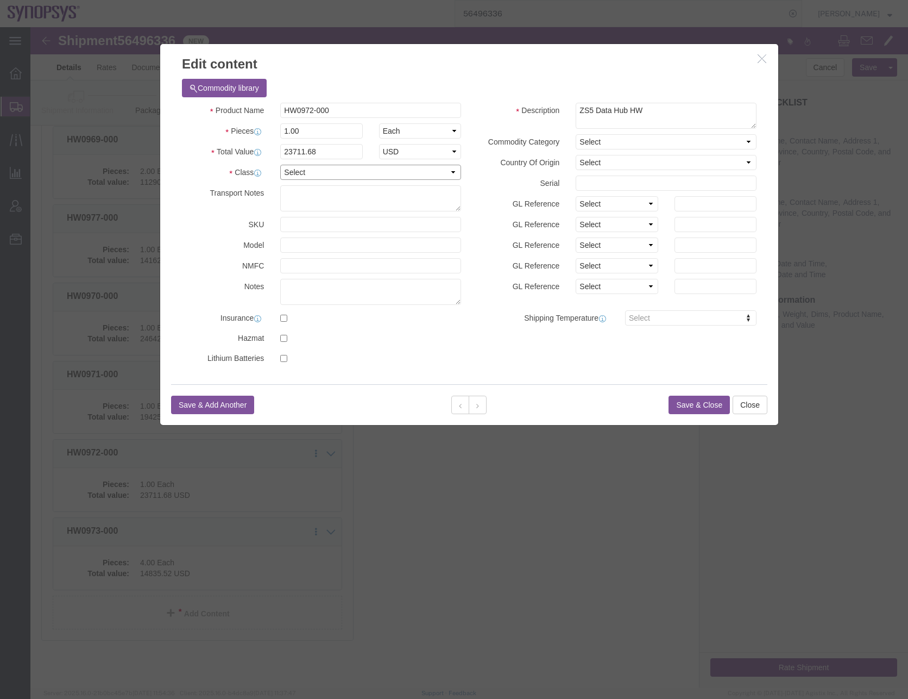
click select "Select 50 55 60 65 70 85 92.5 100 125 175 250 300 400"
select select "50"
click select "Select 50 55 60 65 70 85 92.5 100 125 175 250 300 400"
click button "Save & Close"
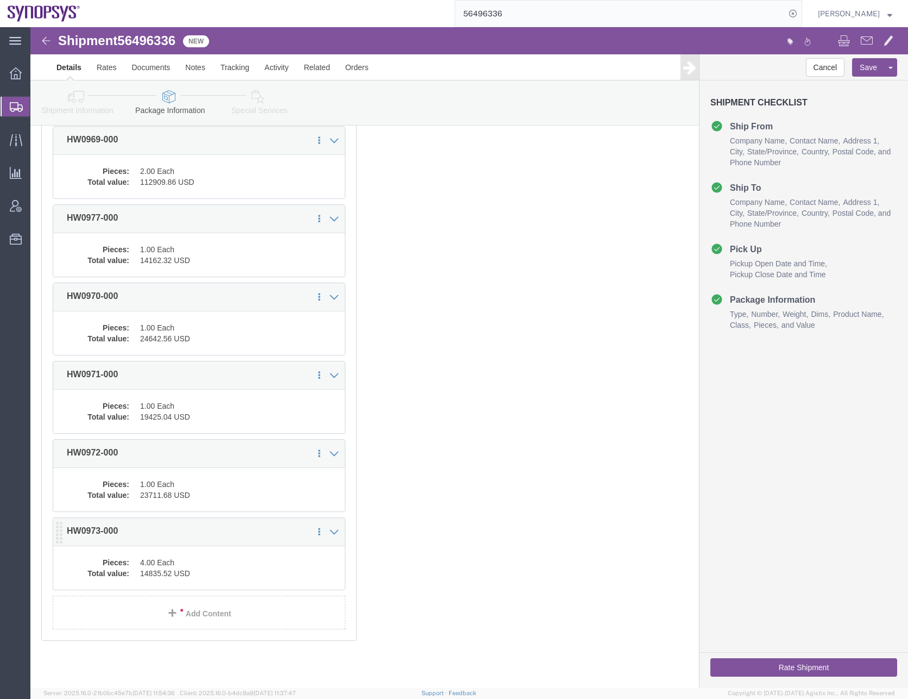
click dd "14835.52 USD"
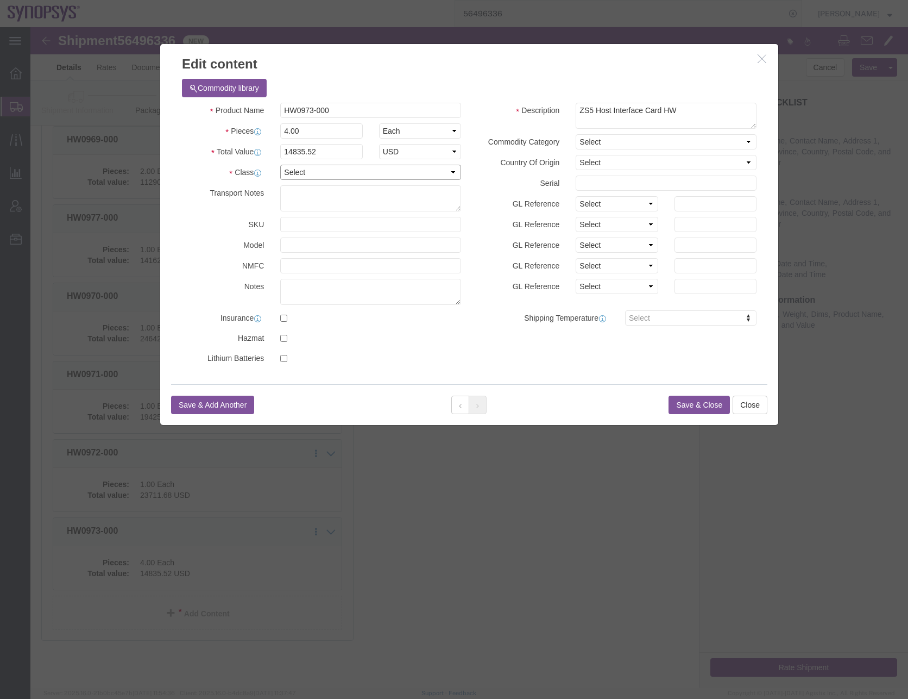
click select "Select 50 55 60 65 70 85 92.5 100 125 175 250 300 400"
select select "50"
click select "Select 50 55 60 65 70 85 92.5 100 125 175 250 300 400"
click button "Save & Close"
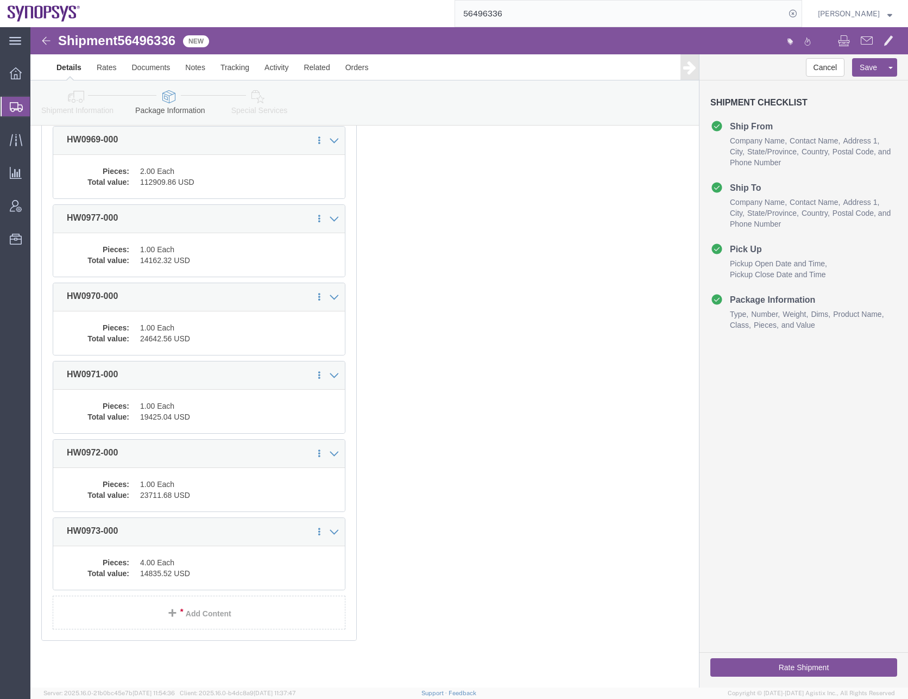
click div "Previous Continue"
click button "Rate Shipment"
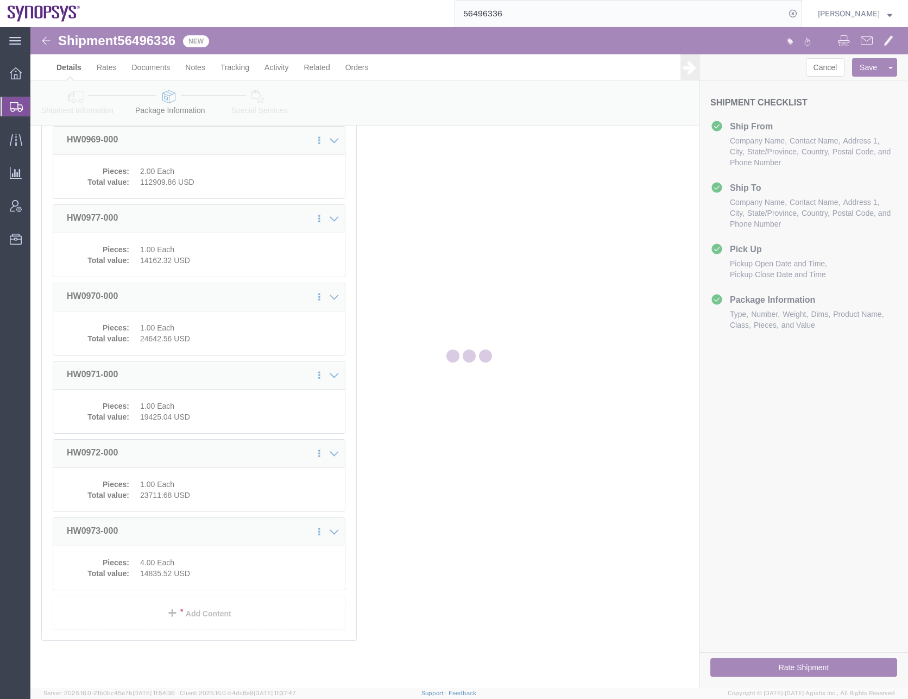
scroll to position [0, 0]
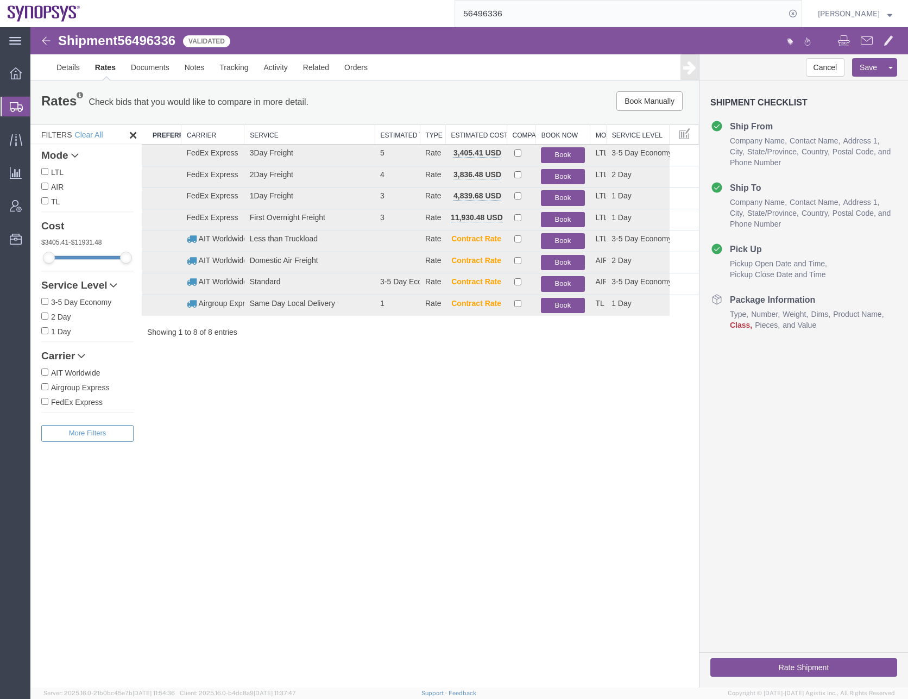
click at [335, 493] on div "Shipment 56496336 8 of 8 Validated Details Rates Documents Notes Tracking Activ…" at bounding box center [469, 357] width 878 height 660
click at [564, 236] on button "Book" at bounding box center [562, 241] width 43 height 16
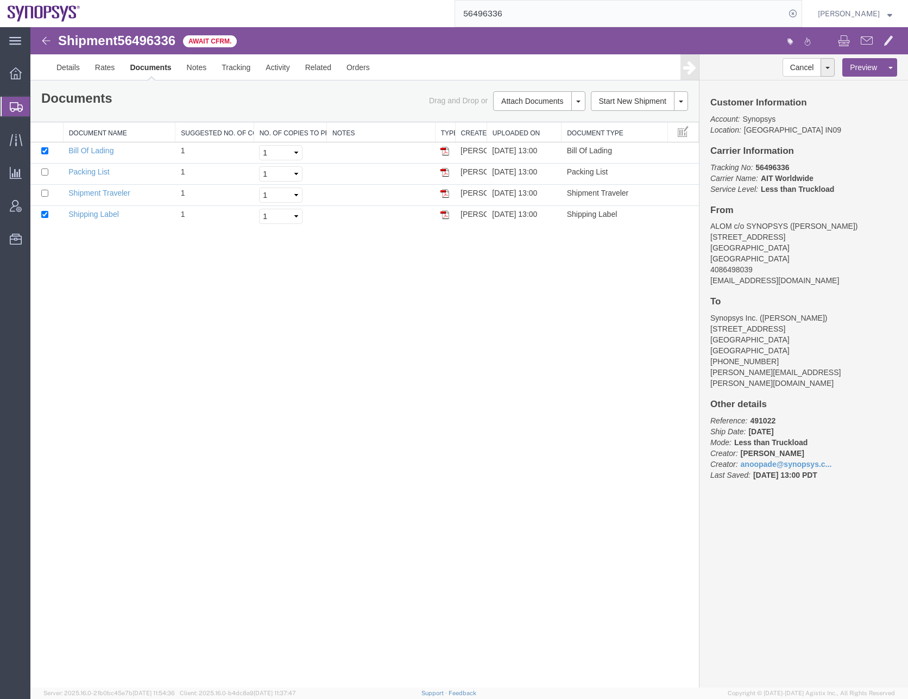
click at [483, 281] on div "Shipment 56496336 4 of 4 Await Cfrm. Details Rates Documents Notes Tracking Act…" at bounding box center [469, 357] width 878 height 660
click at [278, 417] on div "Shipment 56496336 4 of 4 Await Cfrm. Details Rates Documents Notes Tracking Act…" at bounding box center [469, 357] width 878 height 660
click at [22, 108] on icon at bounding box center [16, 107] width 13 height 10
